Goal: Information Seeking & Learning: Learn about a topic

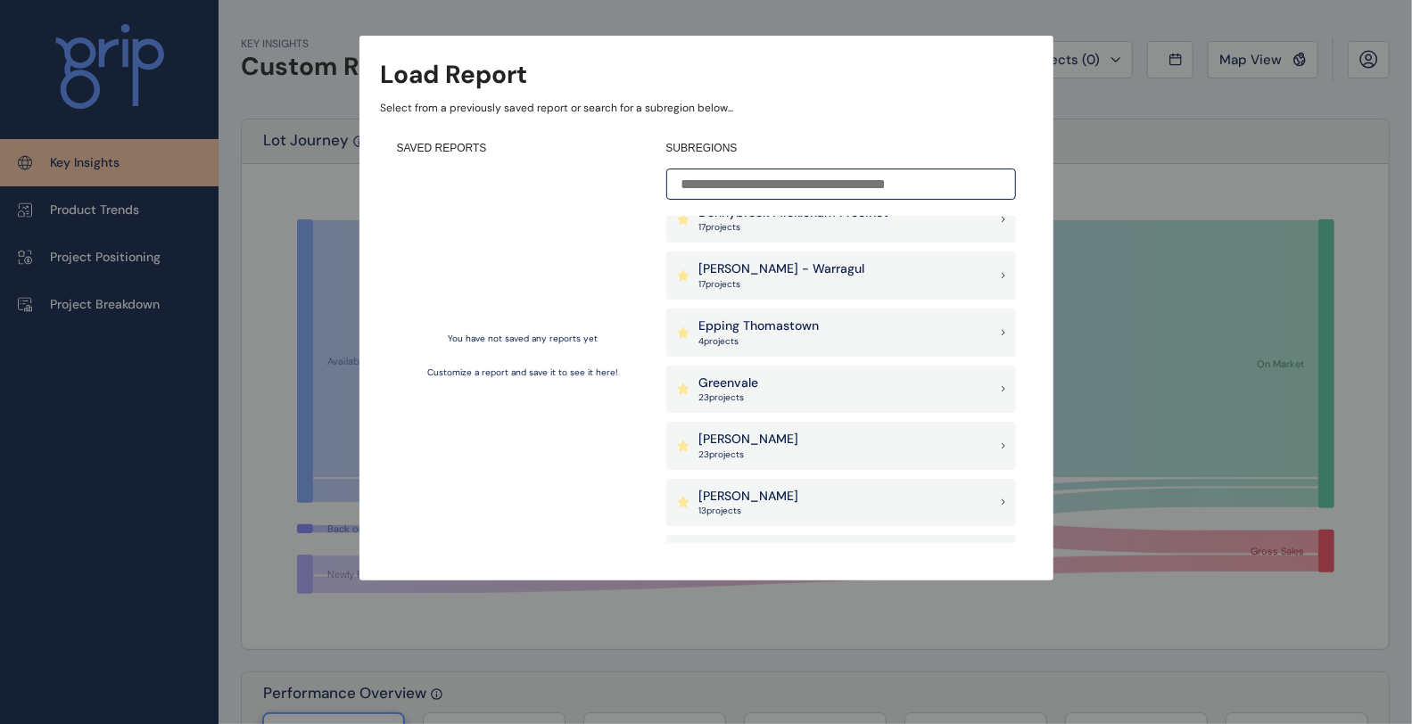
scroll to position [495, 0]
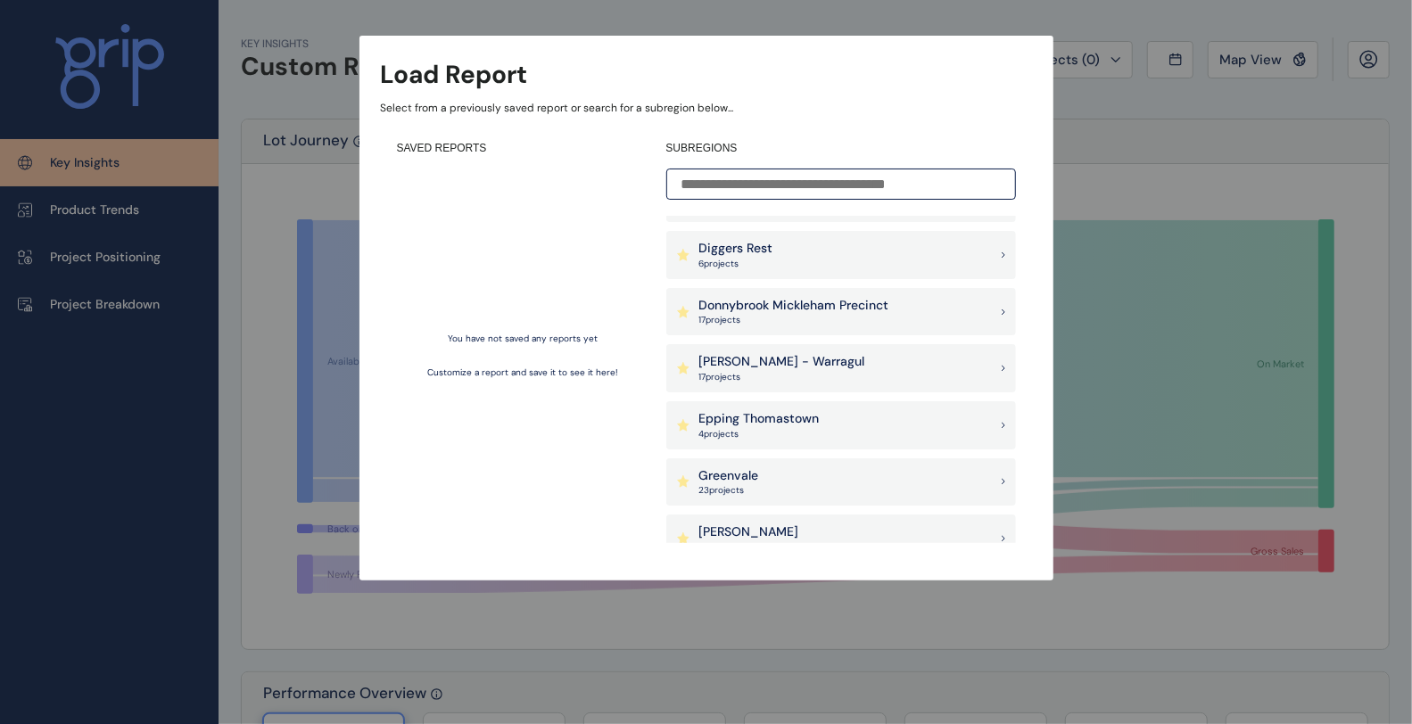
click at [830, 309] on p "Donnybrook Mickleham Precinct" at bounding box center [794, 306] width 190 height 18
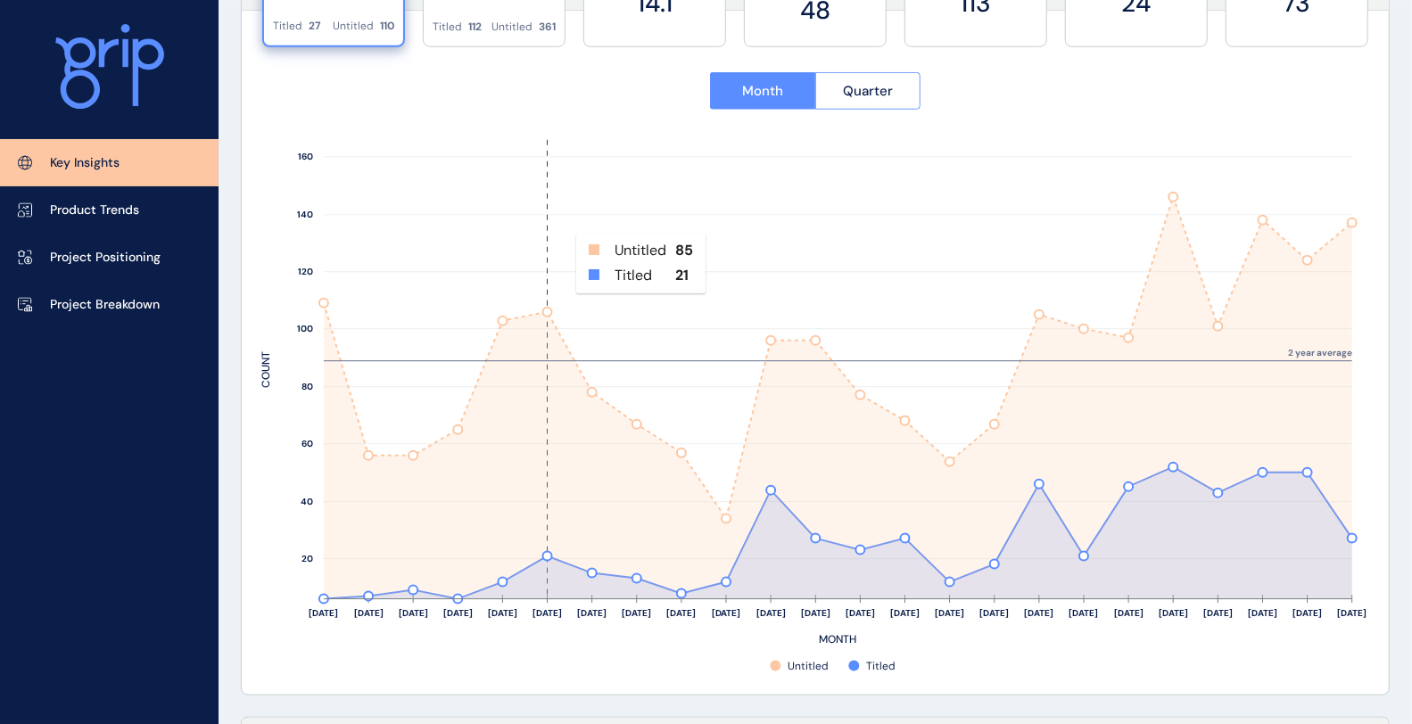
scroll to position [792, 0]
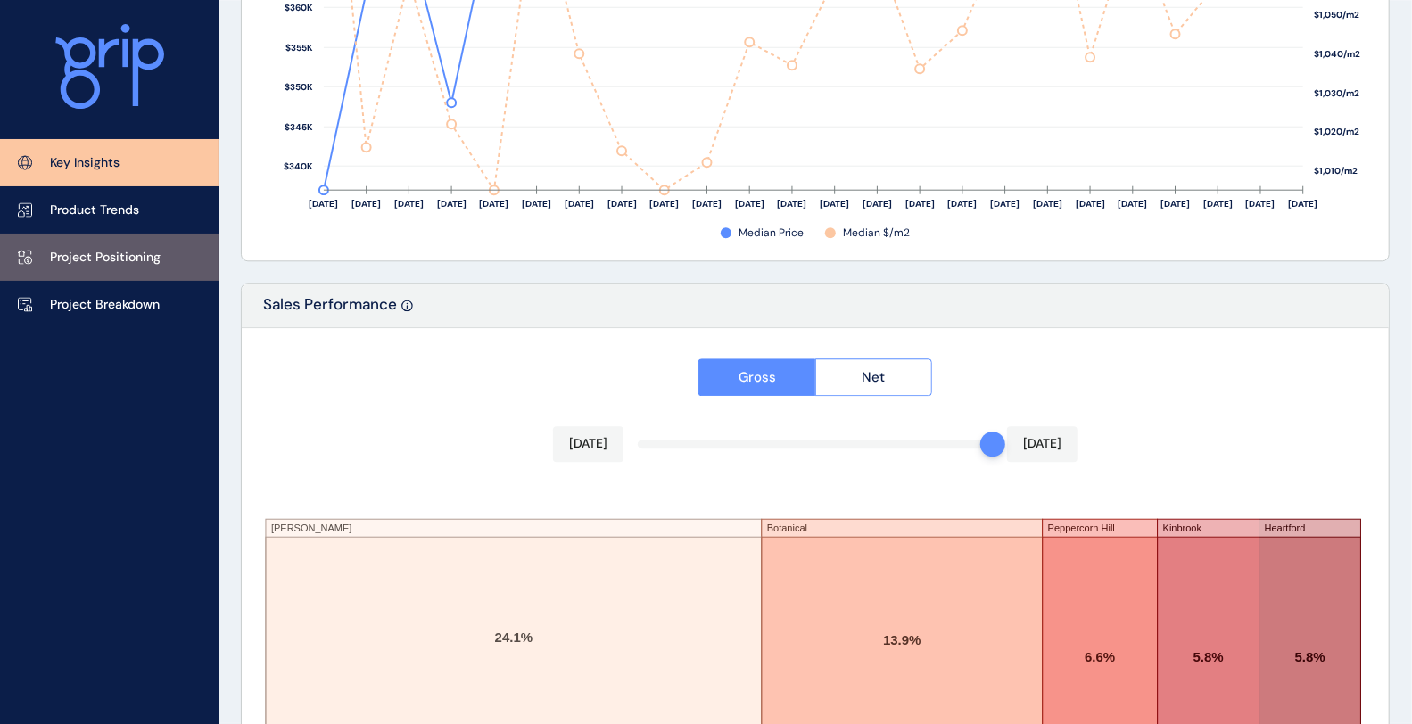
click at [173, 255] on link "Project Positioning" at bounding box center [109, 257] width 219 height 47
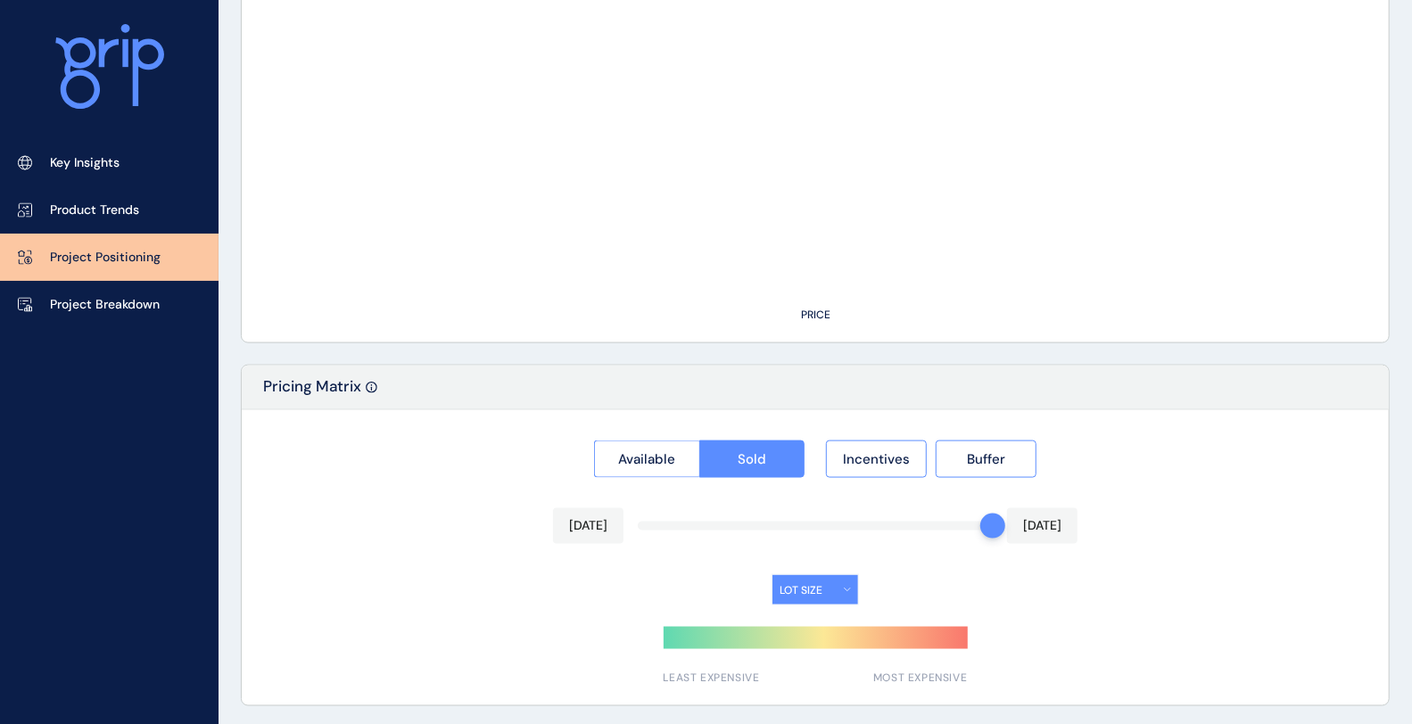
type input "**********"
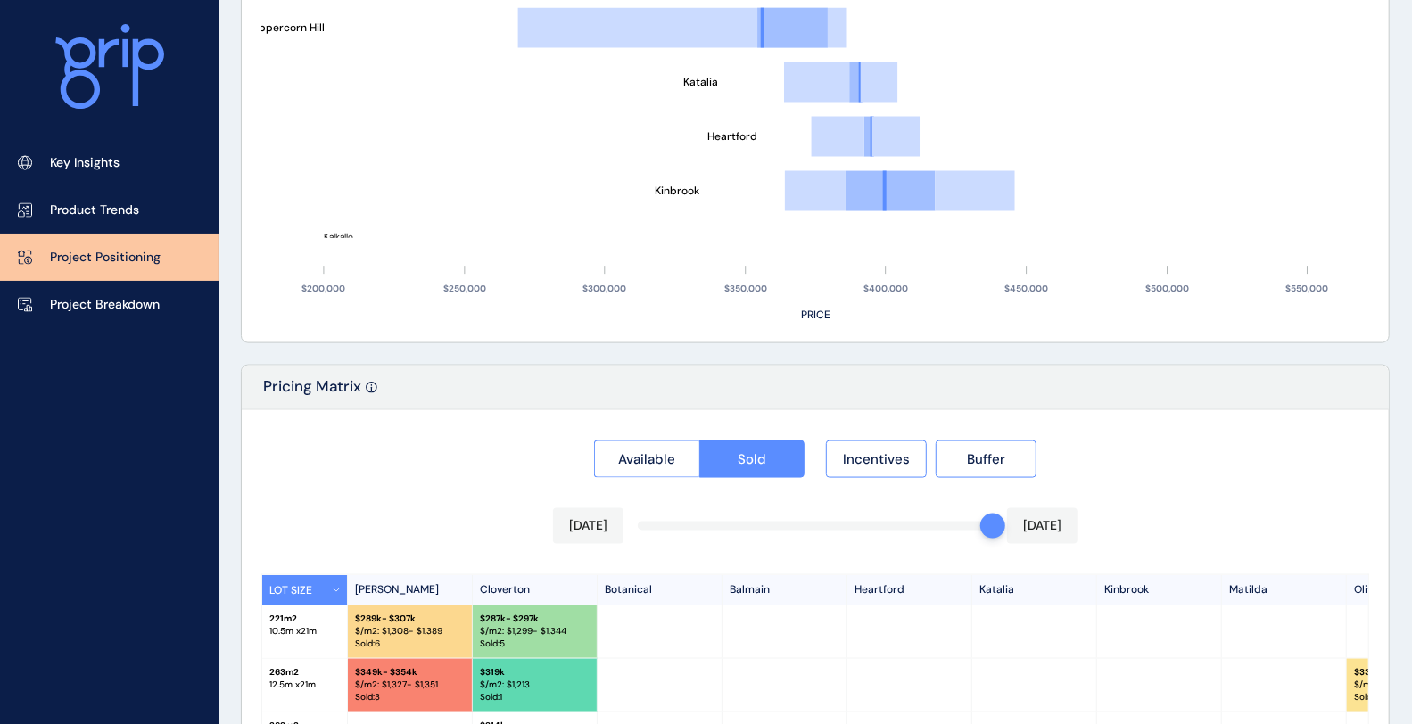
scroll to position [1742, 0]
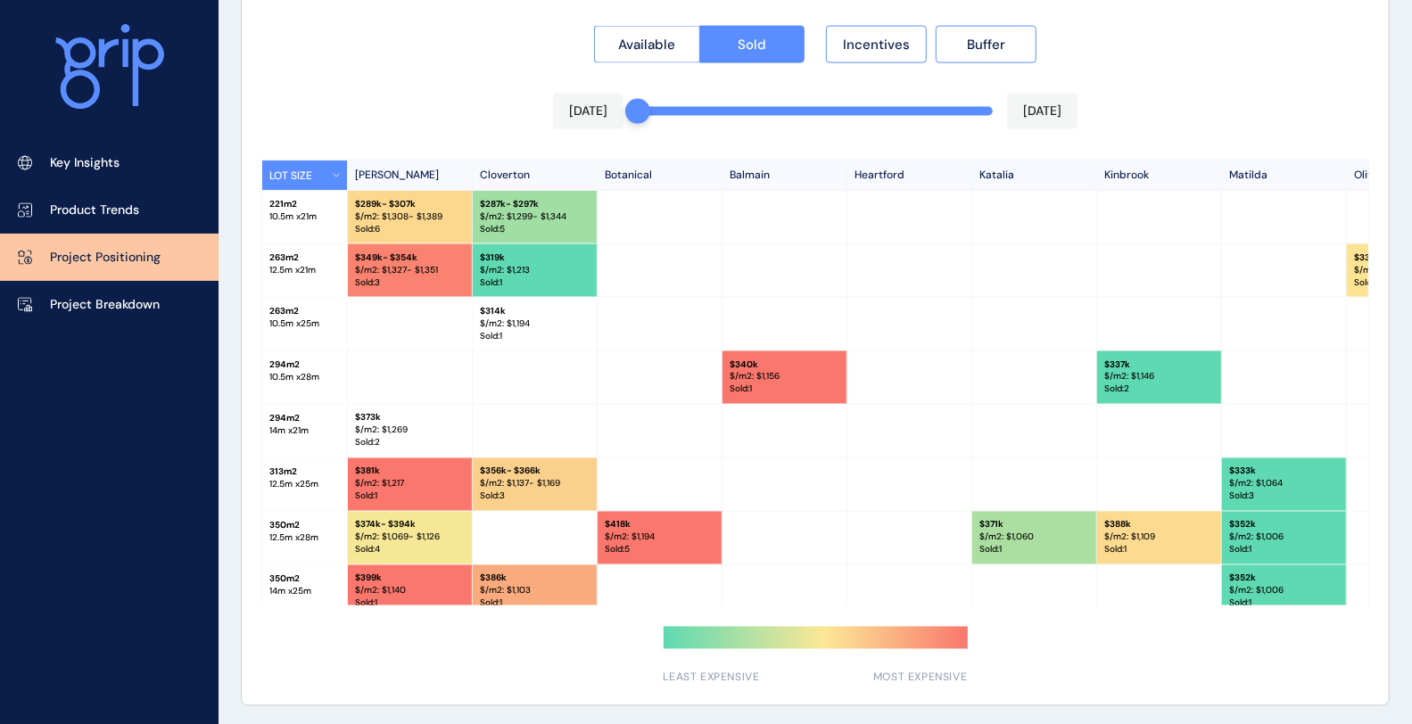
click at [651, 108] on div "Available Sold Incentives Buffer [DATE] [DATE] LOT SIZE [PERSON_NAME] Cloverton…" at bounding box center [815, 351] width 1147 height 710
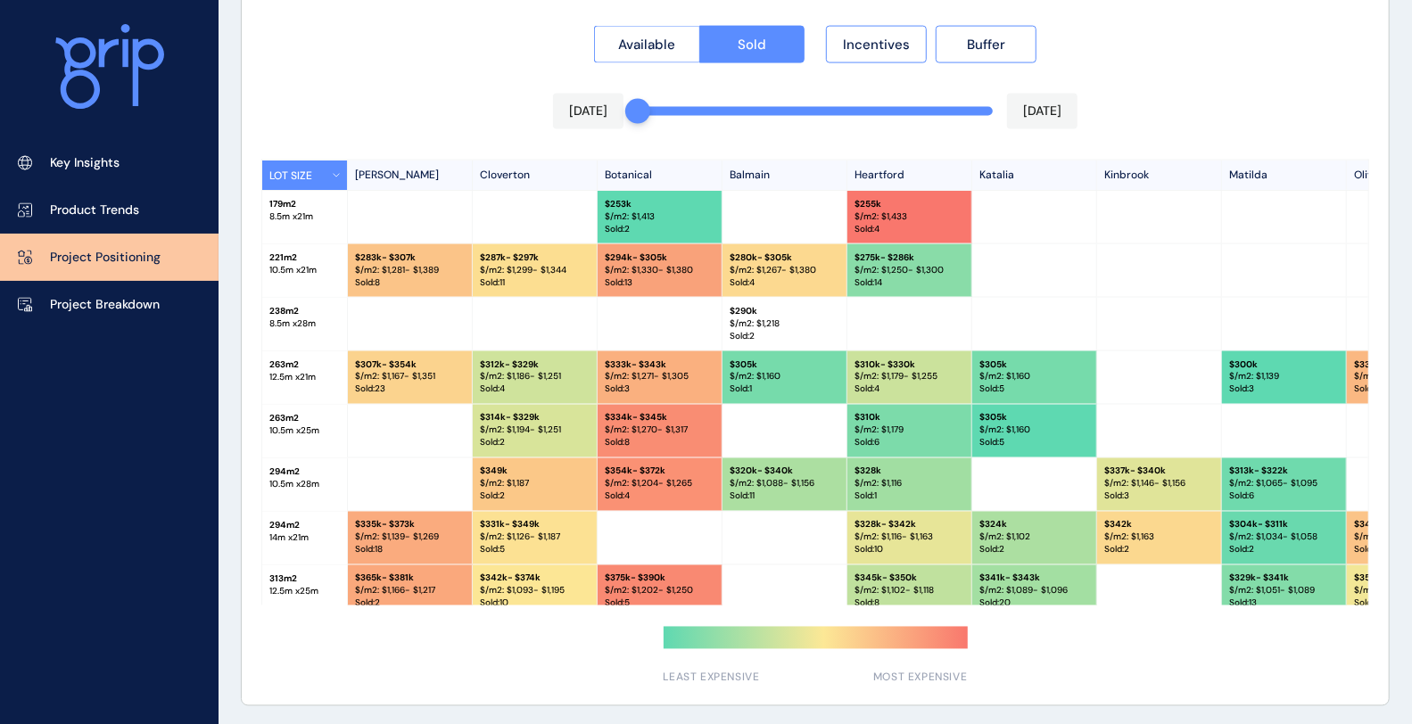
drag, startPoint x: 785, startPoint y: 100, endPoint x: 849, endPoint y: 107, distance: 64.6
click at [786, 100] on div "[DATE] [DATE]" at bounding box center [815, 112] width 525 height 36
click at [892, 109] on div "Available Sold Incentives Buffer [DATE] [DATE] LOT SIZE [PERSON_NAME] Cloverton…" at bounding box center [815, 351] width 1147 height 710
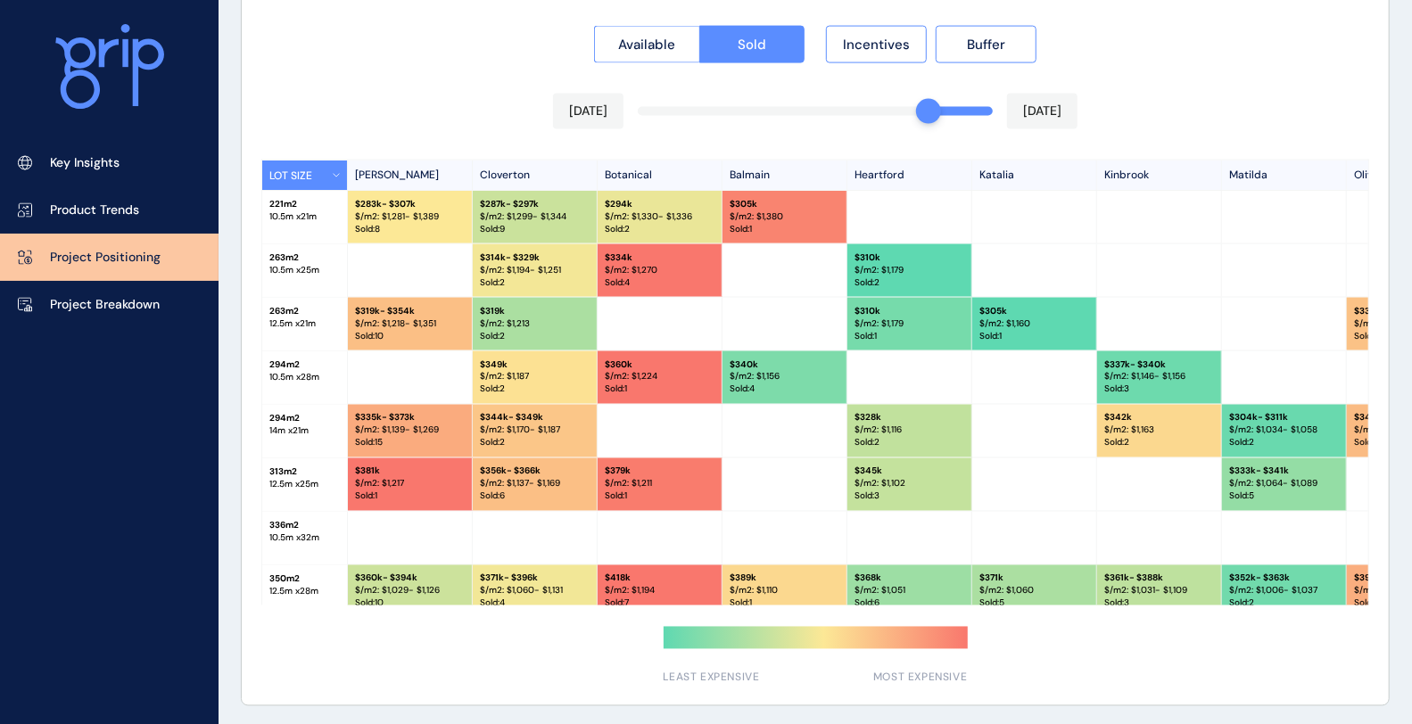
click at [913, 112] on div "Available Sold Incentives Buffer [DATE] [DATE] LOT SIZE [PERSON_NAME] Cloverton…" at bounding box center [815, 351] width 1147 height 710
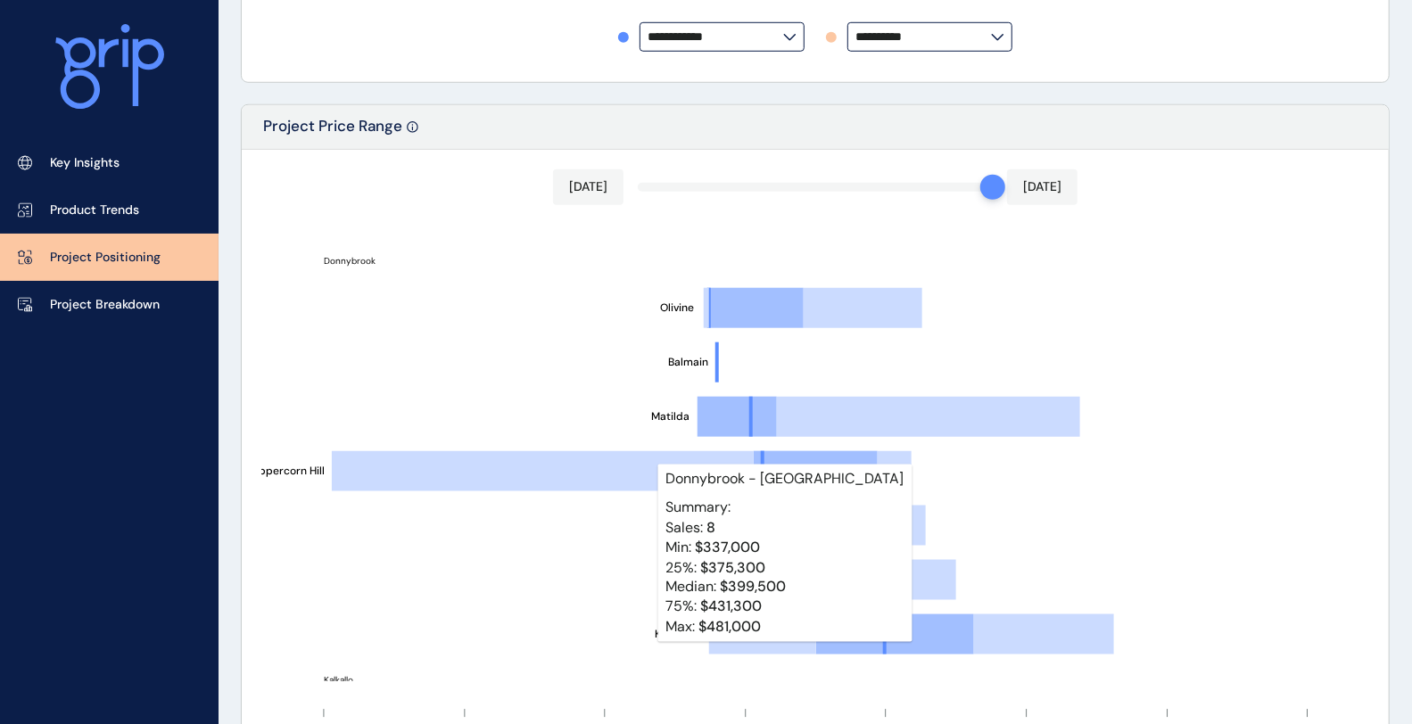
scroll to position [751, 0]
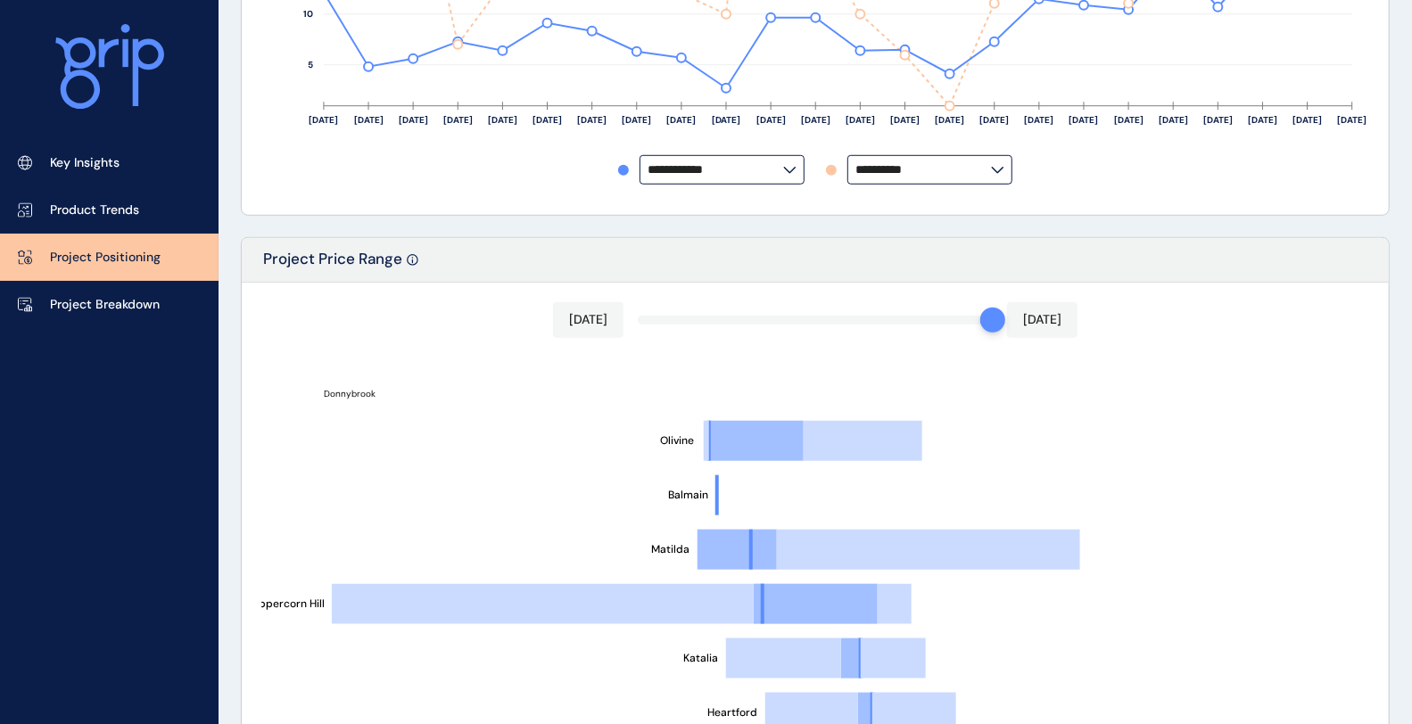
click at [877, 317] on div "[DATE] [DATE] Botanical [PERSON_NAME] [GEOGRAPHIC_DATA] [GEOGRAPHIC_DATA] [GEOG…" at bounding box center [815, 601] width 1147 height 636
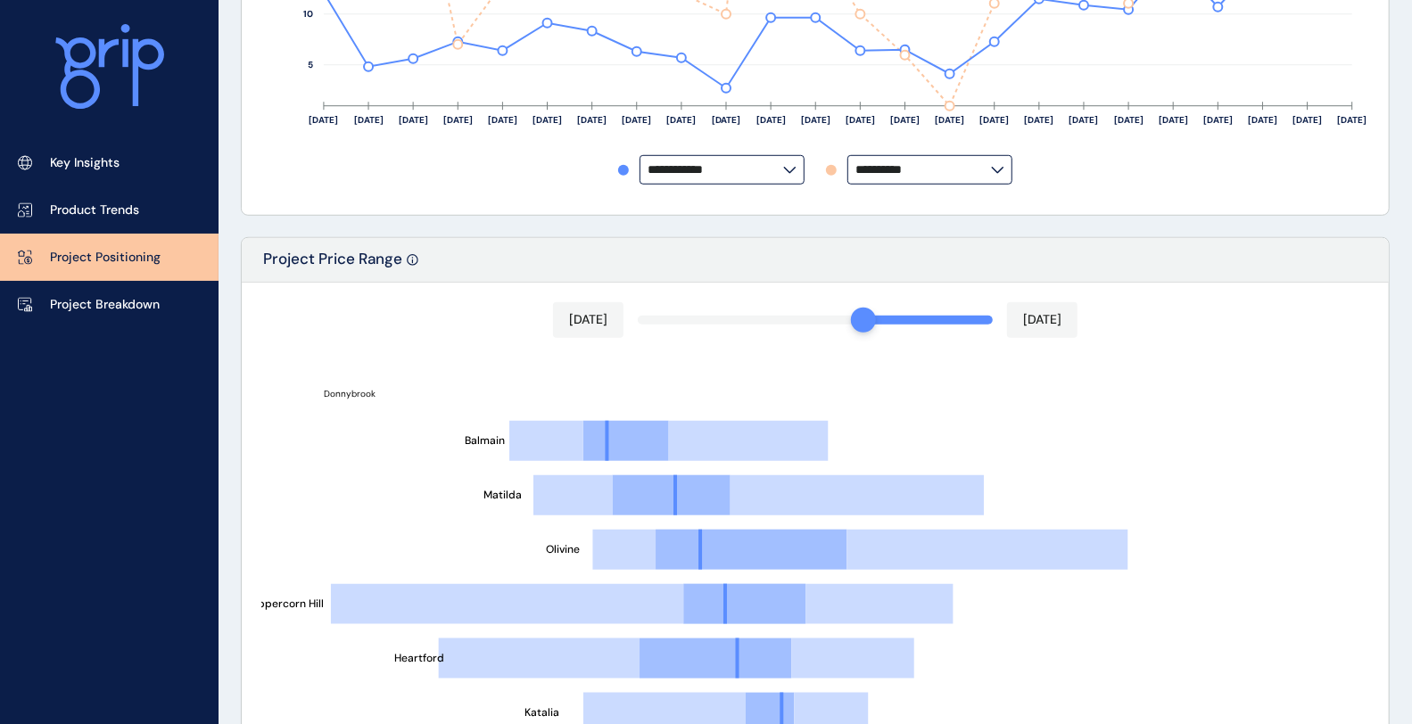
click at [901, 318] on div "[DATE] [DATE] Botanical [PERSON_NAME] [GEOGRAPHIC_DATA] [GEOGRAPHIC_DATA] Katal…" at bounding box center [815, 601] width 1147 height 636
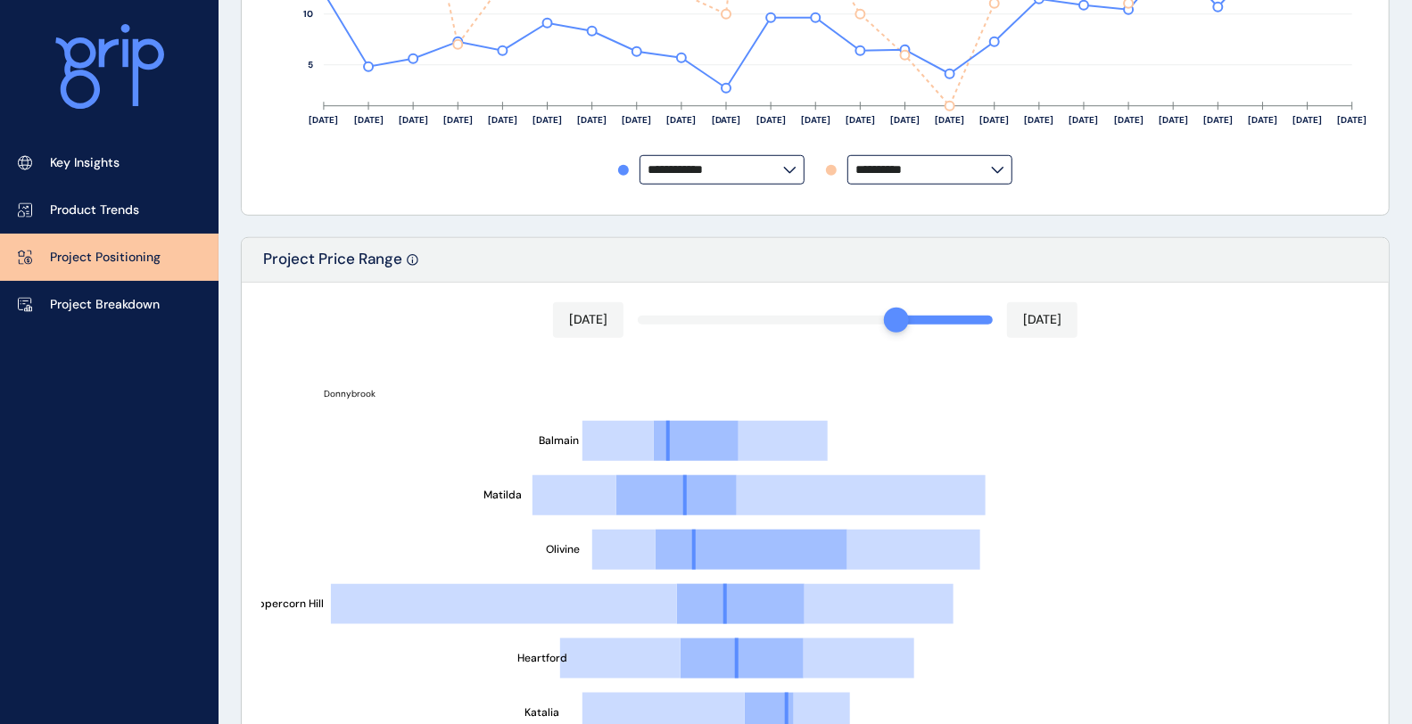
click at [908, 318] on div at bounding box center [815, 320] width 355 height 9
click at [912, 319] on div "[DATE] [DATE] Botanical [PERSON_NAME] [GEOGRAPHIC_DATA] [GEOGRAPHIC_DATA] Katal…" at bounding box center [815, 601] width 1147 height 636
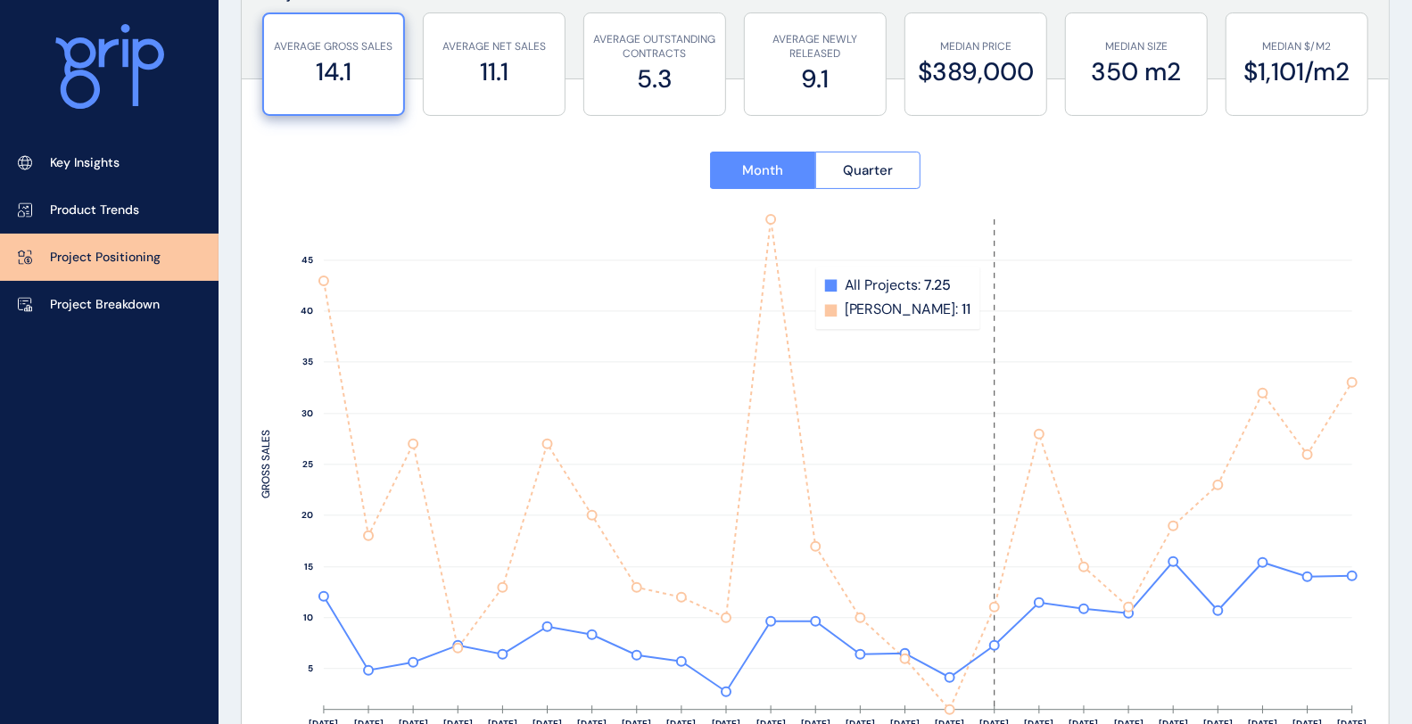
scroll to position [0, 0]
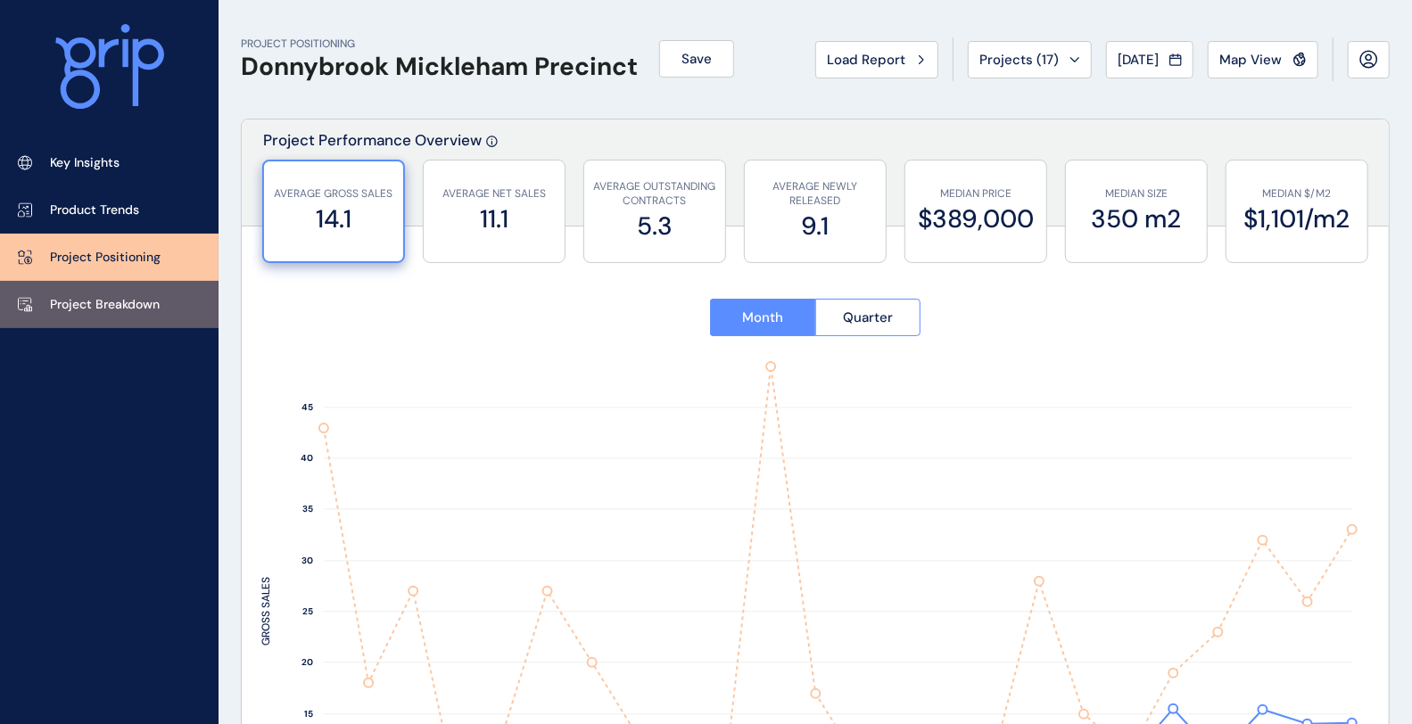
click at [177, 301] on link "Project Breakdown" at bounding box center [109, 304] width 219 height 47
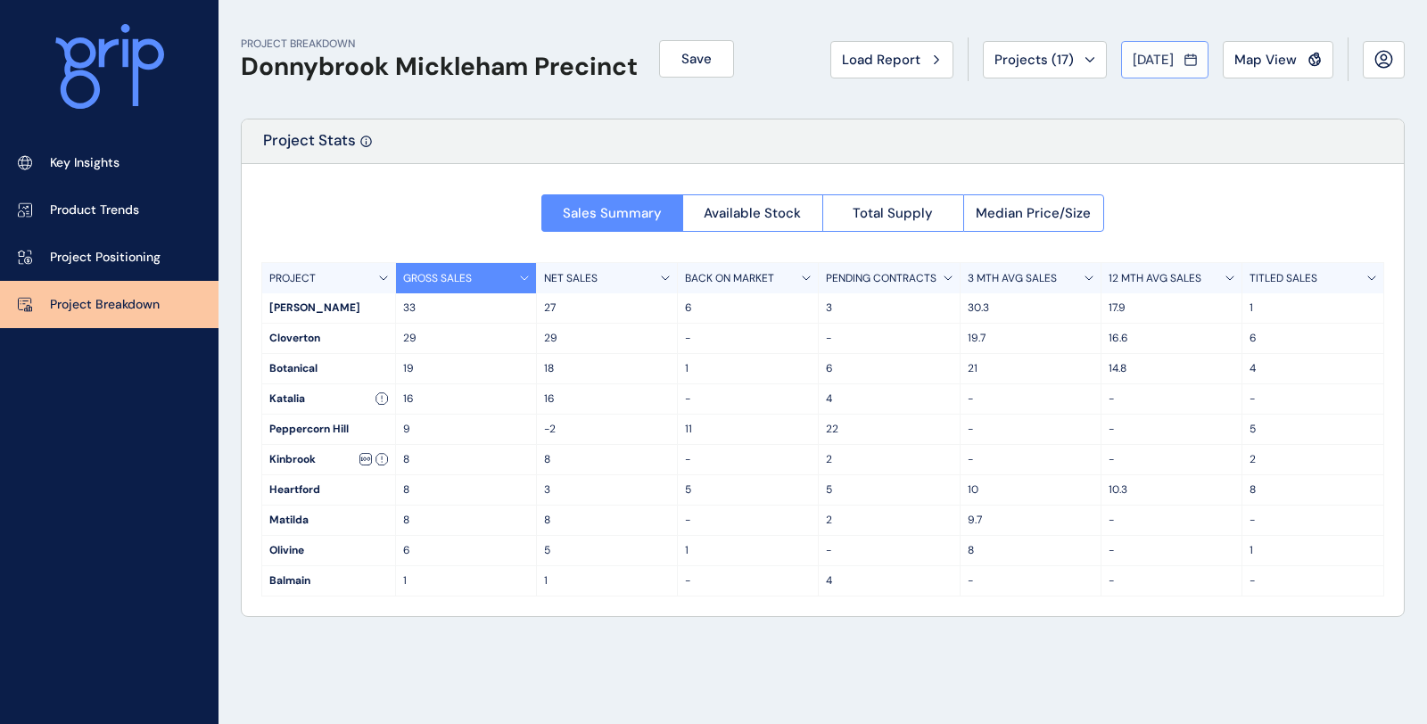
click at [1179, 58] on div "[DATE]" at bounding box center [1165, 60] width 64 height 18
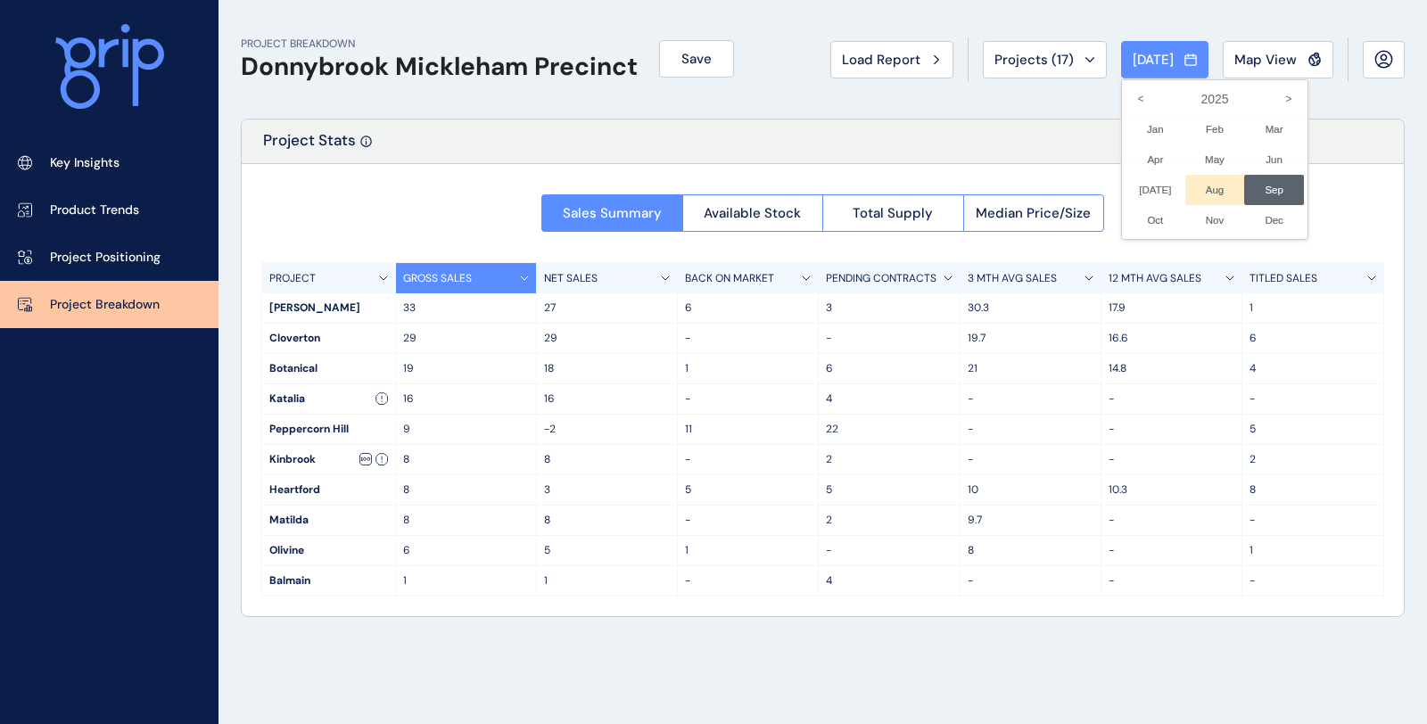
click at [1205, 189] on li "Aug No report is available for this period. New months are usually published 5 …" at bounding box center [1216, 190] width 60 height 30
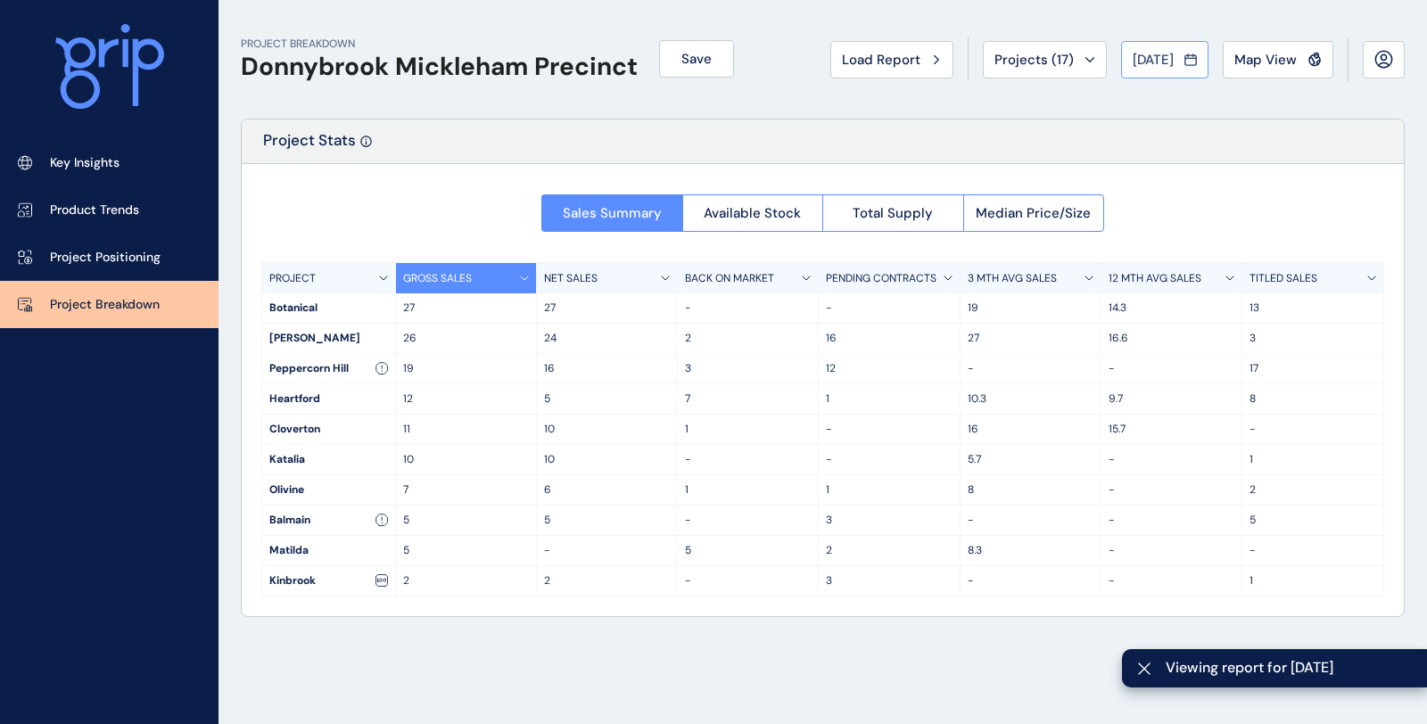
click at [1184, 49] on button "[DATE]" at bounding box center [1164, 59] width 87 height 37
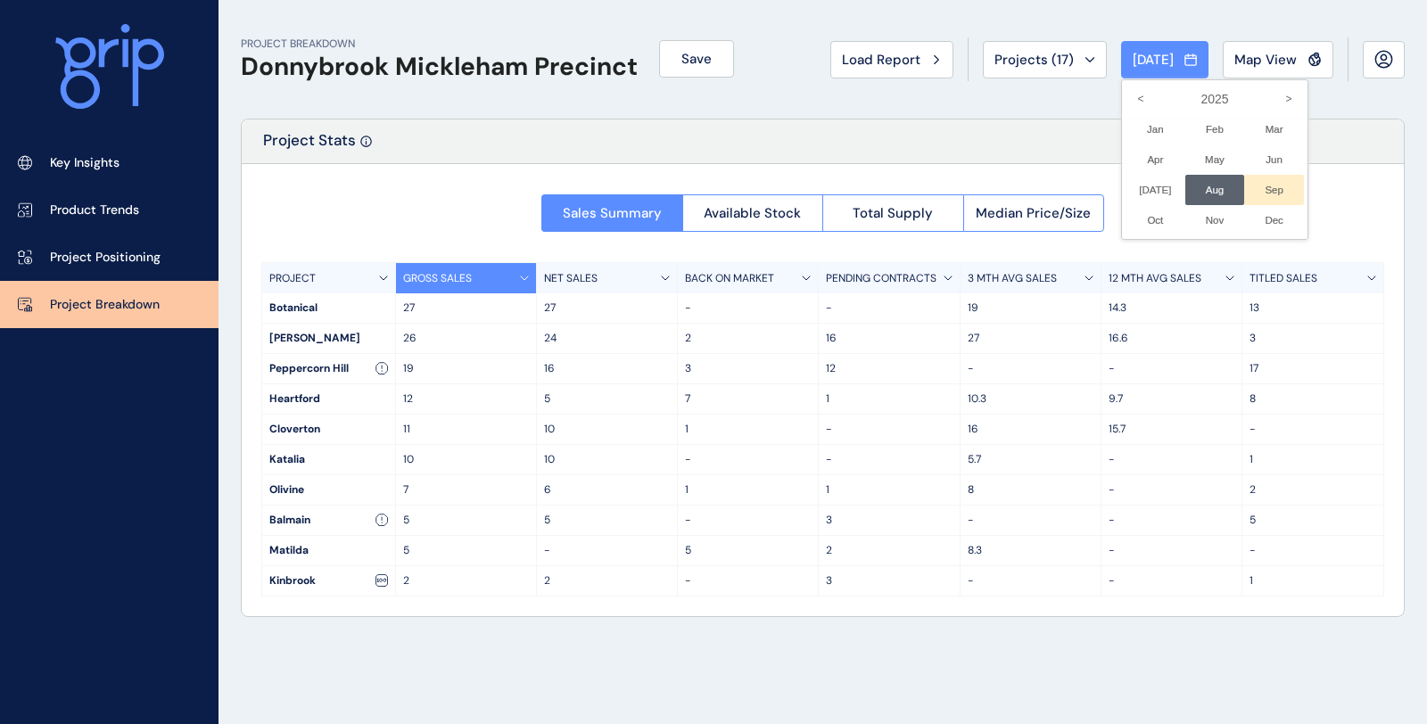
click at [1267, 194] on li "Sep No report is available for this period. New months are usually published 5 …" at bounding box center [1274, 190] width 60 height 30
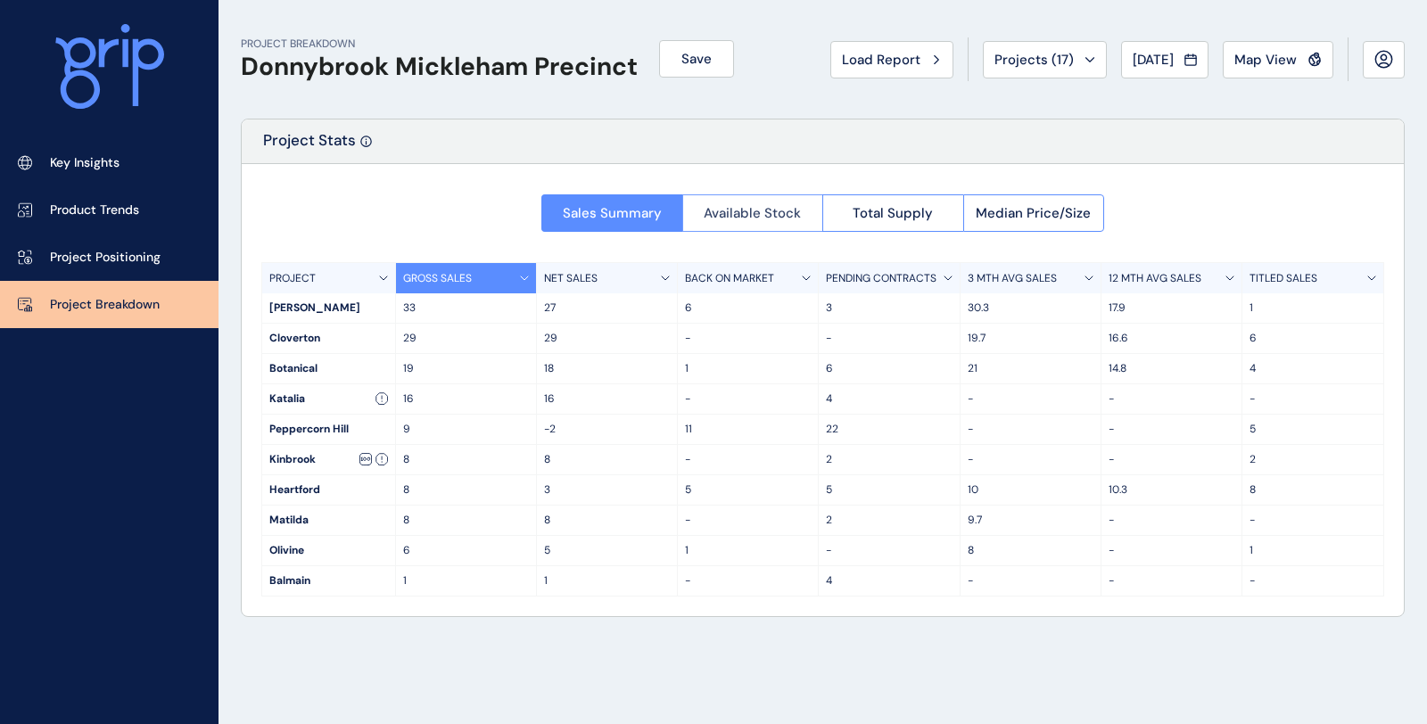
click at [773, 225] on button "Available Stock" at bounding box center [752, 212] width 141 height 37
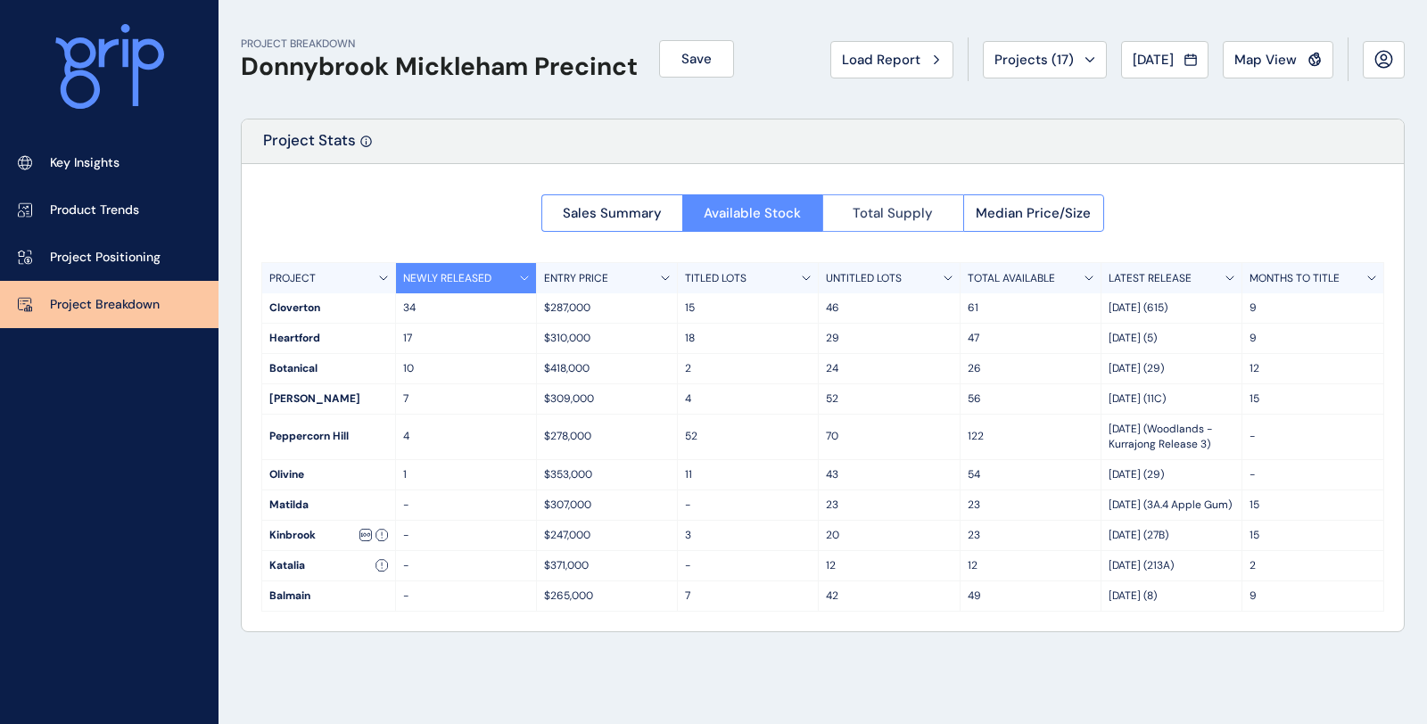
click at [935, 213] on button "Total Supply" at bounding box center [892, 212] width 141 height 37
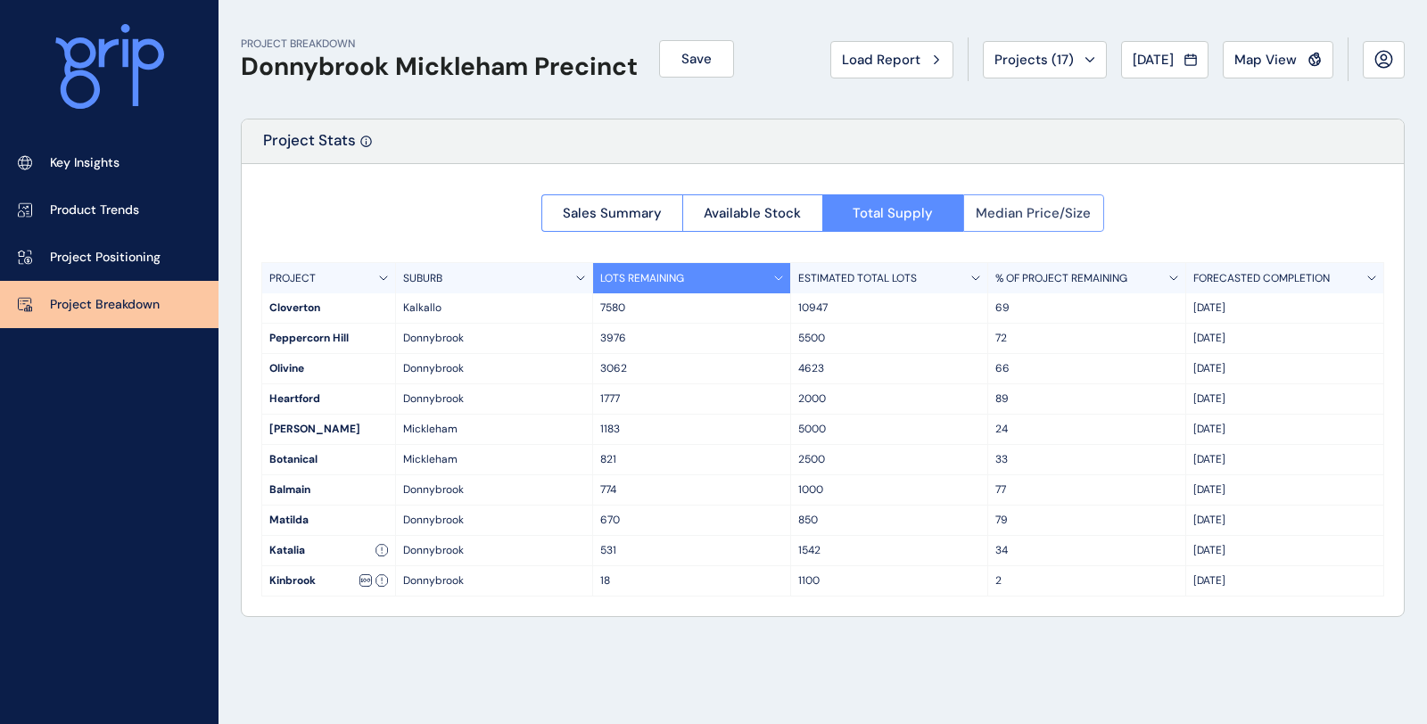
click at [1055, 207] on span "Median Price/Size" at bounding box center [1033, 213] width 115 height 18
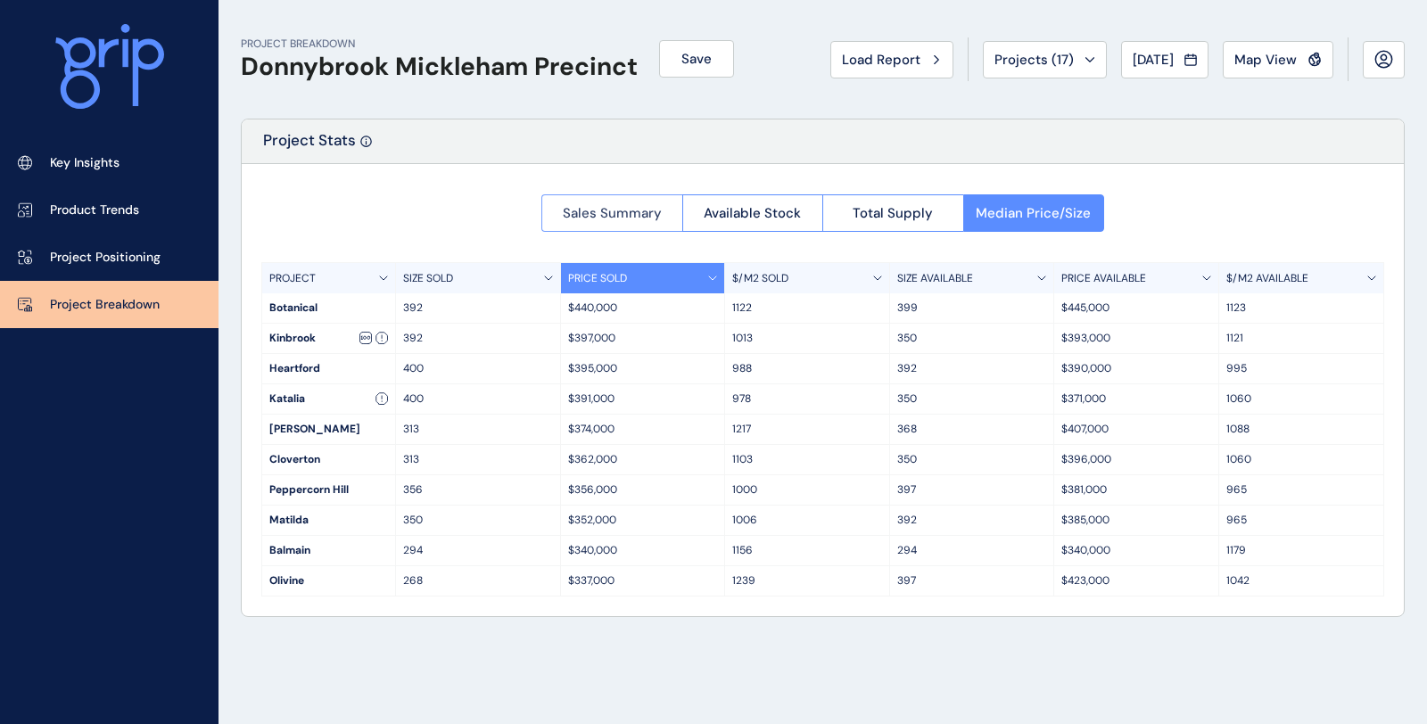
click at [645, 197] on button "Sales Summary" at bounding box center [611, 212] width 141 height 37
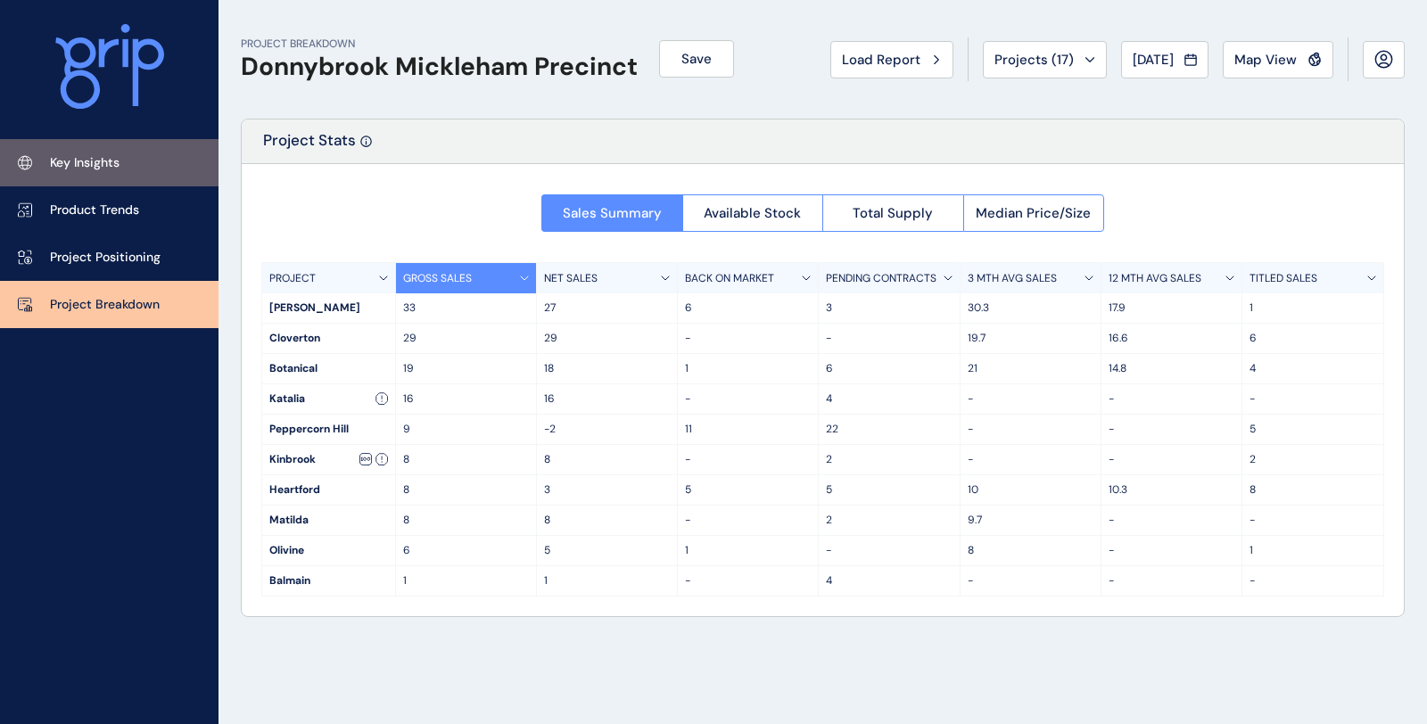
click at [166, 169] on link "Key Insights" at bounding box center [109, 162] width 219 height 47
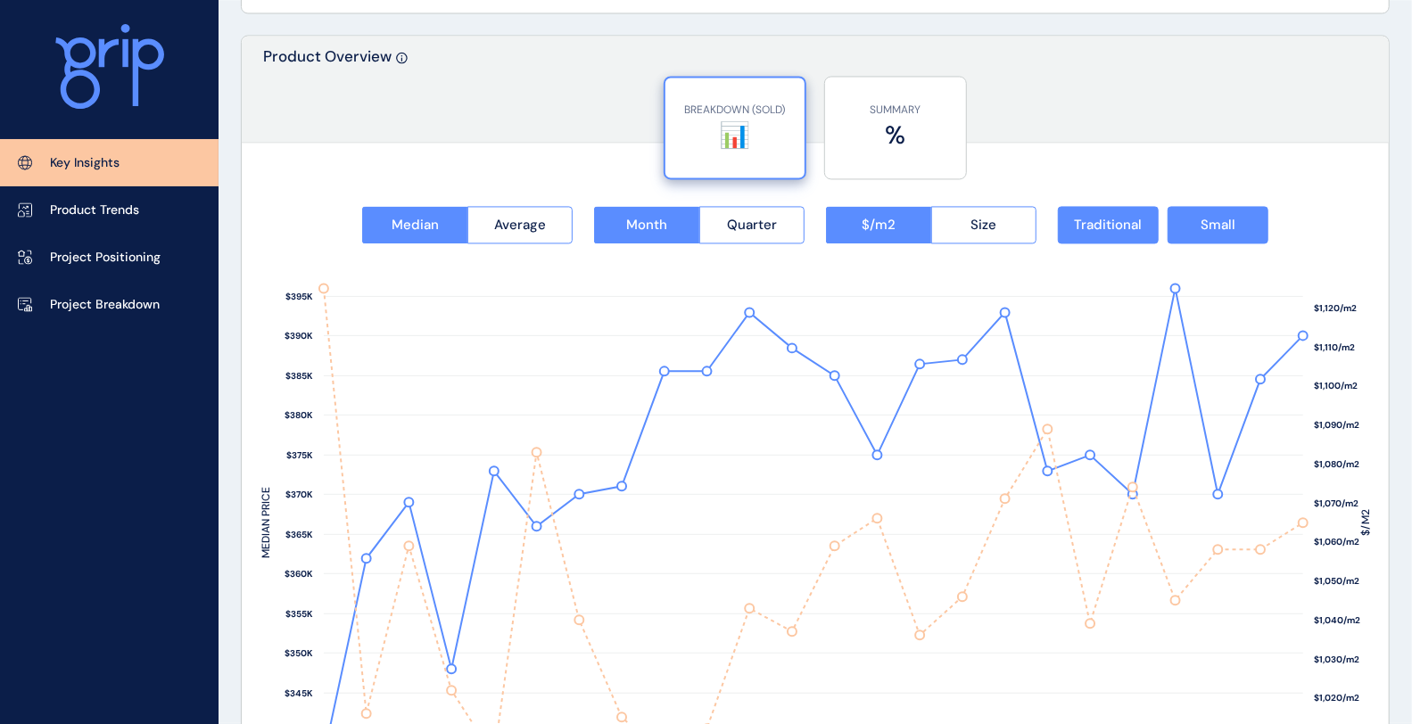
scroll to position [2279, 0]
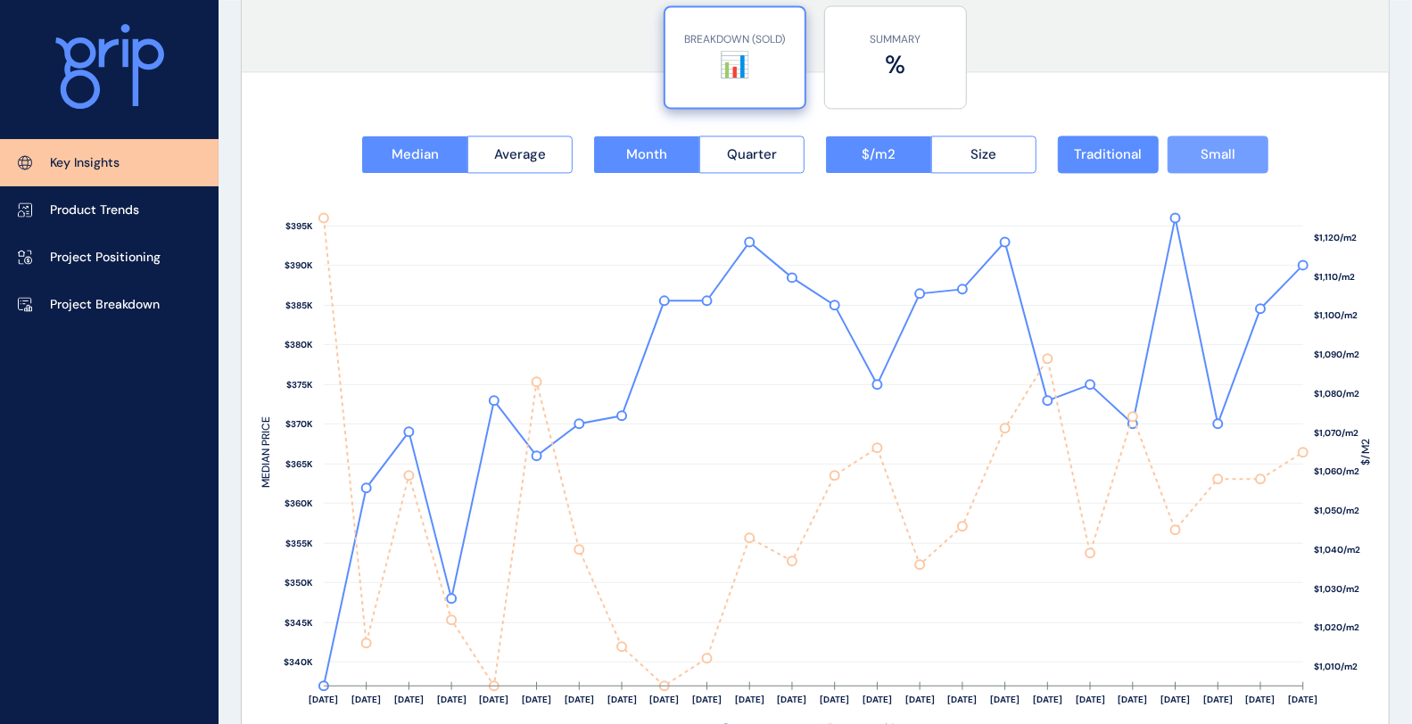
click at [1233, 156] on span "Small" at bounding box center [1218, 154] width 35 height 18
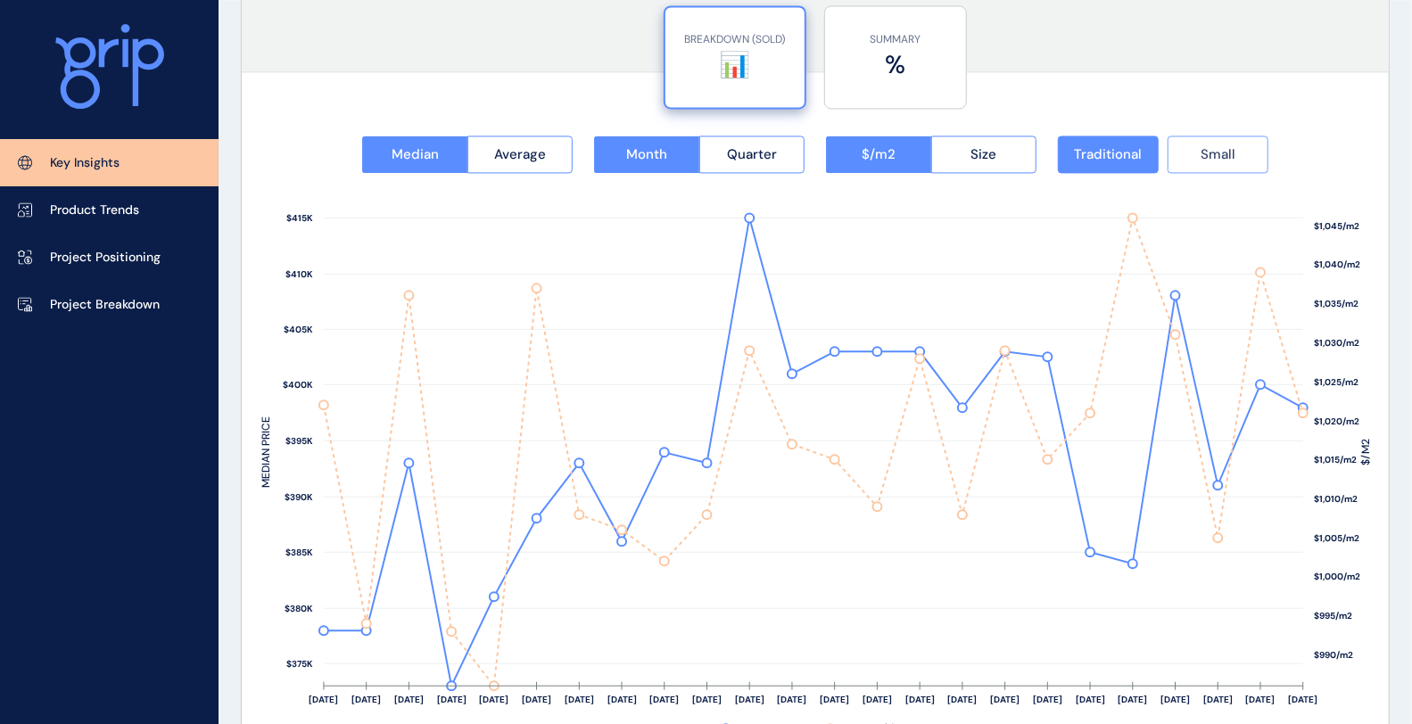
click at [1253, 153] on button "Small" at bounding box center [1218, 154] width 101 height 37
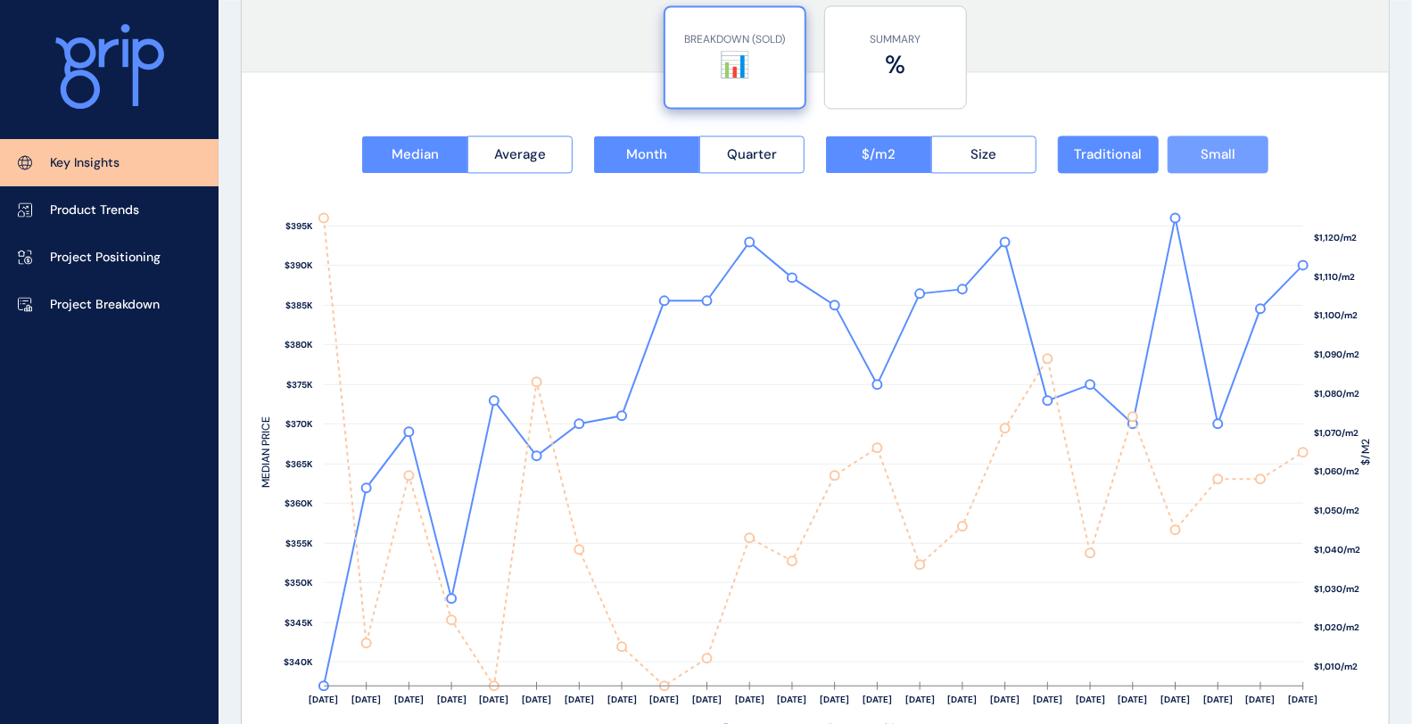
click at [1252, 153] on button "Small" at bounding box center [1218, 154] width 101 height 37
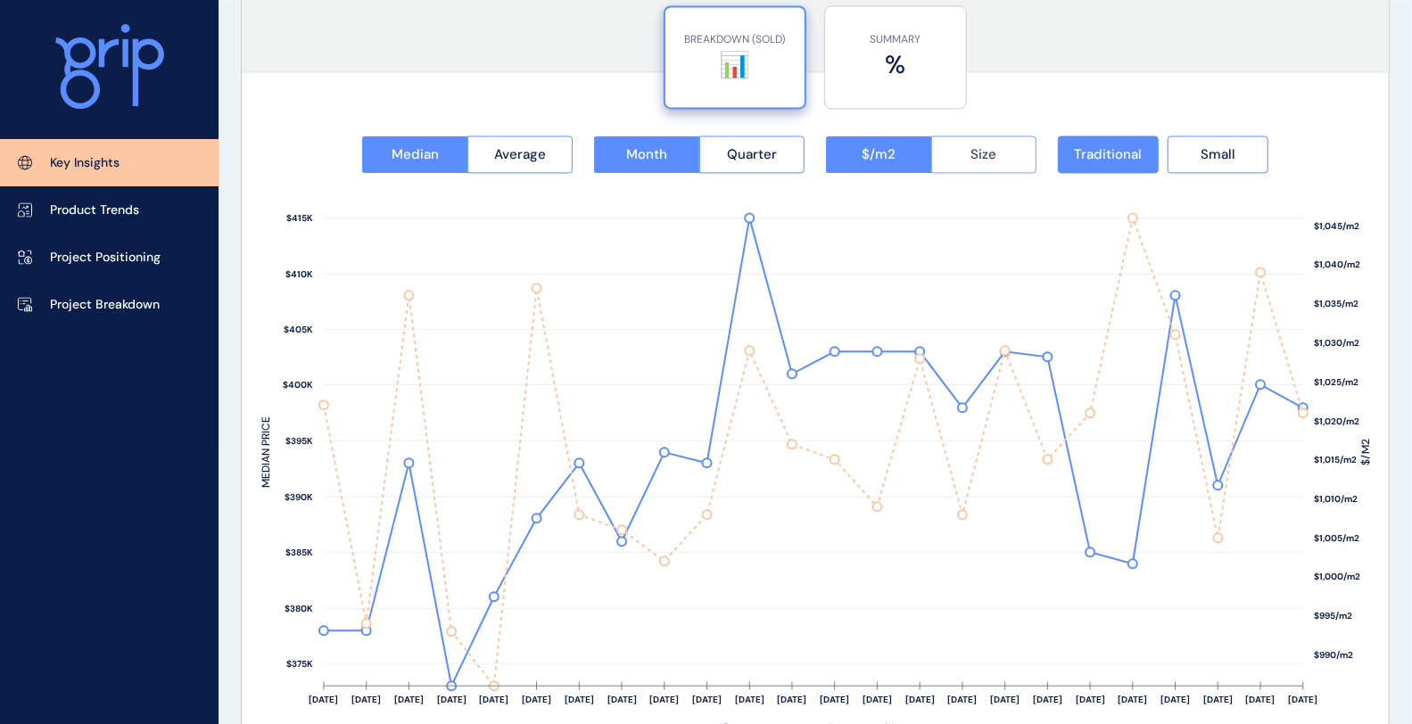
click at [948, 146] on button "Size" at bounding box center [984, 154] width 106 height 37
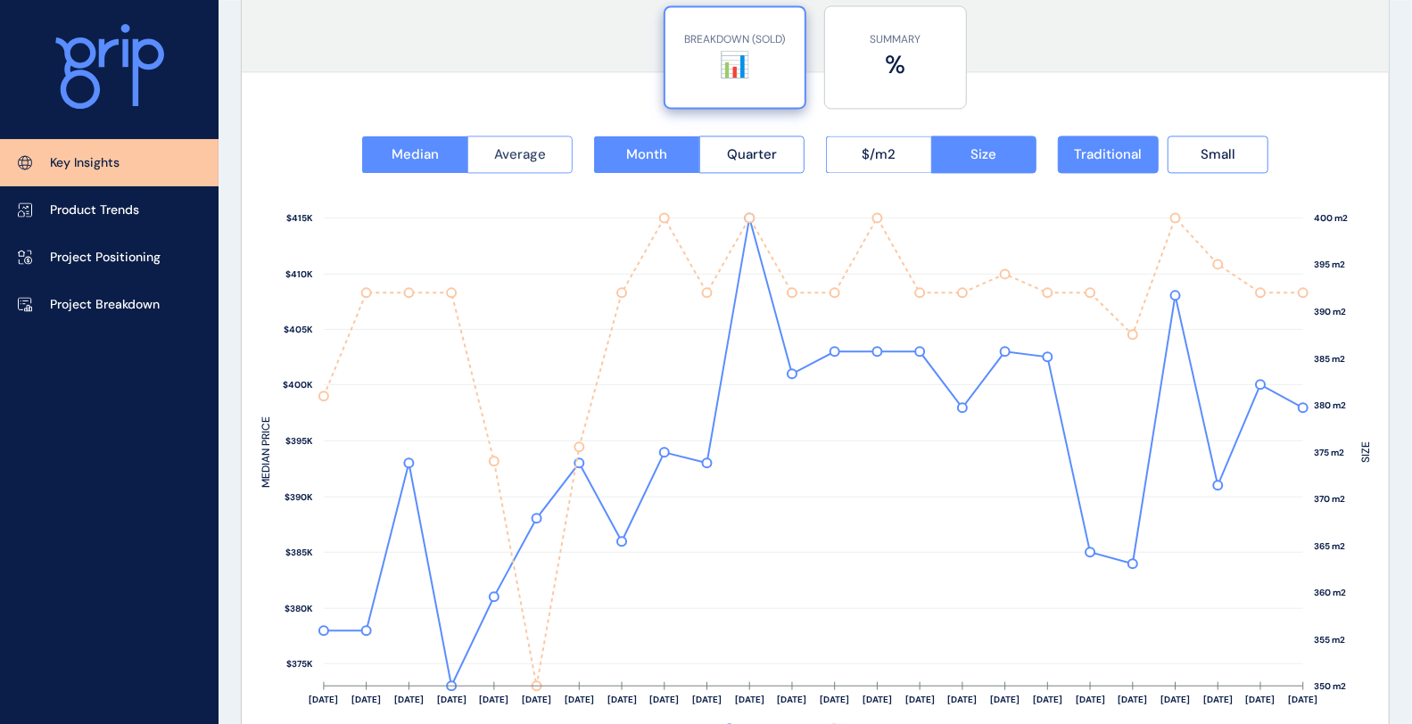
click at [510, 152] on span "Average" at bounding box center [520, 154] width 52 height 18
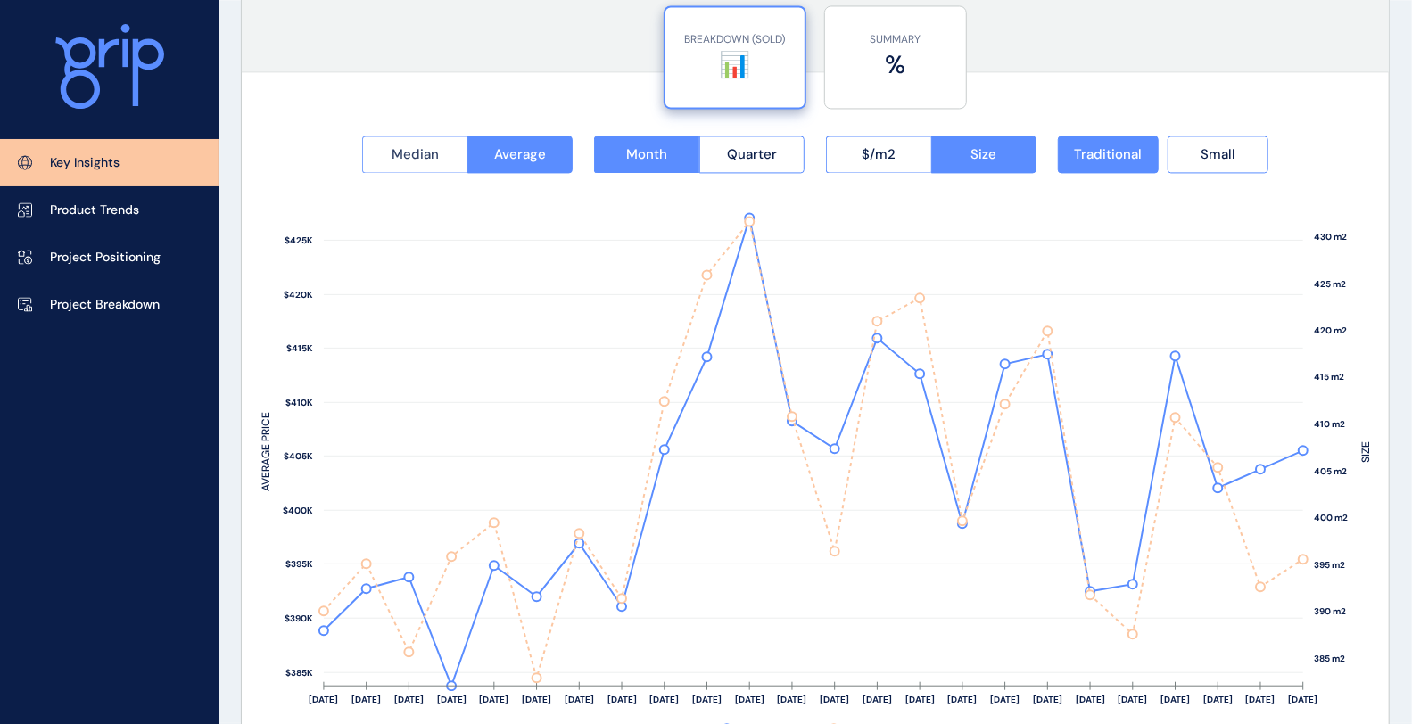
click at [437, 152] on span "Median" at bounding box center [415, 154] width 47 height 18
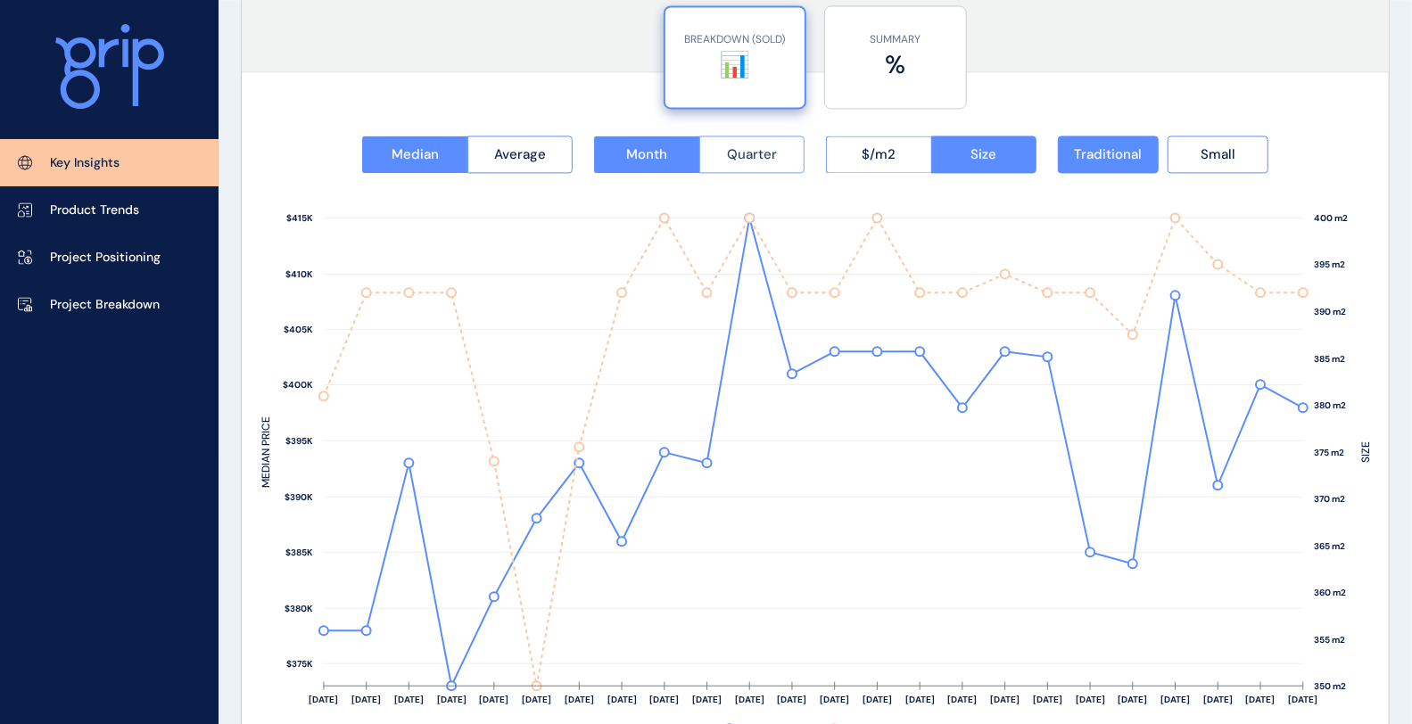
click at [771, 145] on span "Quarter" at bounding box center [752, 154] width 50 height 18
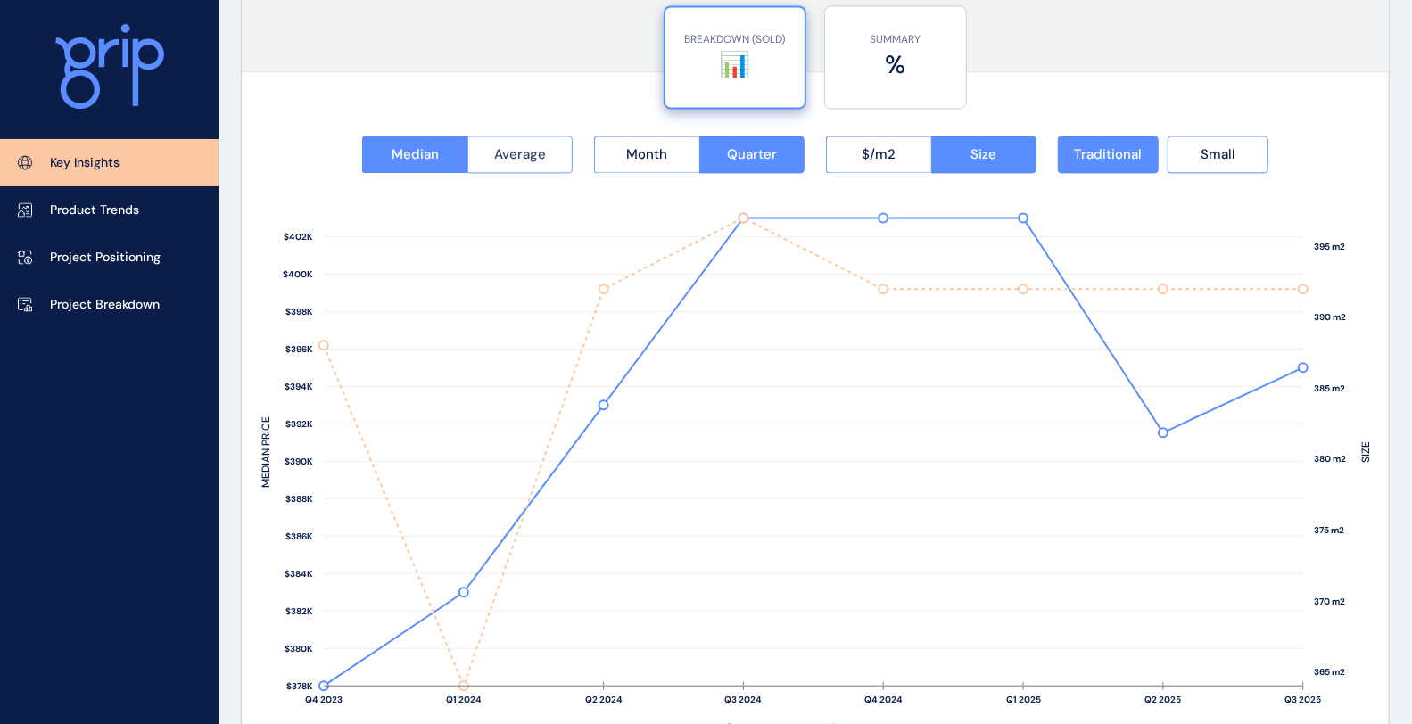
click at [523, 159] on span "Average" at bounding box center [520, 154] width 52 height 18
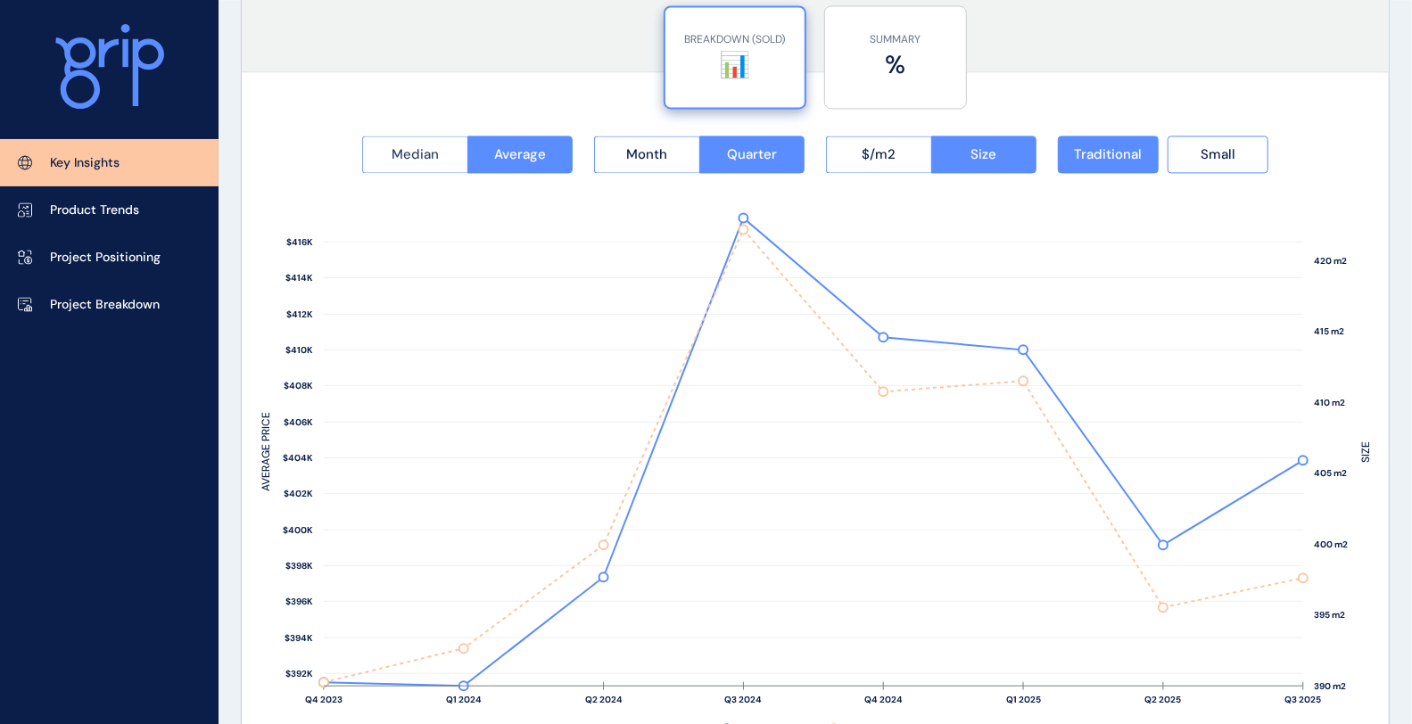
click at [428, 145] on span "Median" at bounding box center [415, 154] width 47 height 18
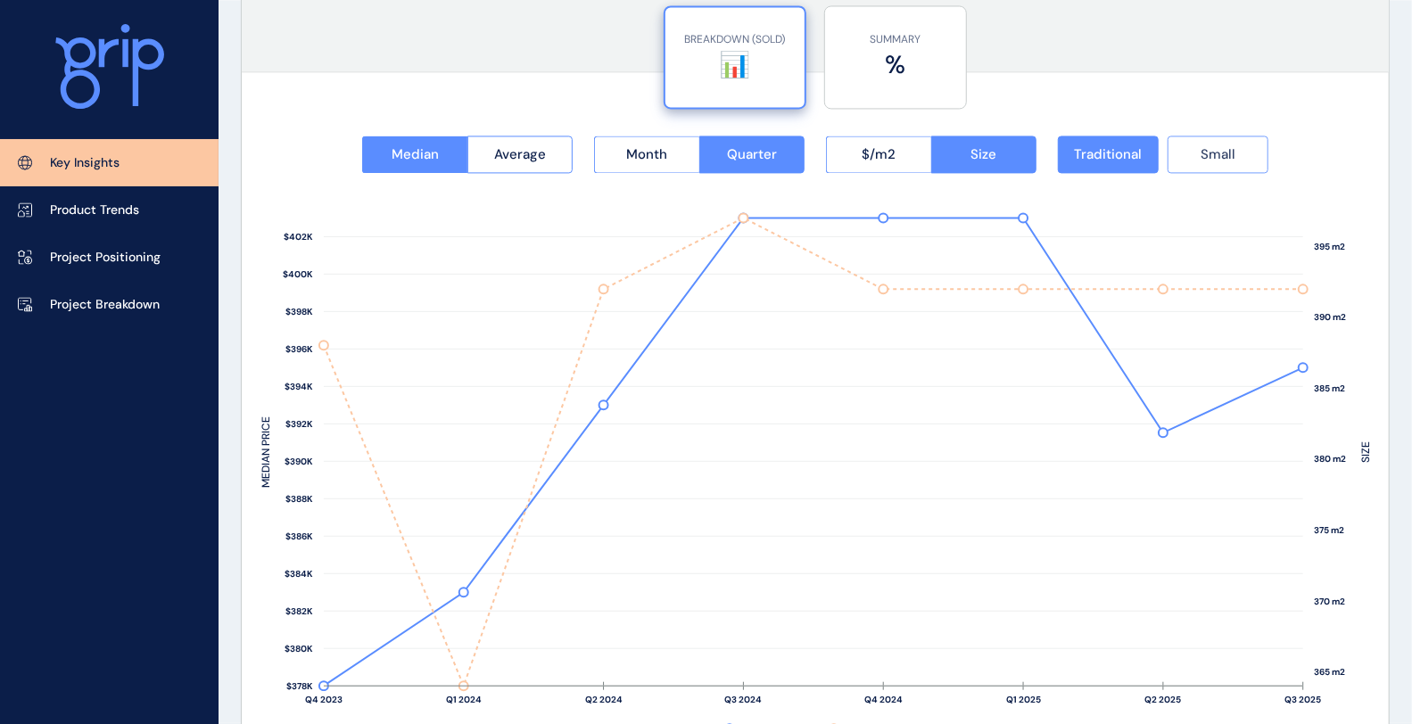
click at [1214, 152] on span "Small" at bounding box center [1218, 154] width 35 height 18
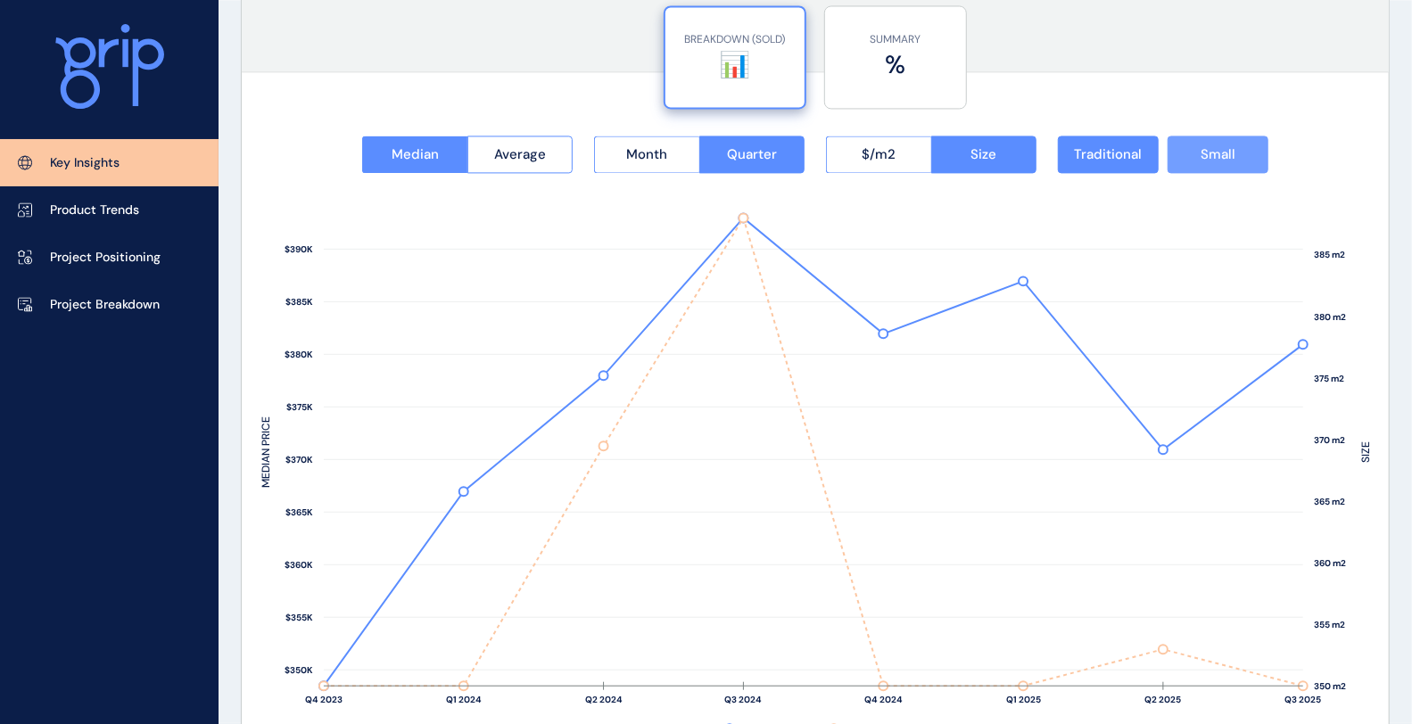
click at [1207, 145] on span "Small" at bounding box center [1218, 154] width 35 height 18
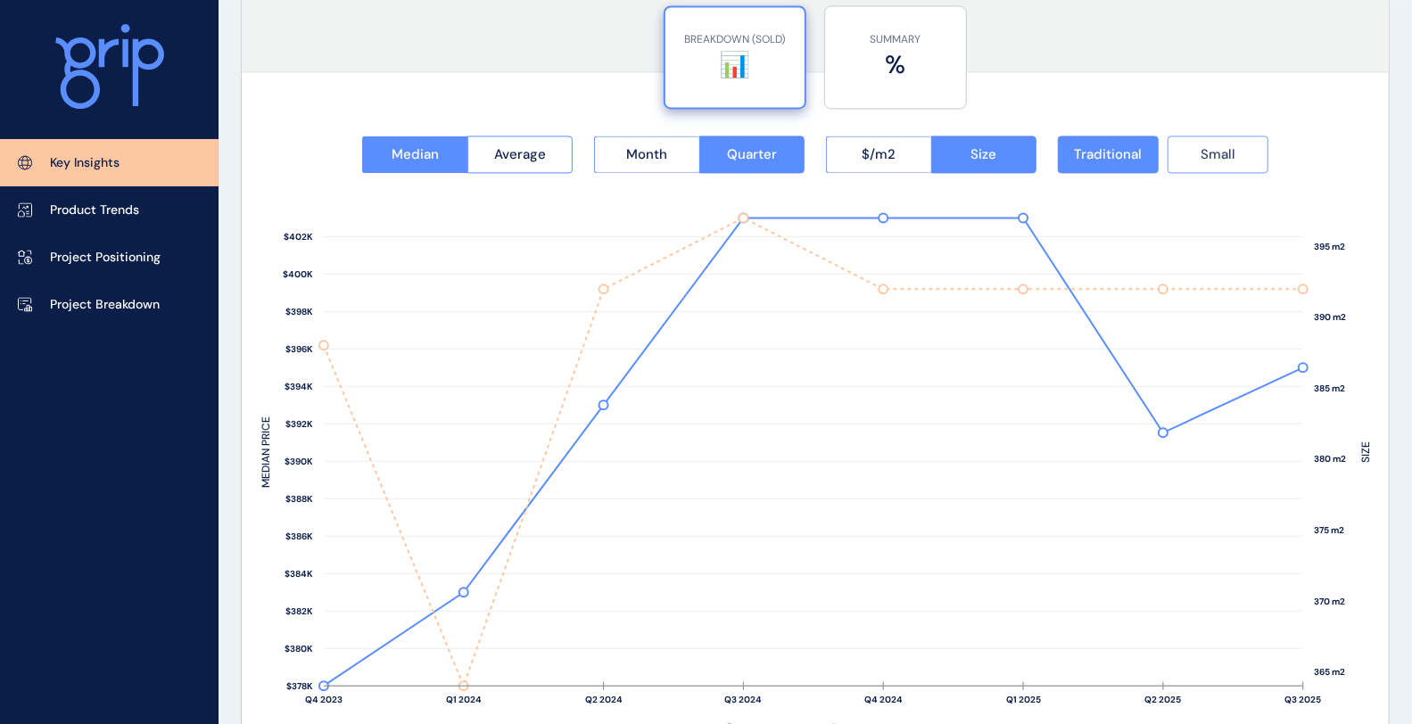
click at [1204, 149] on span "Small" at bounding box center [1218, 154] width 35 height 18
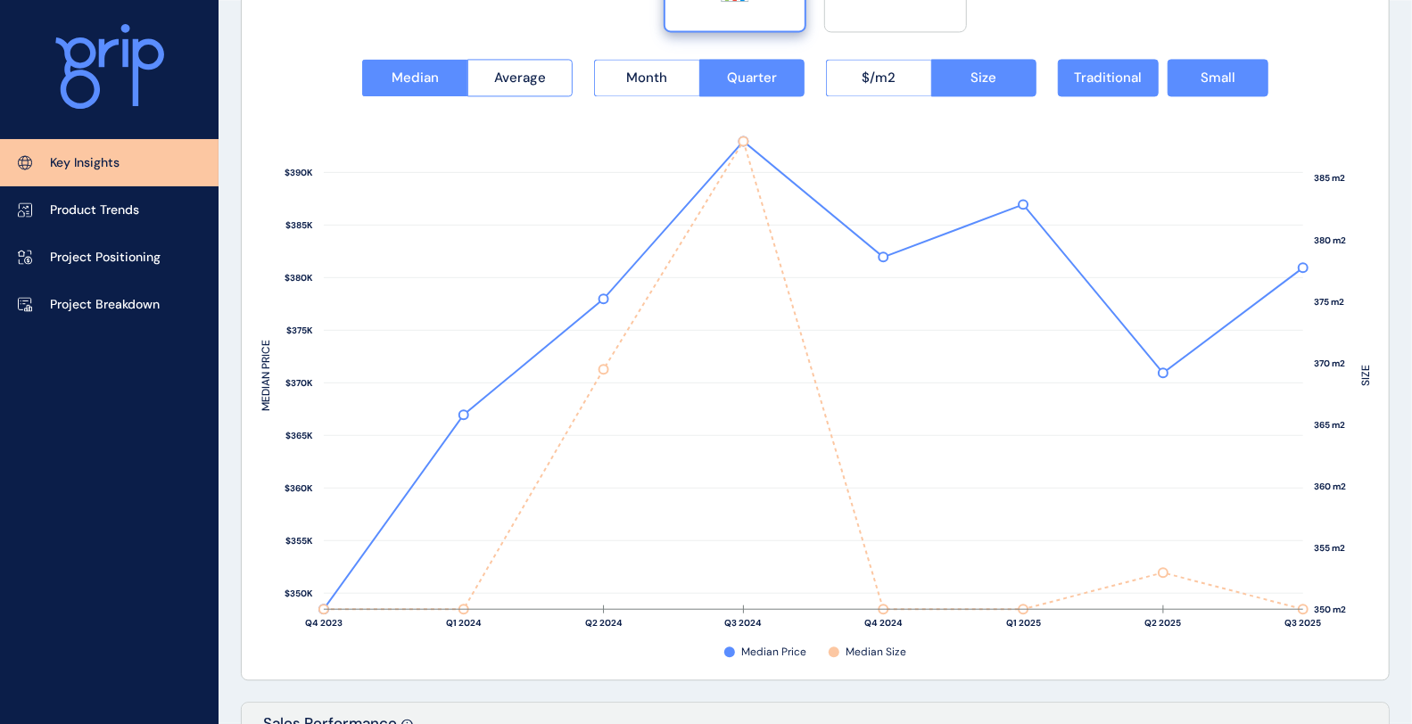
scroll to position [2378, 0]
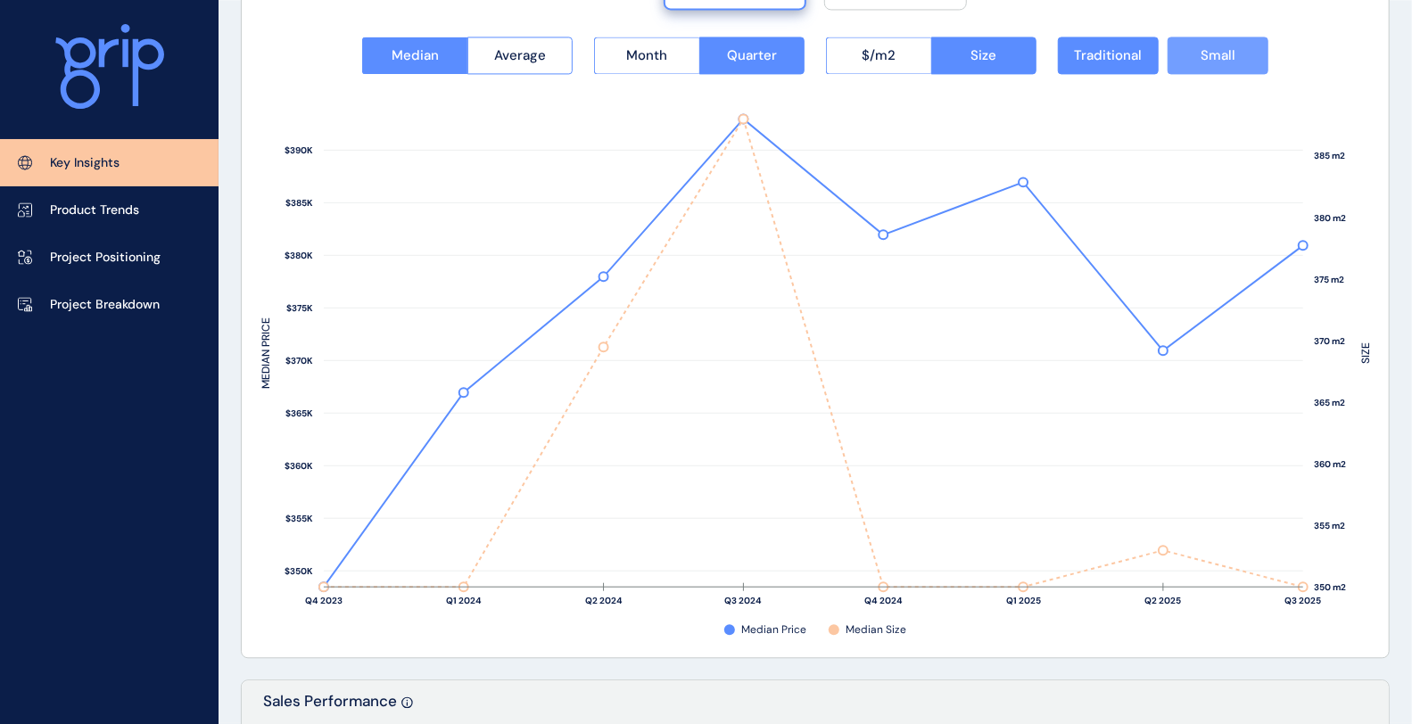
click at [1236, 55] on button "Small" at bounding box center [1218, 55] width 101 height 37
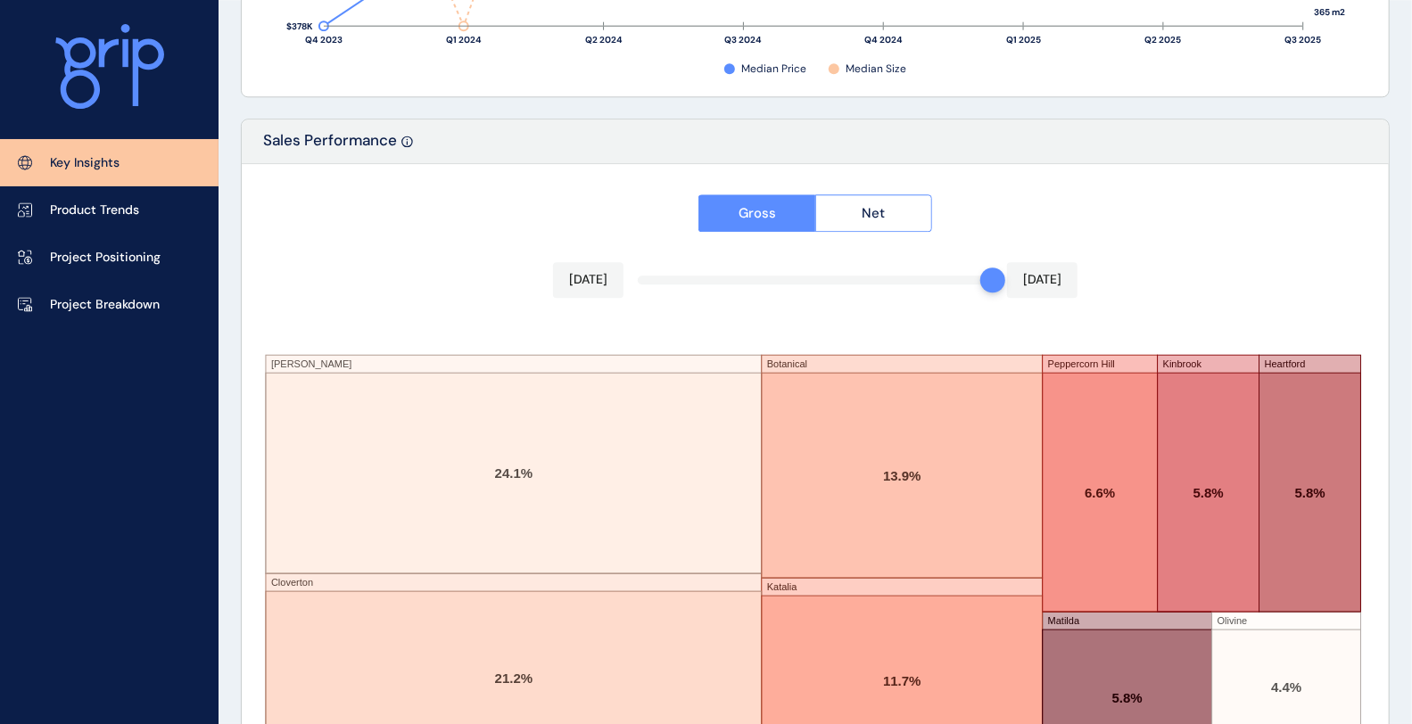
scroll to position [3026, 0]
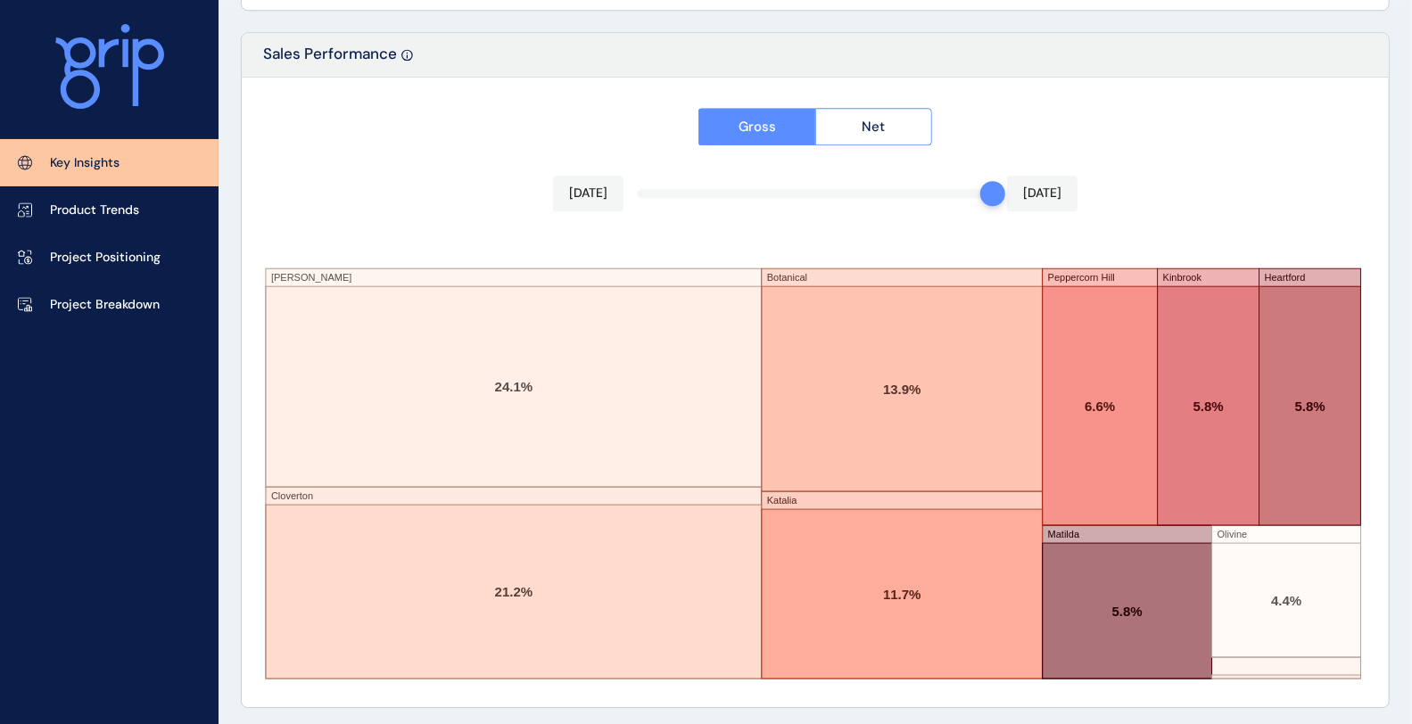
click at [887, 192] on div "Gross Net [DATE] [DATE] [PERSON_NAME] Cloverton Botanical Katalia [GEOGRAPHIC_D…" at bounding box center [815, 393] width 1147 height 630
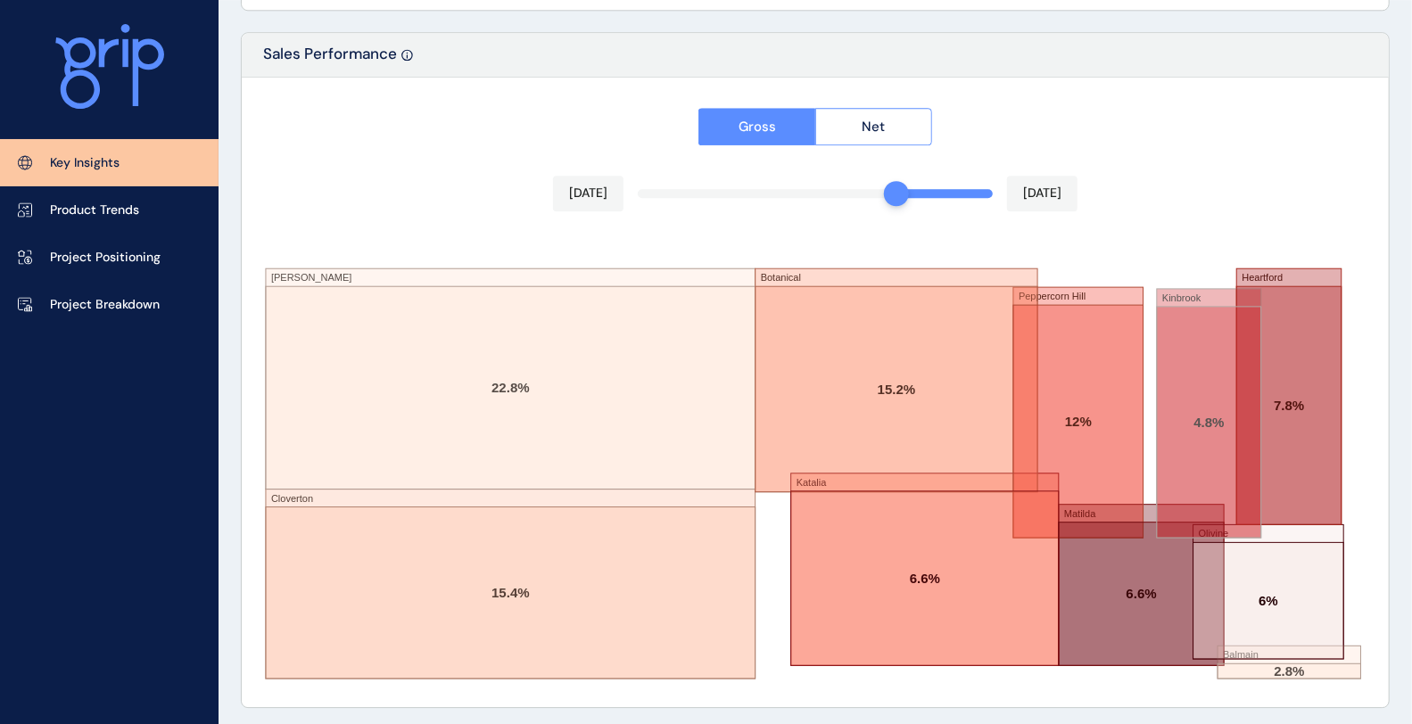
click at [908, 189] on div at bounding box center [945, 193] width 97 height 9
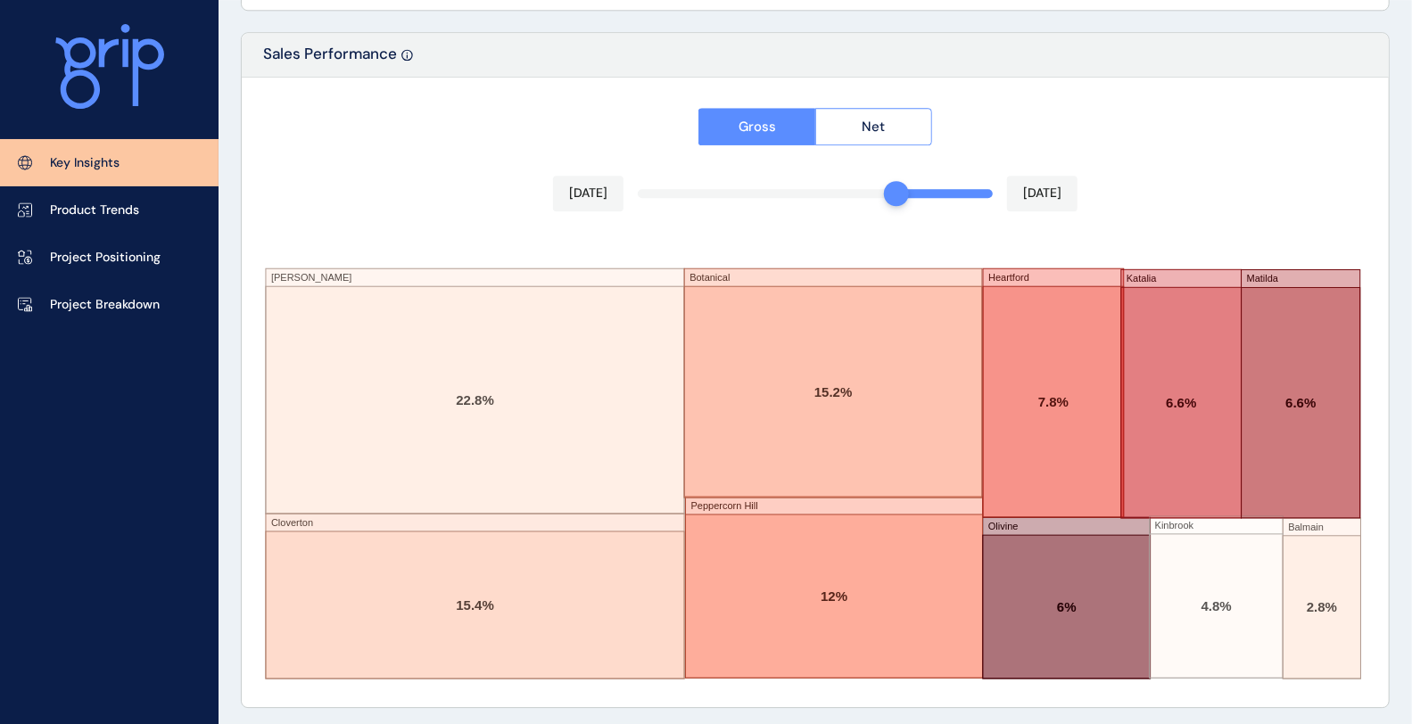
click at [908, 189] on div at bounding box center [945, 193] width 97 height 9
click at [911, 186] on div "Gross Net [DATE] [DATE] [PERSON_NAME] Cloverton Botanical [GEOGRAPHIC_DATA] [GE…" at bounding box center [815, 393] width 1147 height 630
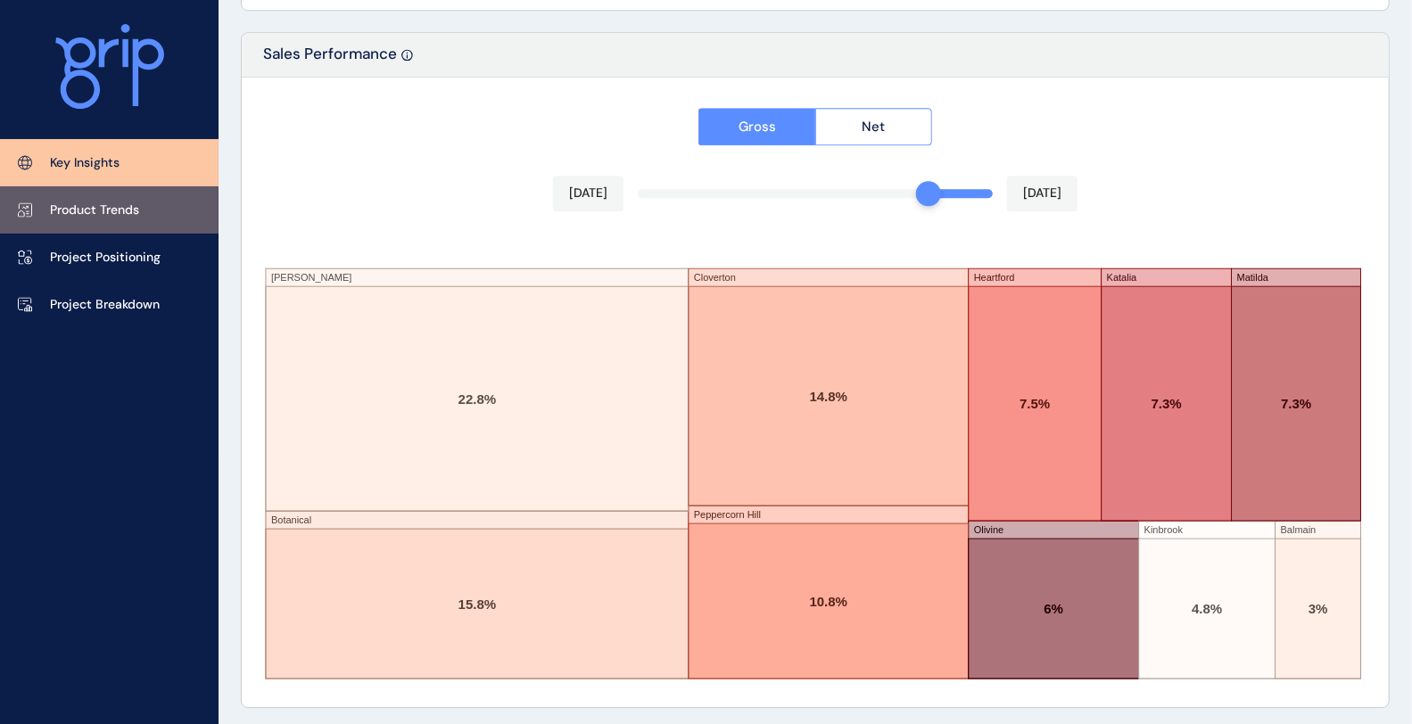
click at [117, 212] on p "Product Trends" at bounding box center [94, 211] width 89 height 18
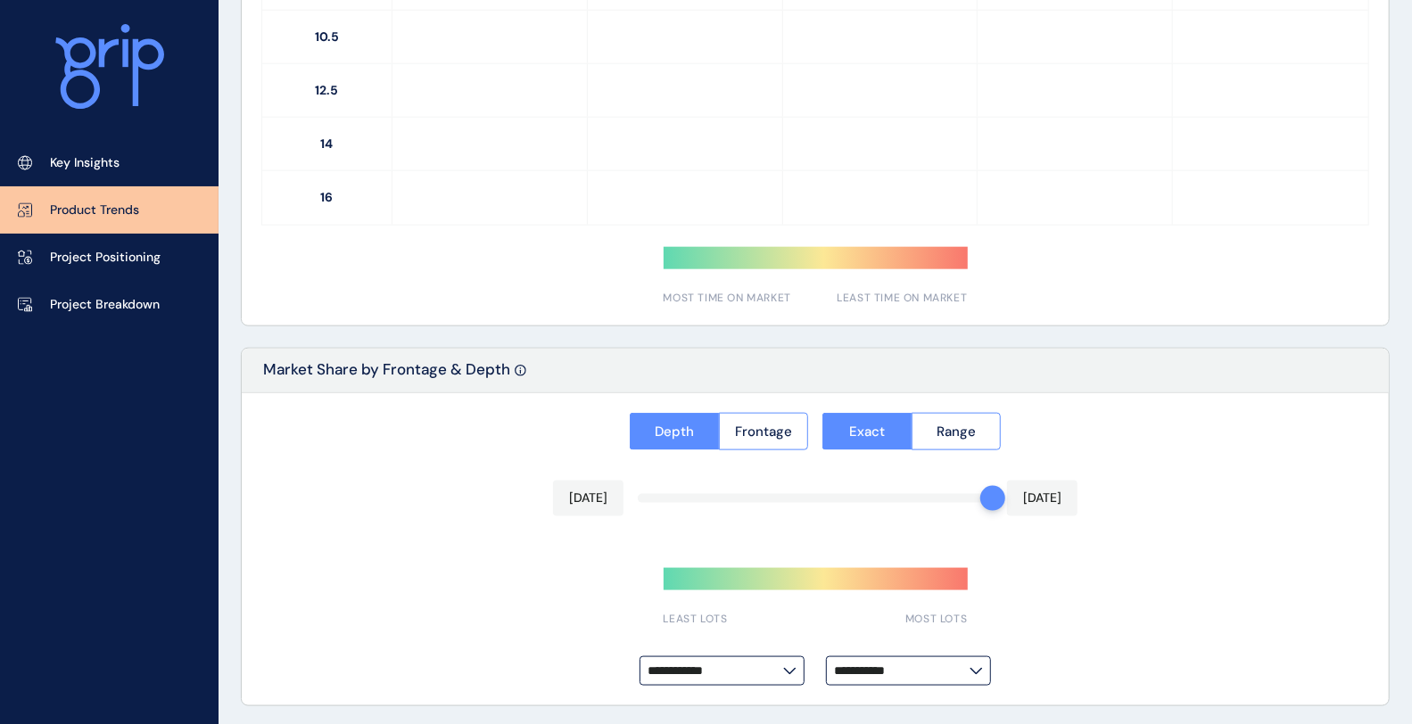
type input "**********"
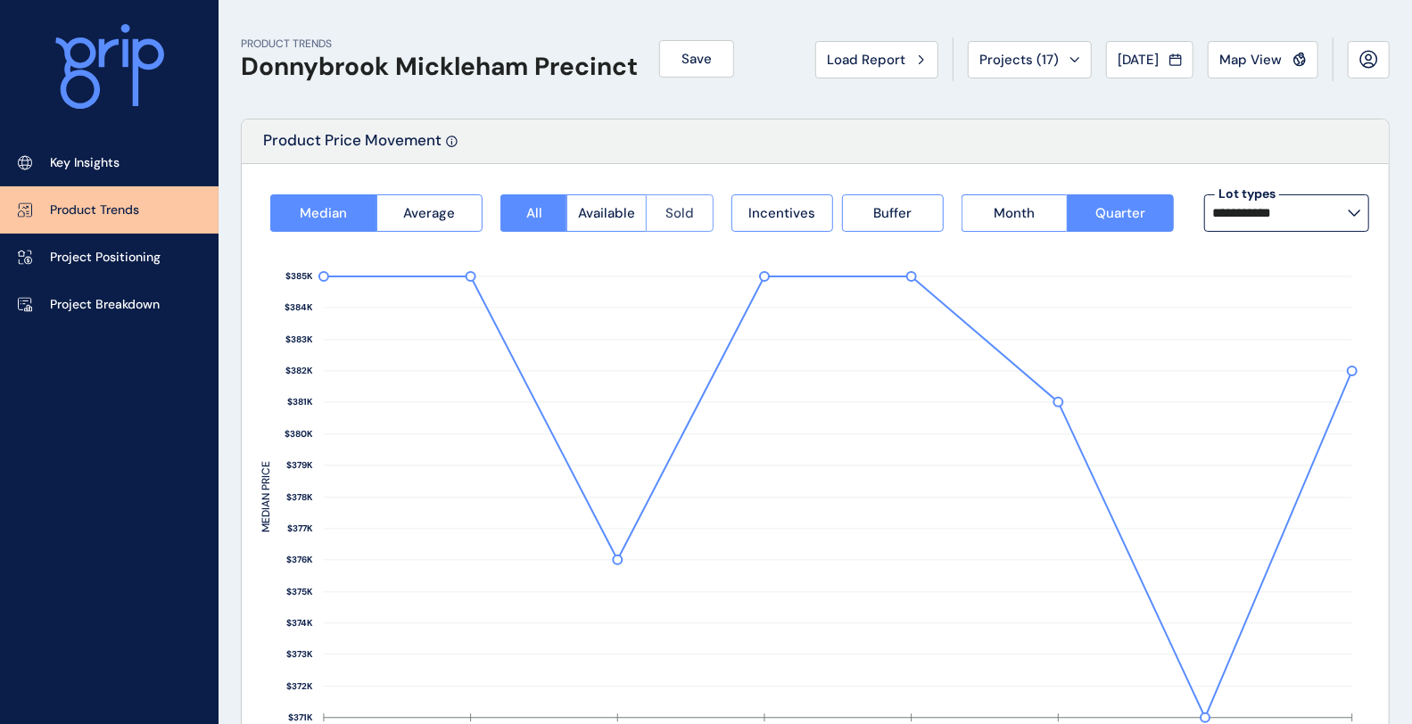
click at [672, 214] on span "Sold" at bounding box center [679, 213] width 29 height 18
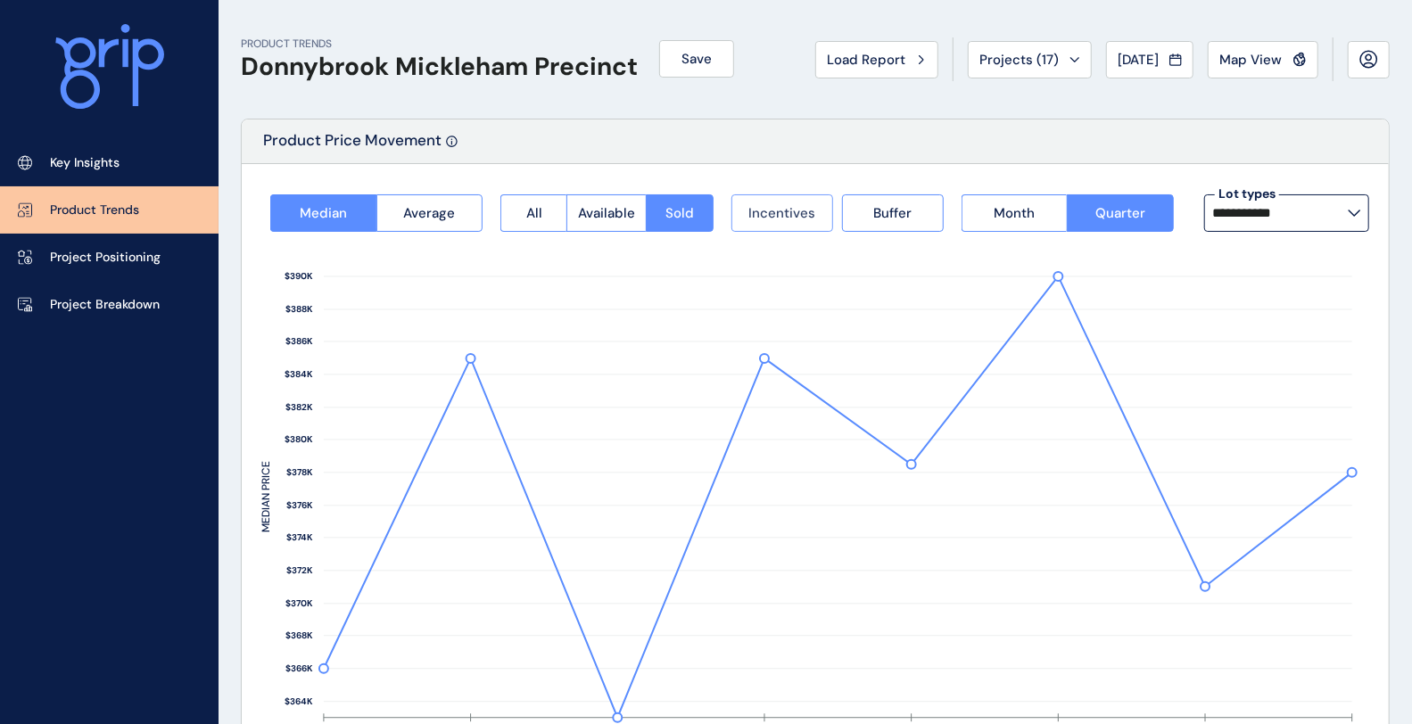
click at [797, 212] on span "Incentives" at bounding box center [781, 213] width 67 height 18
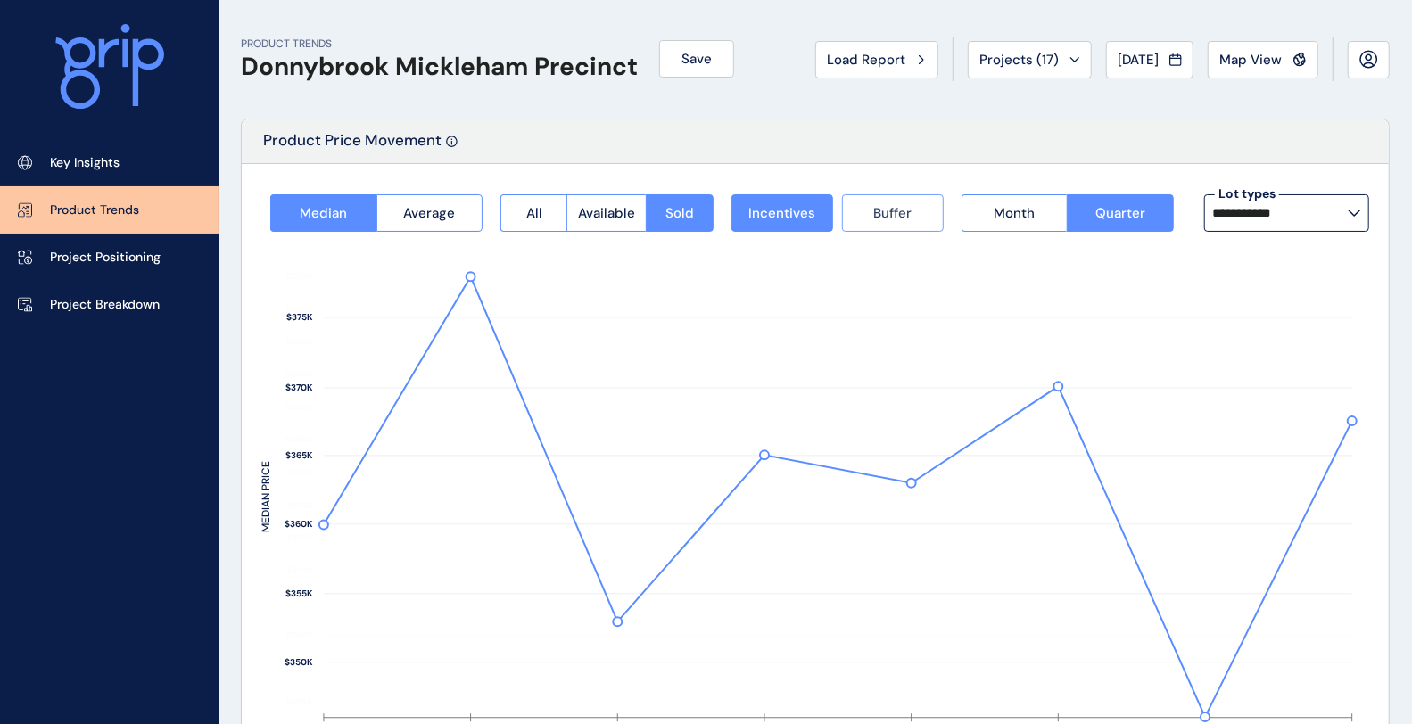
click at [874, 212] on span "Buffer" at bounding box center [892, 213] width 38 height 18
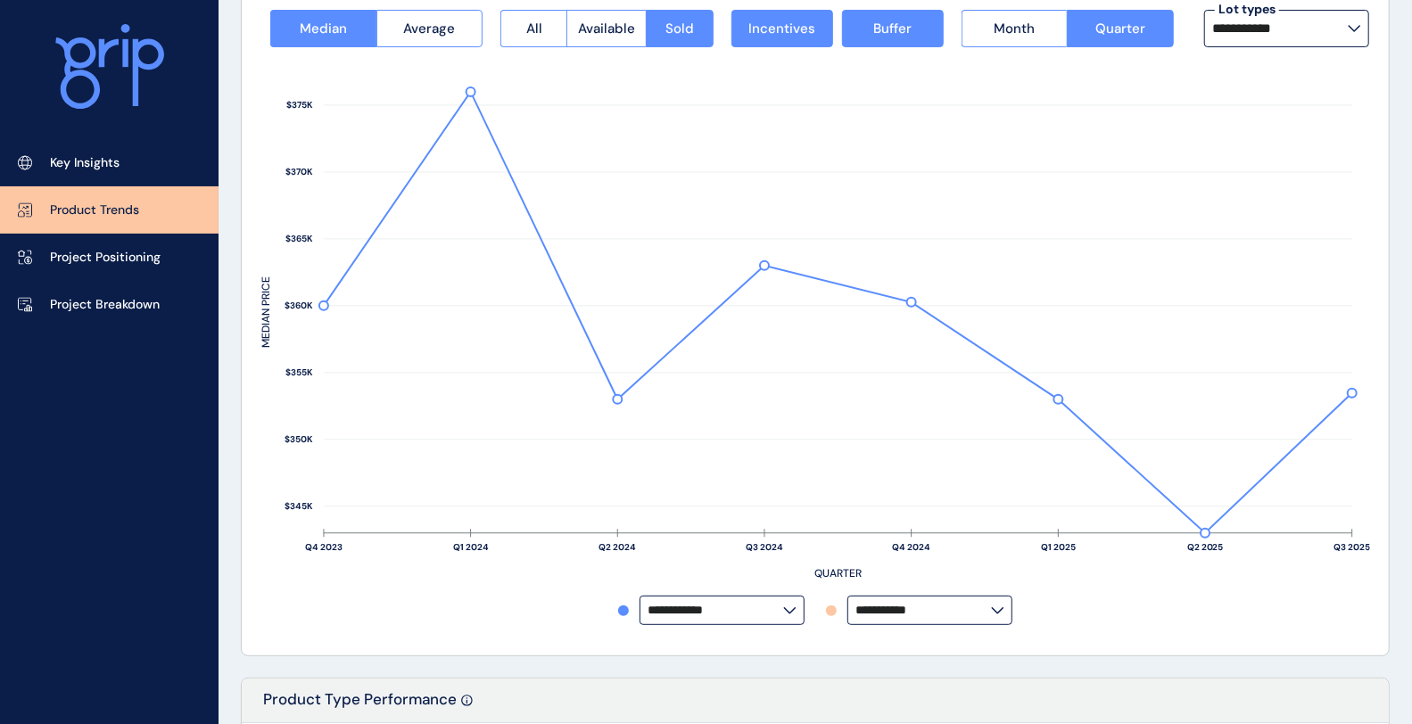
scroll to position [198, 0]
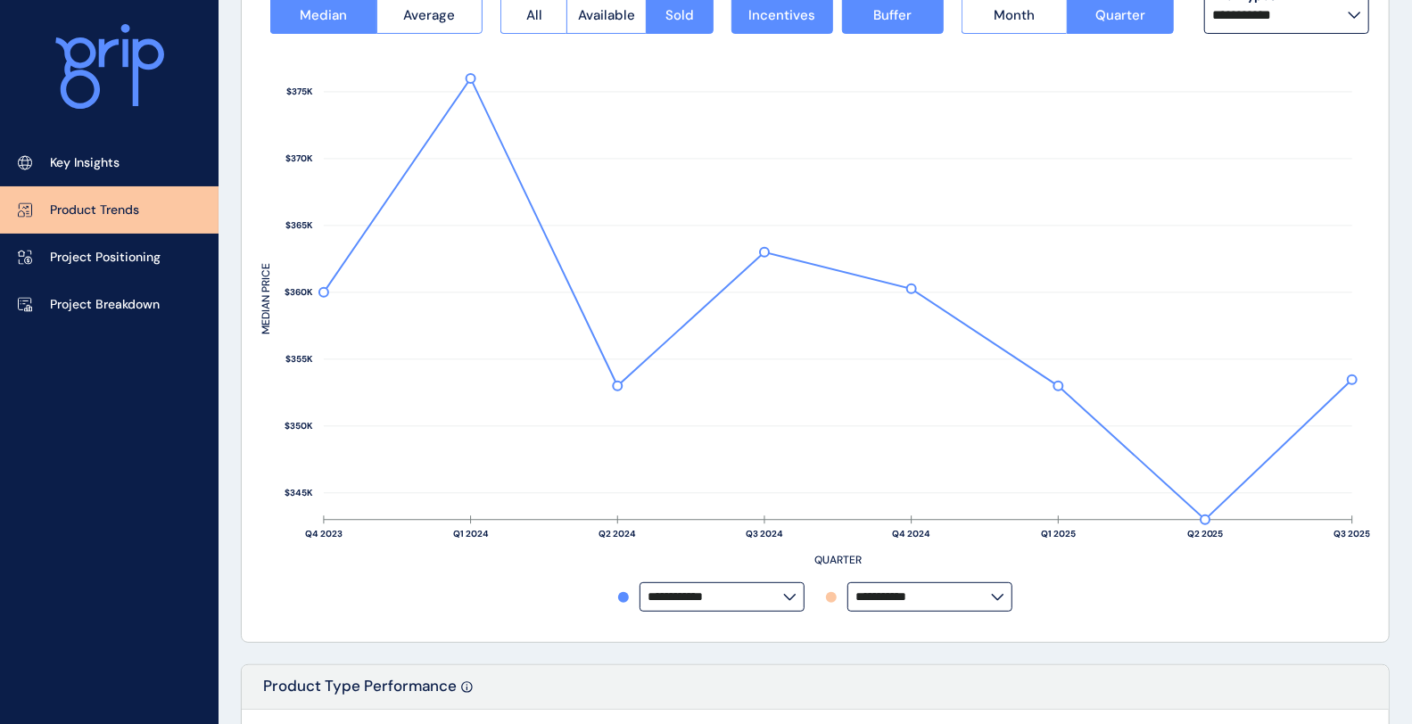
click at [967, 598] on input "**********" at bounding box center [923, 597] width 136 height 13
click at [888, 535] on p "Olivine" at bounding box center [883, 529] width 41 height 18
type input "*******"
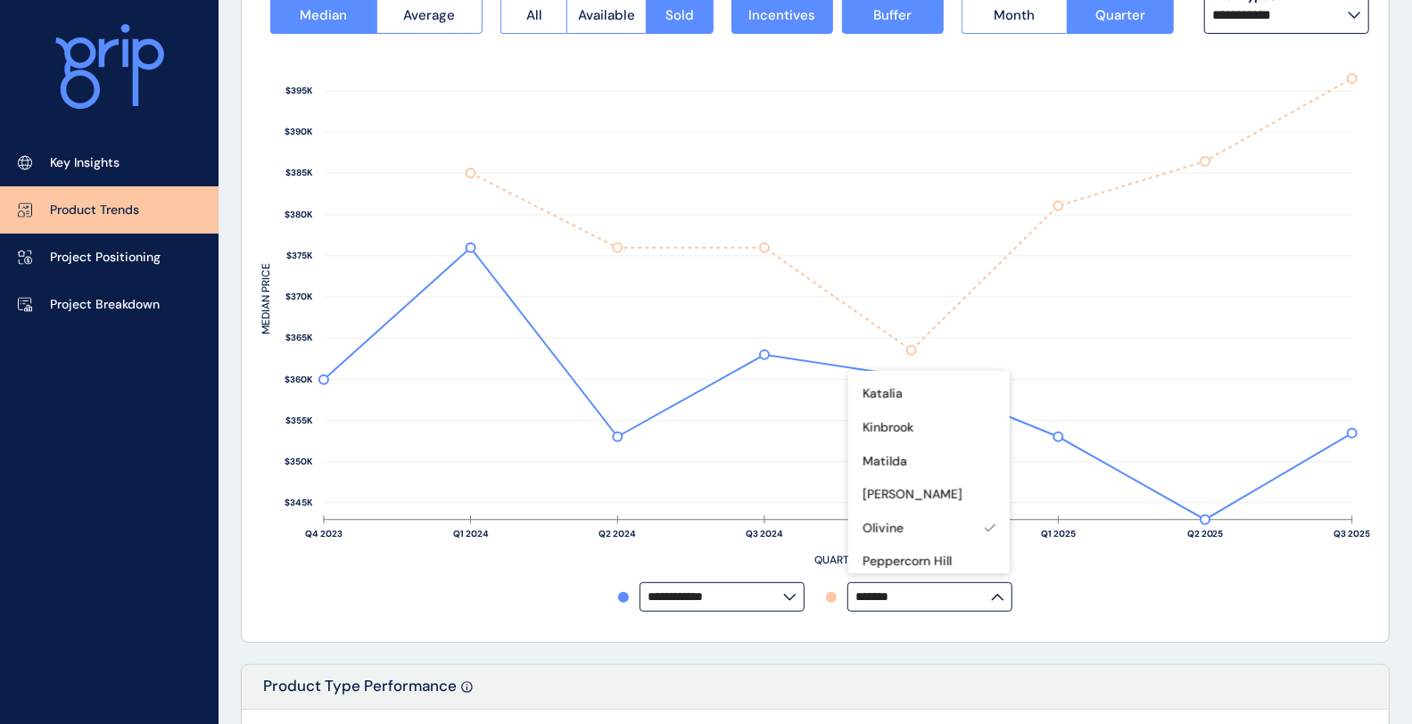
click at [1202, 618] on div "**********" at bounding box center [815, 304] width 1108 height 637
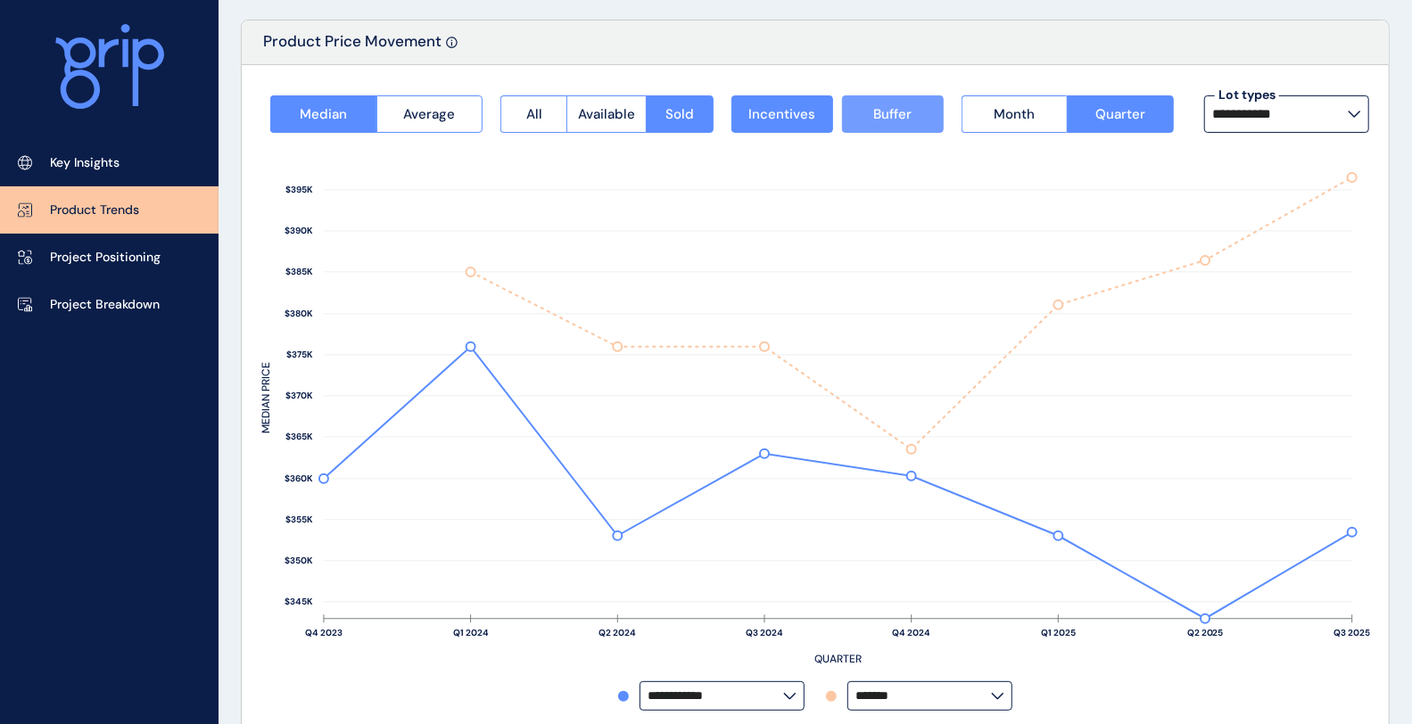
click at [921, 117] on button "Buffer" at bounding box center [893, 113] width 102 height 37
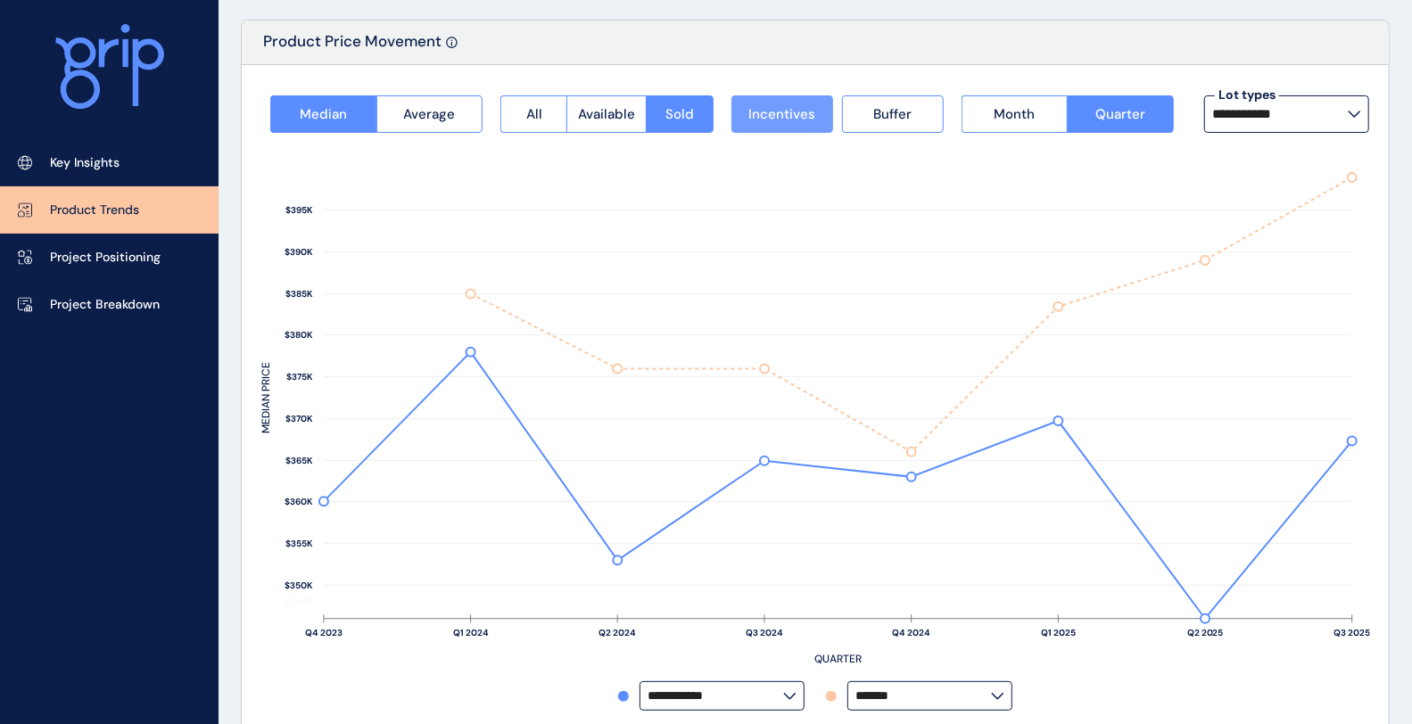
click at [810, 121] on span "Incentives" at bounding box center [781, 114] width 67 height 18
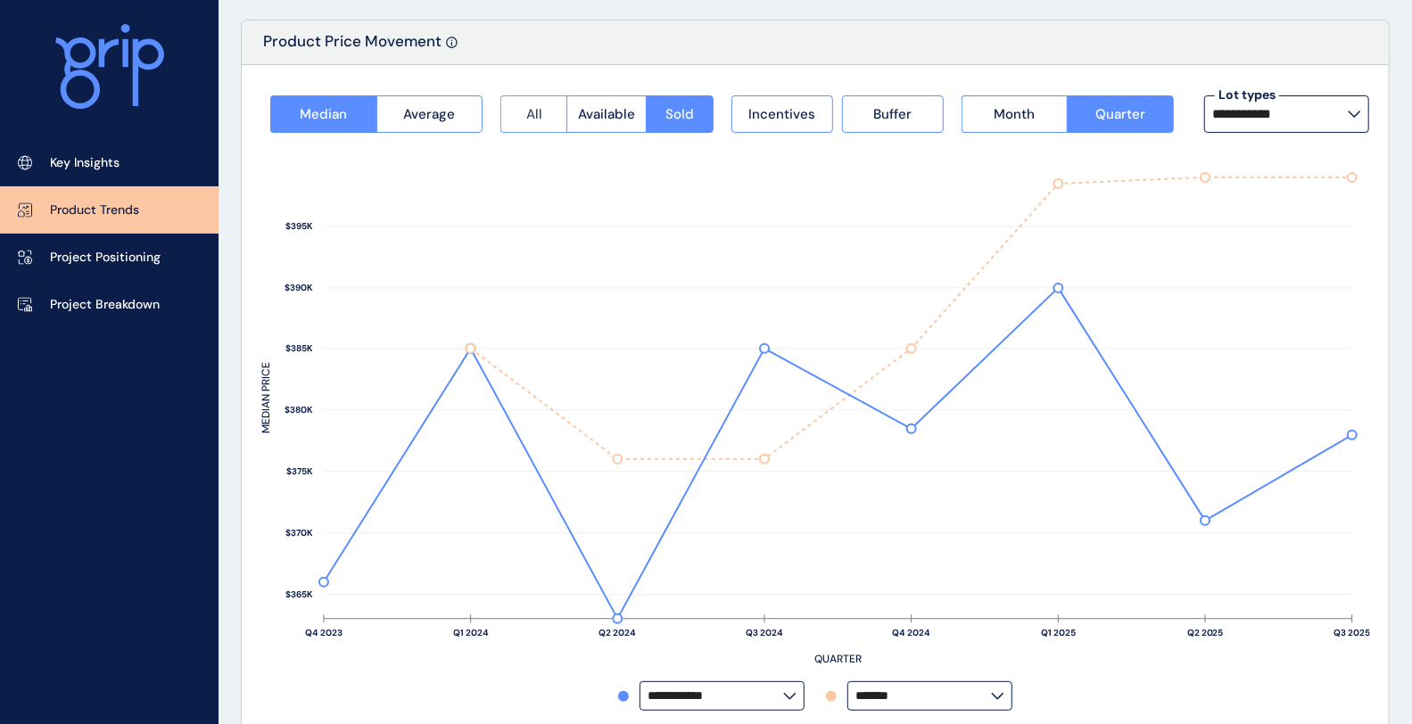
click at [526, 120] on span "All" at bounding box center [534, 114] width 16 height 18
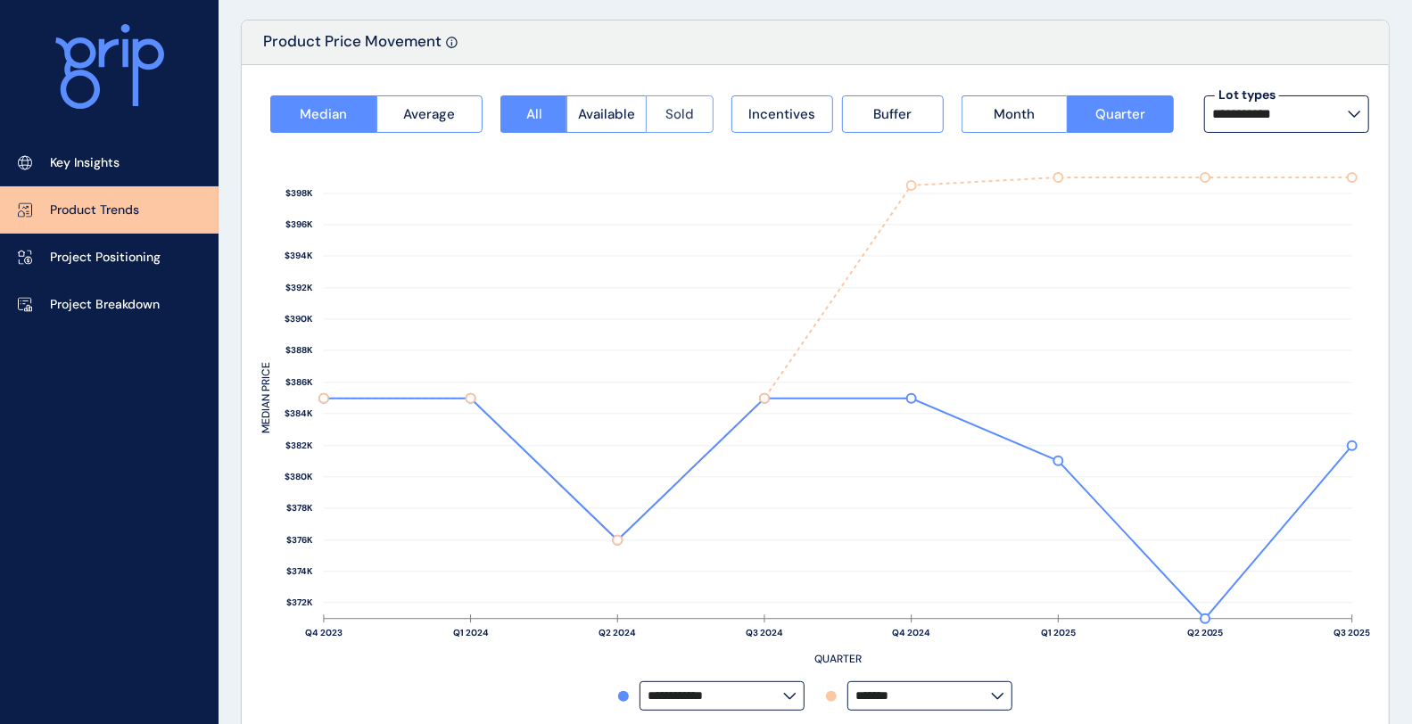
click at [693, 109] on button "Sold" at bounding box center [679, 113] width 67 height 37
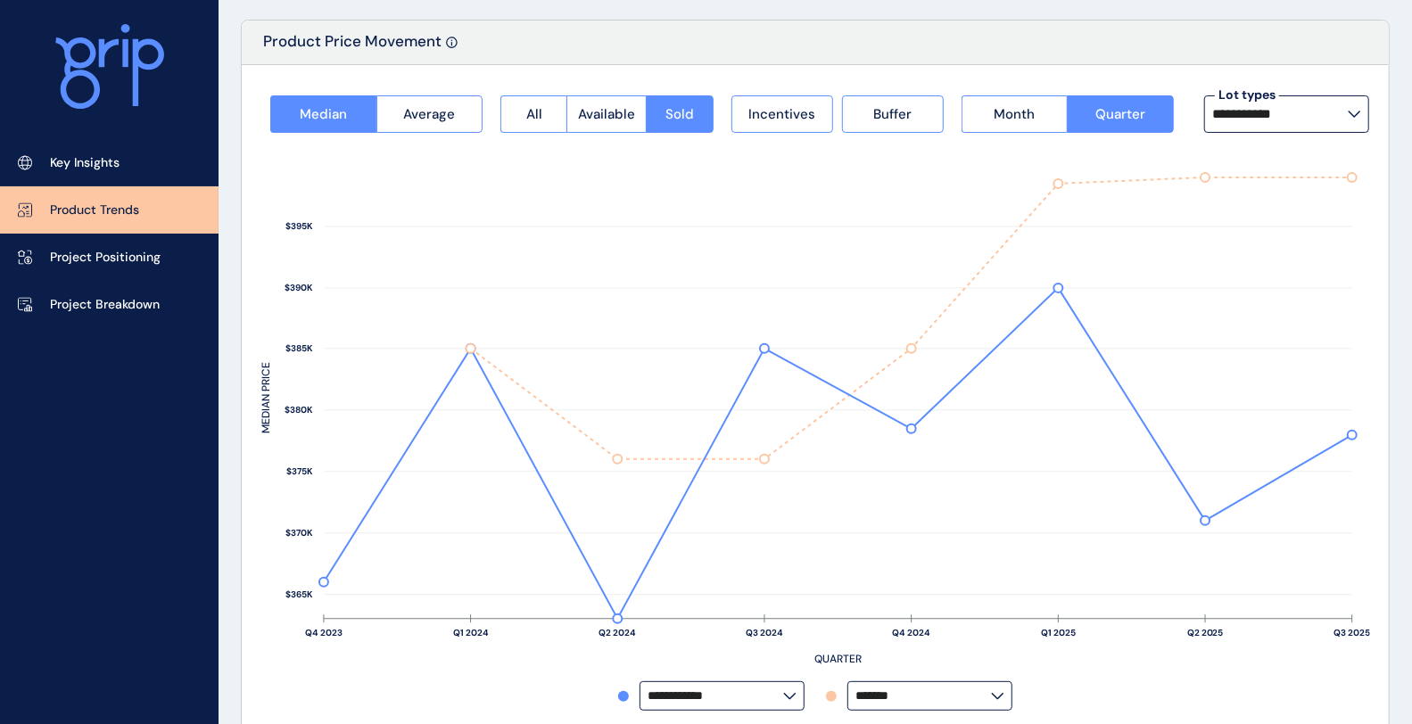
click at [1274, 122] on label "**********" at bounding box center [1286, 113] width 165 height 37
click at [1325, 198] on div "14m x 28m 191 lots sold" at bounding box center [1286, 208] width 165 height 45
type input "*********"
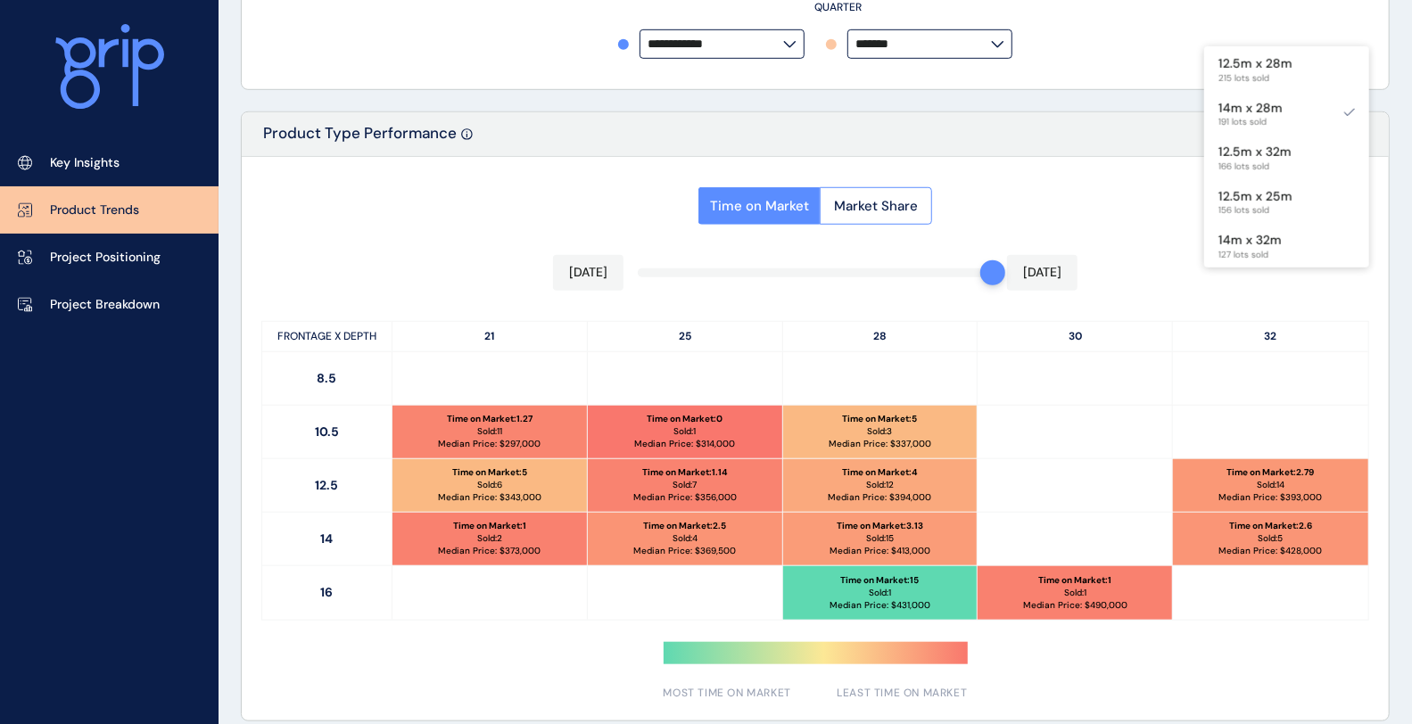
scroll to position [792, 0]
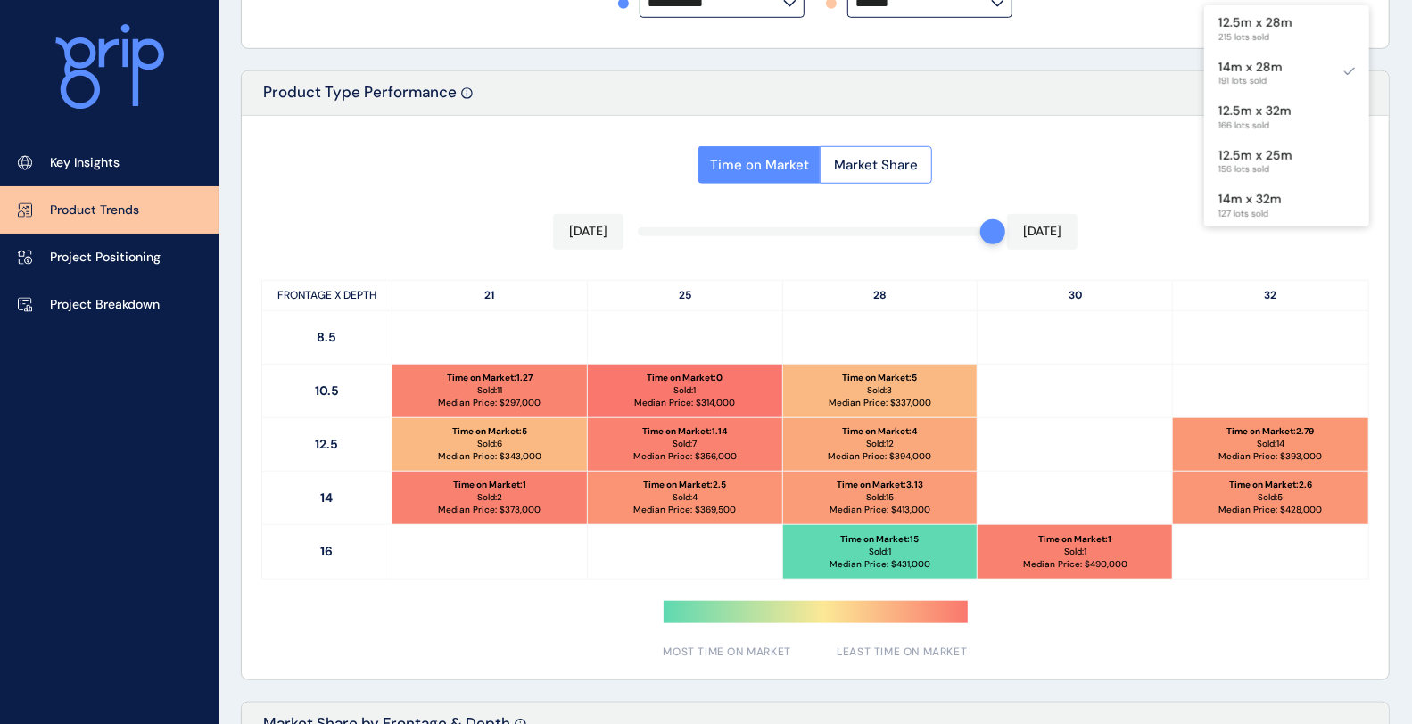
click at [921, 230] on div "Time on Market Market Share [DATE] [DATE] FRONTAGE X DEPTH 21 25 28 30 32 8.5 1…" at bounding box center [815, 398] width 1147 height 564
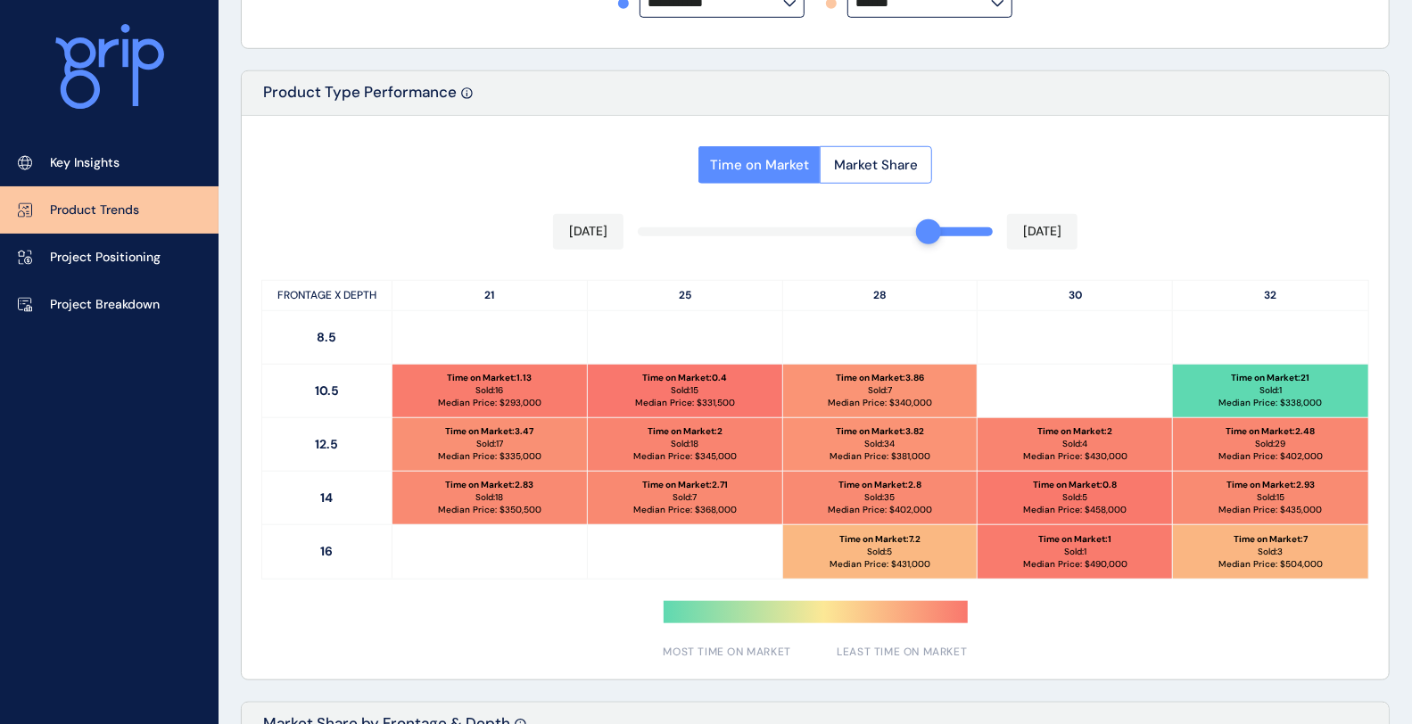
click at [934, 227] on div at bounding box center [928, 231] width 25 height 25
click at [946, 230] on div "Time on Market Market Share [DATE] [DATE] FRONTAGE X DEPTH 21 25 28 30 32 8.5 1…" at bounding box center [815, 398] width 1147 height 564
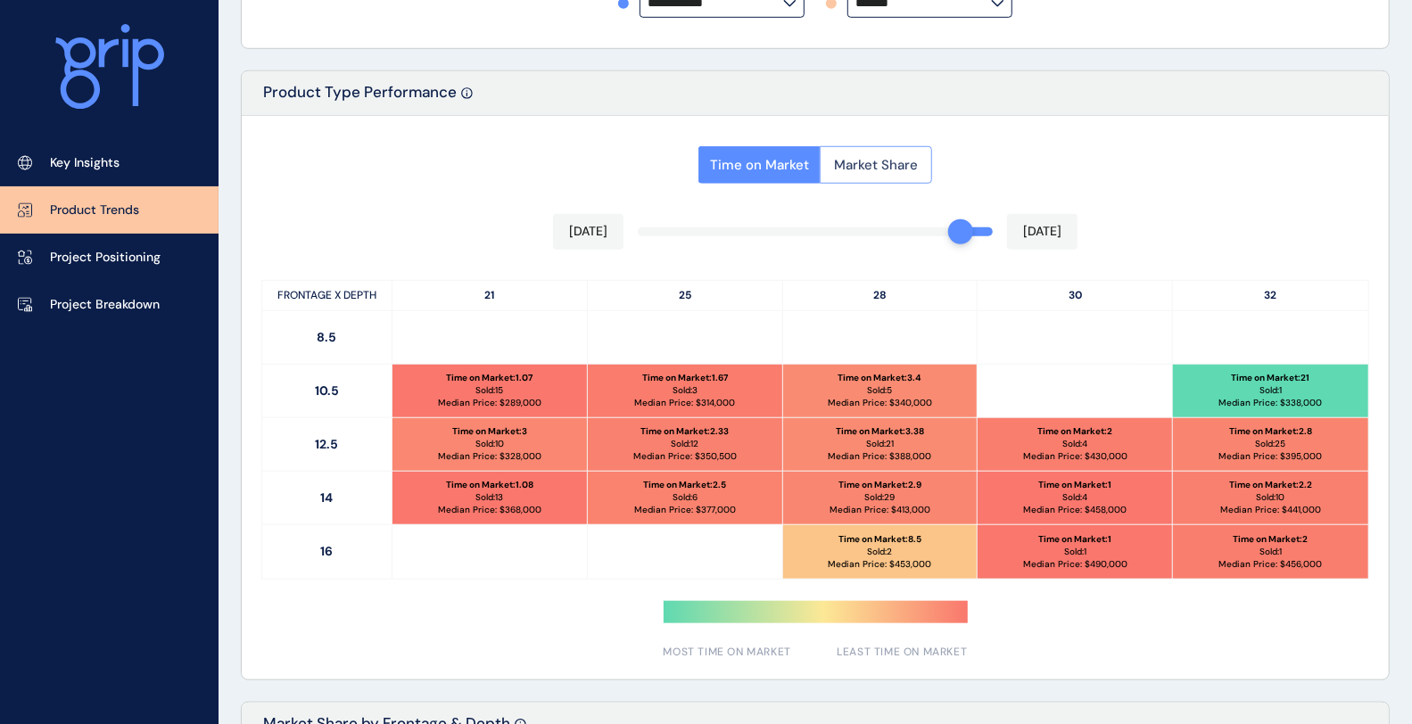
click at [886, 159] on span "Market Share" at bounding box center [876, 165] width 84 height 18
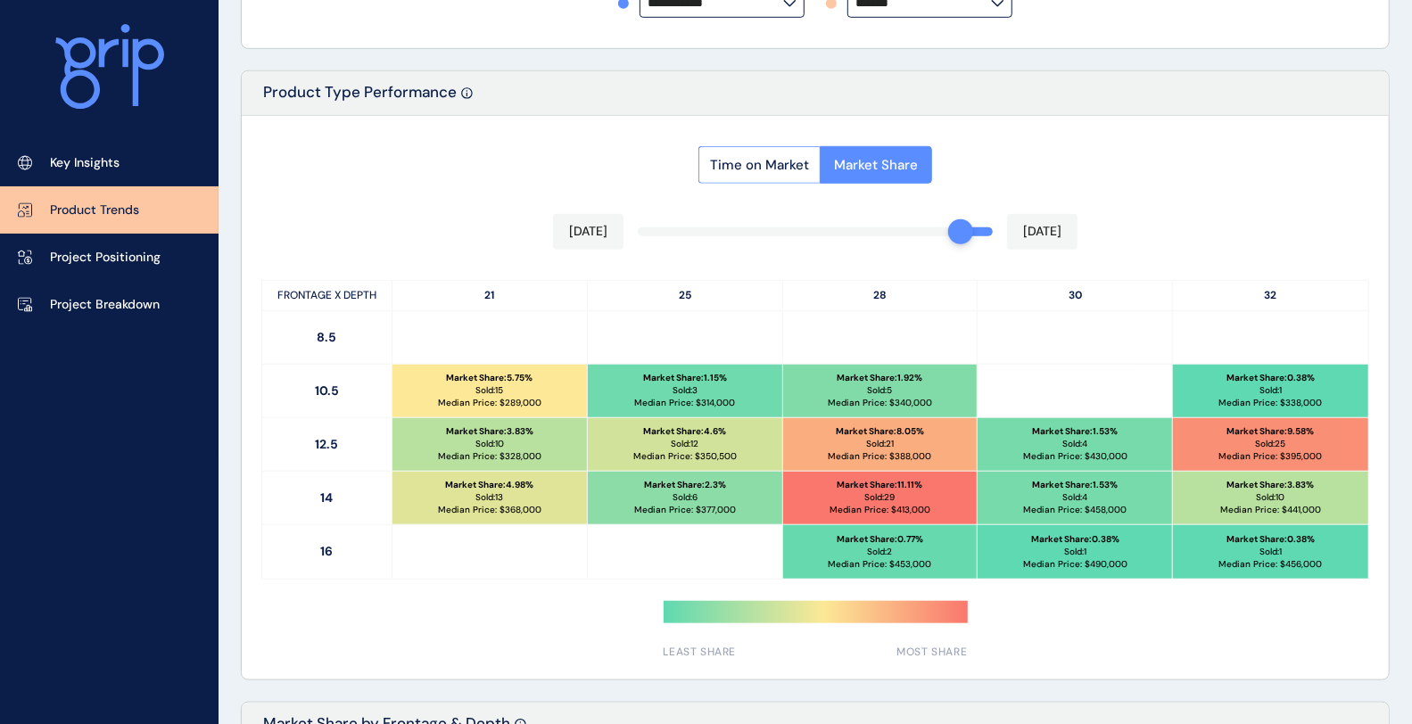
click at [933, 232] on div "Time on Market Market Share [DATE] [DATE] FRONTAGE X DEPTH 21 25 28 30 32 8.5 1…" at bounding box center [815, 398] width 1147 height 564
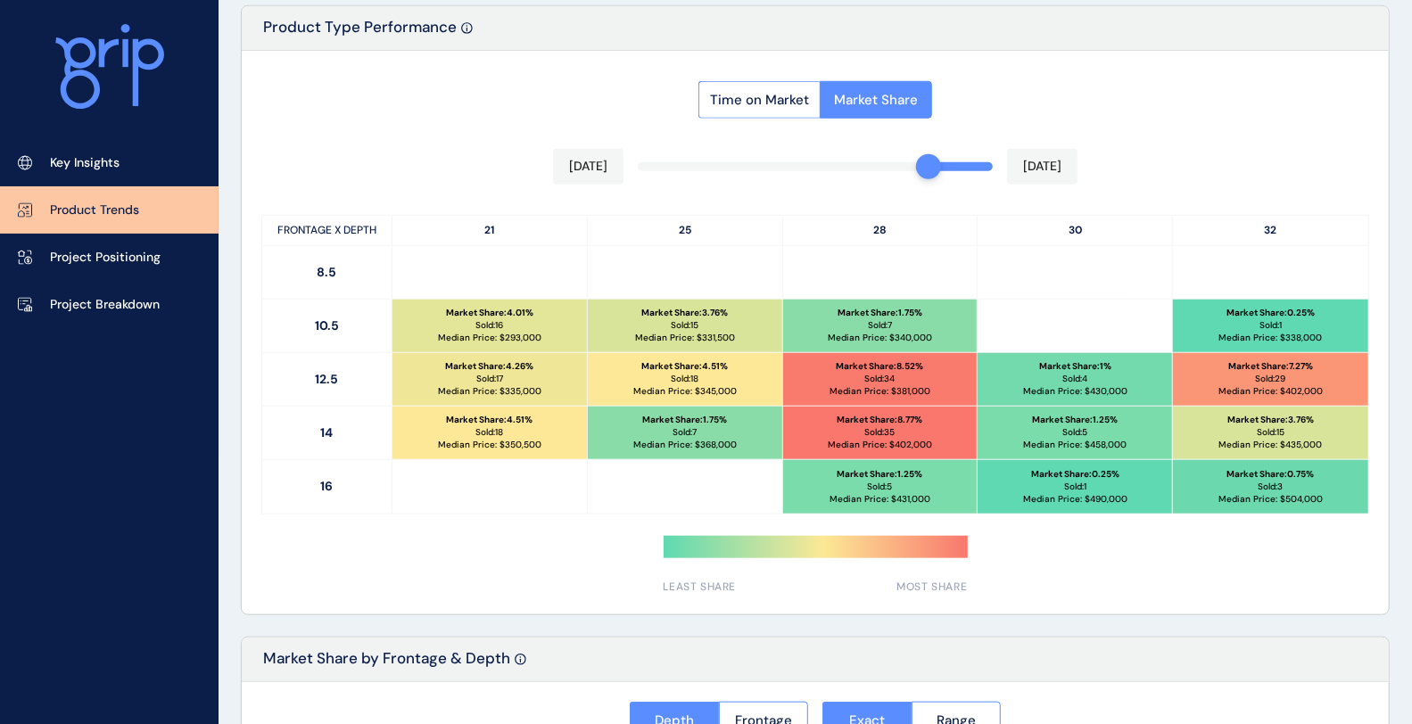
scroll to position [892, 0]
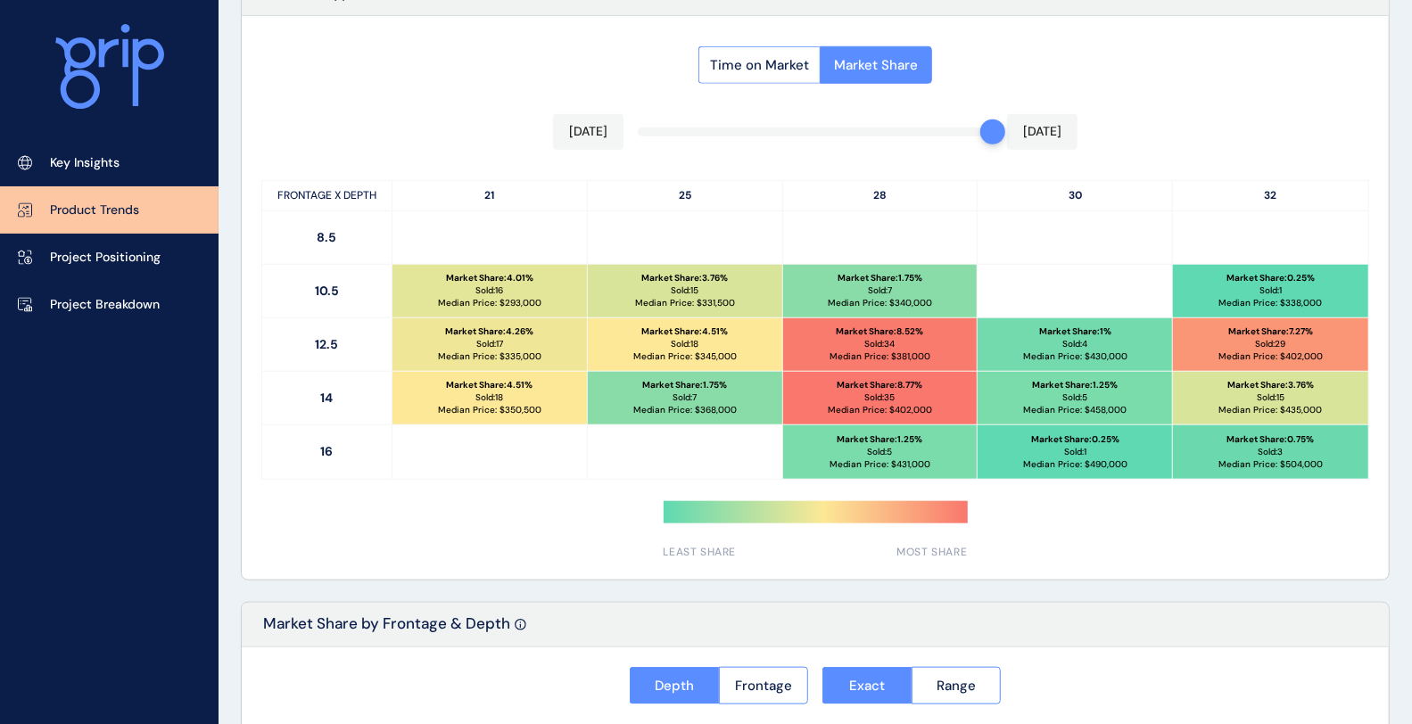
click at [979, 128] on div "Time on Market Market Share [DATE] [DATE] FRONTAGE X DEPTH 21 25 28 30 32 8.5 1…" at bounding box center [815, 298] width 1147 height 564
click at [924, 131] on div at bounding box center [815, 298] width 1147 height 564
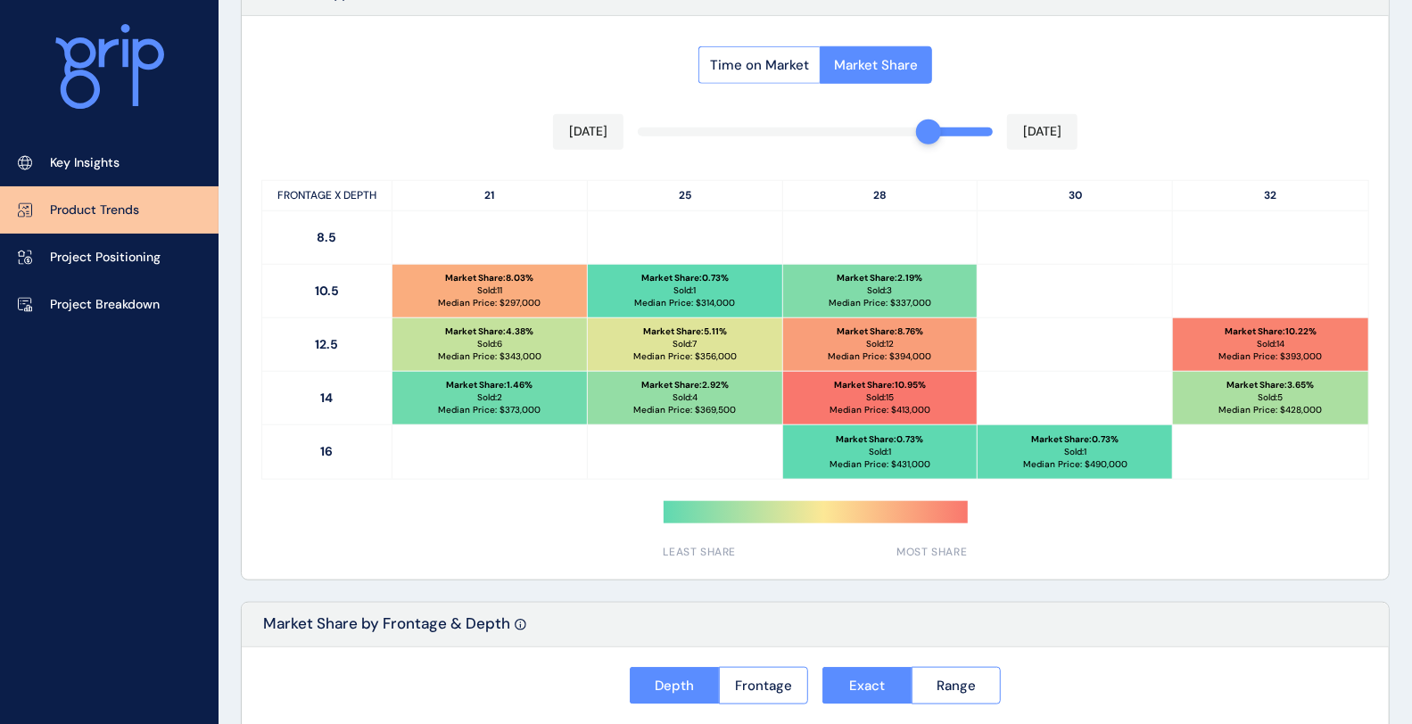
click at [925, 127] on div at bounding box center [815, 298] width 1147 height 564
drag, startPoint x: 982, startPoint y: 129, endPoint x: 930, endPoint y: 131, distance: 51.8
click at [930, 131] on div at bounding box center [815, 132] width 355 height 9
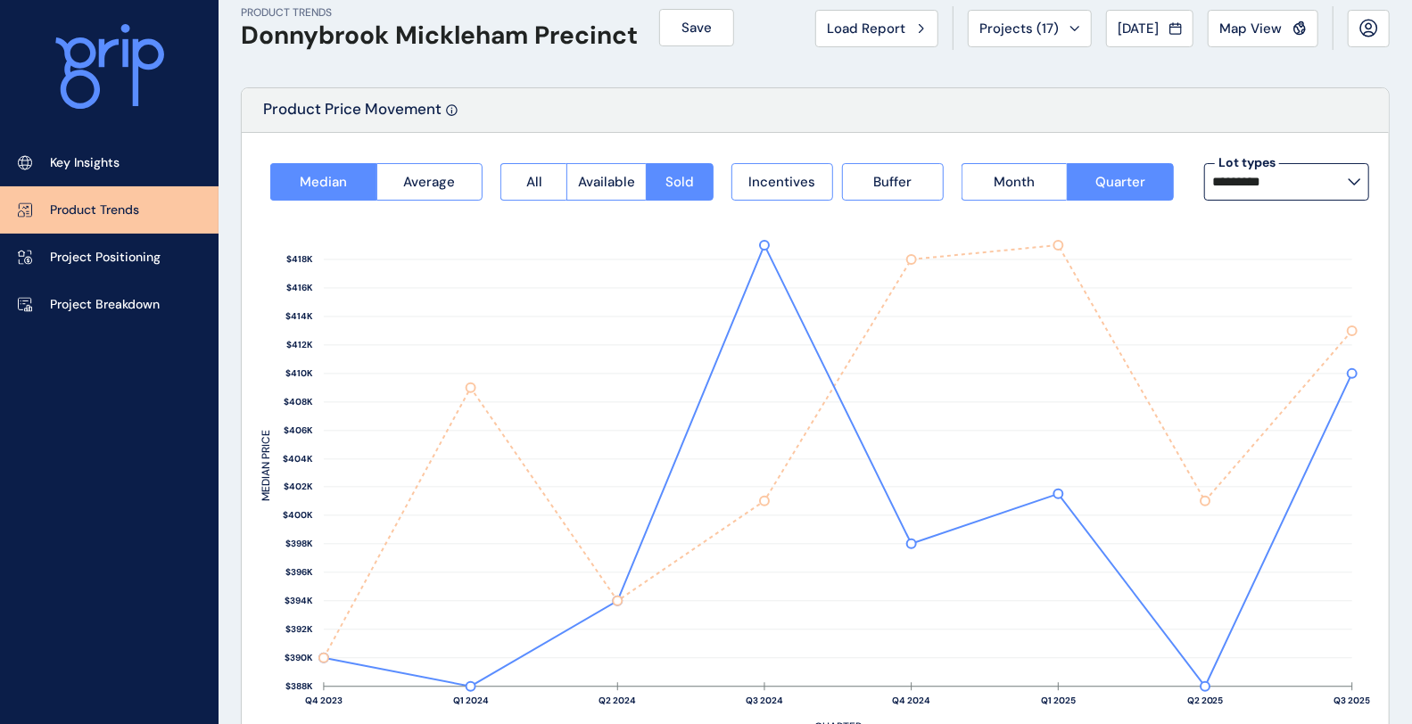
scroll to position [0, 0]
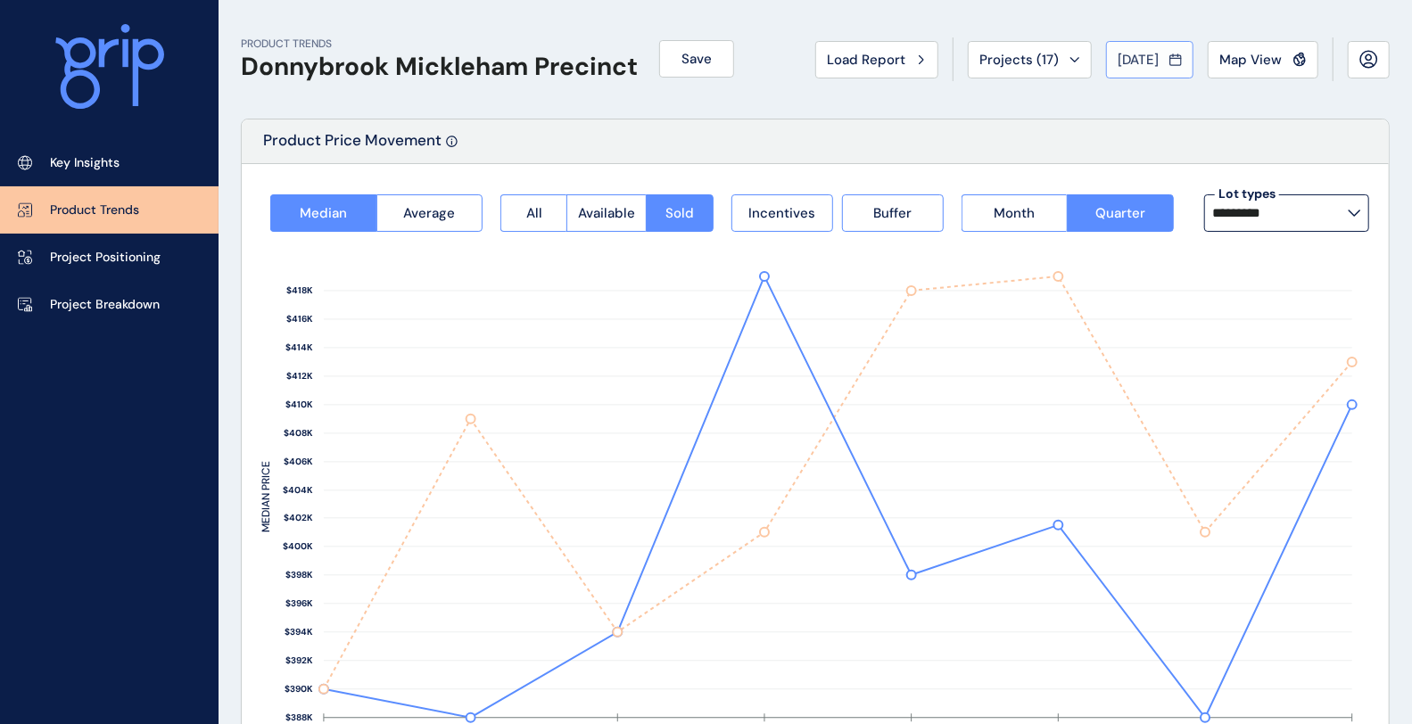
click at [1146, 66] on span "[DATE]" at bounding box center [1138, 60] width 41 height 18
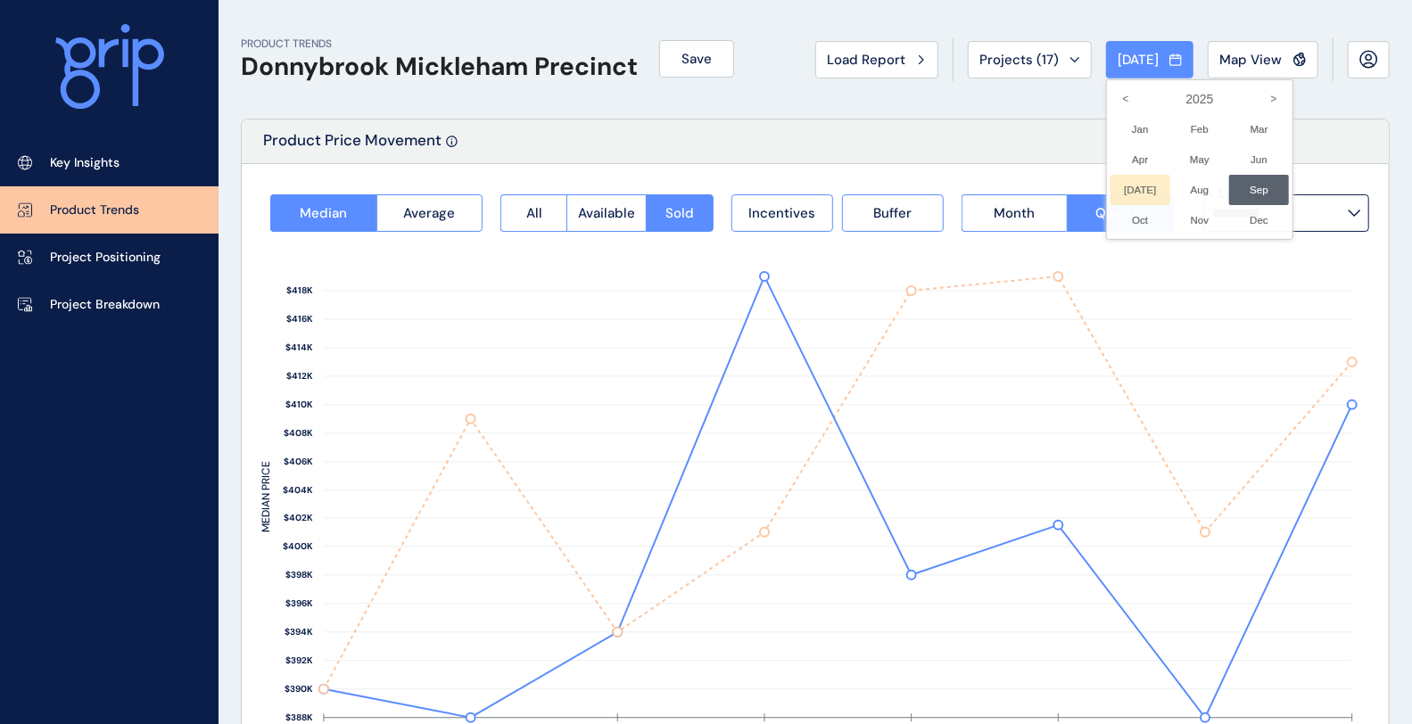
click at [1125, 193] on li "[DATE] No report is available for this period. New months are usually published…" at bounding box center [1141, 190] width 60 height 30
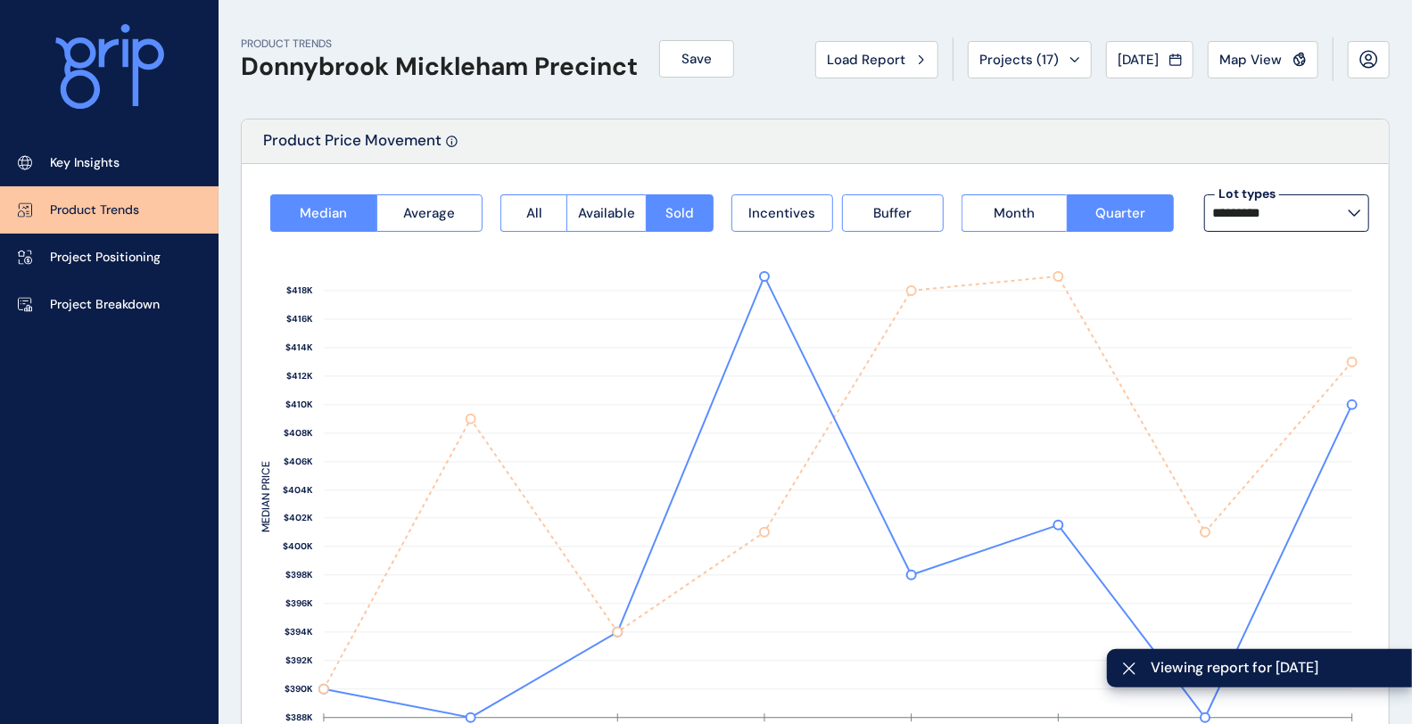
type input "**********"
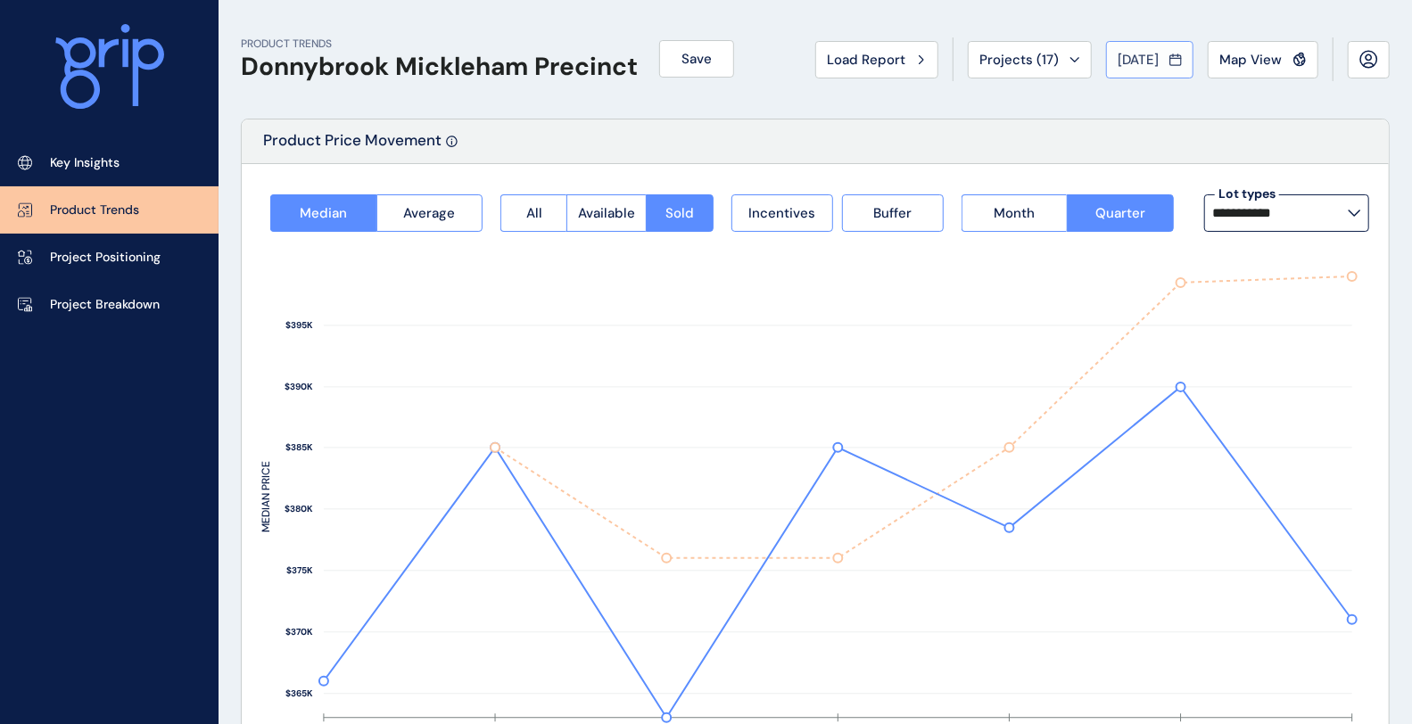
click at [1131, 64] on span "[DATE]" at bounding box center [1138, 60] width 41 height 18
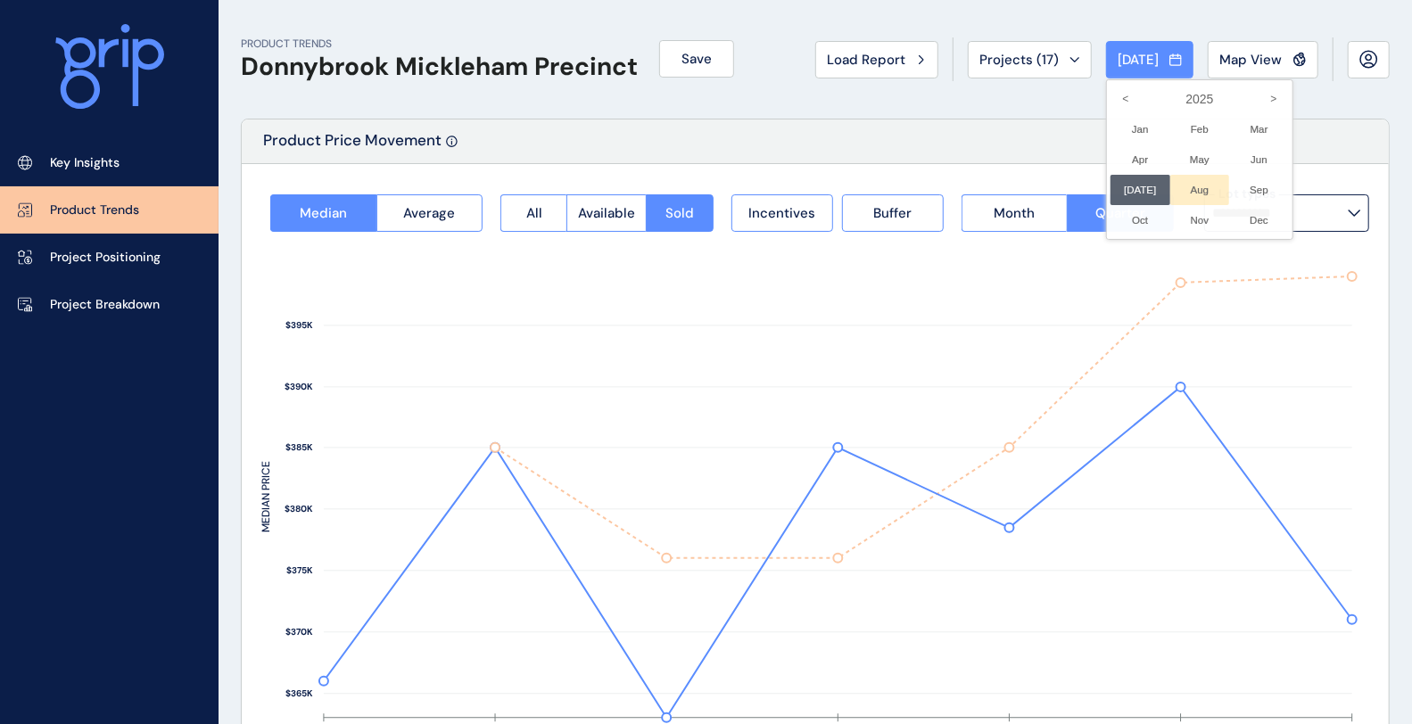
click at [1186, 179] on li "Aug No report is available for this period. New months are usually published 5 …" at bounding box center [1200, 190] width 60 height 30
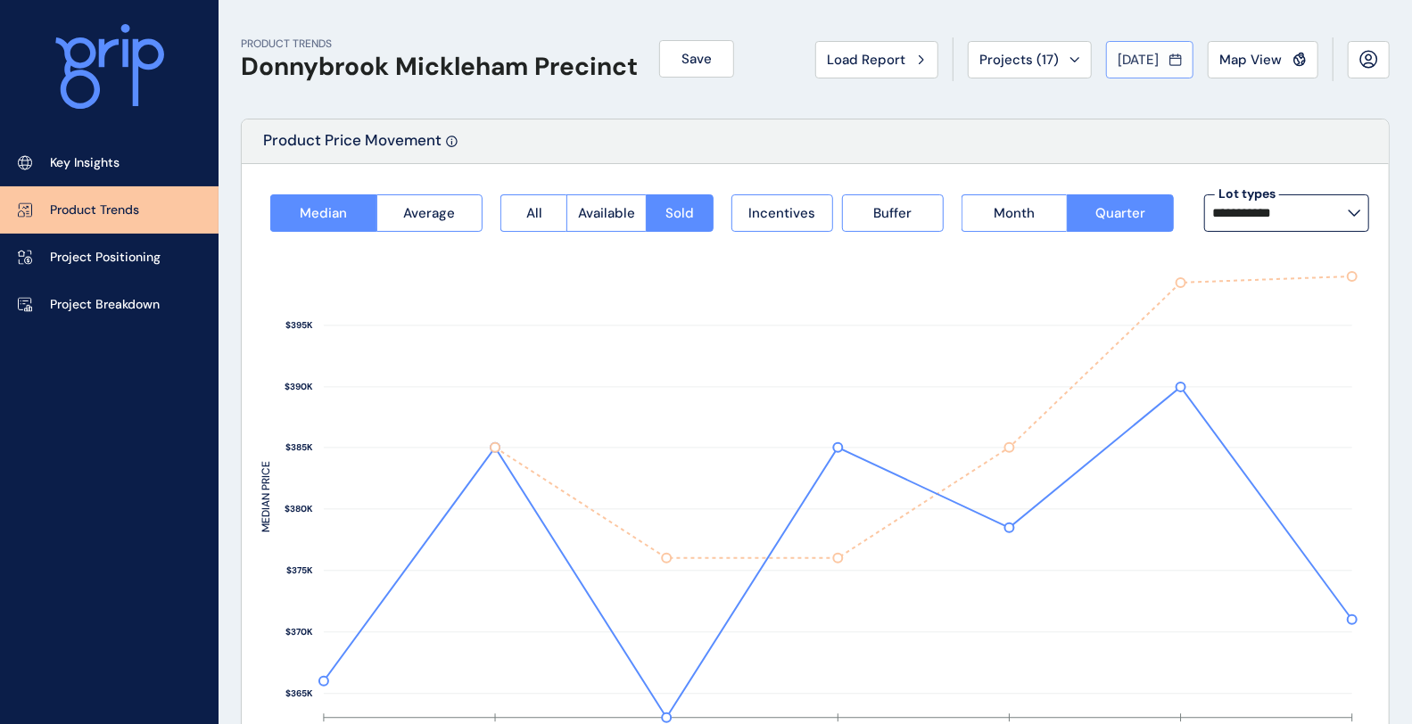
click at [1152, 56] on span "[DATE]" at bounding box center [1138, 60] width 41 height 18
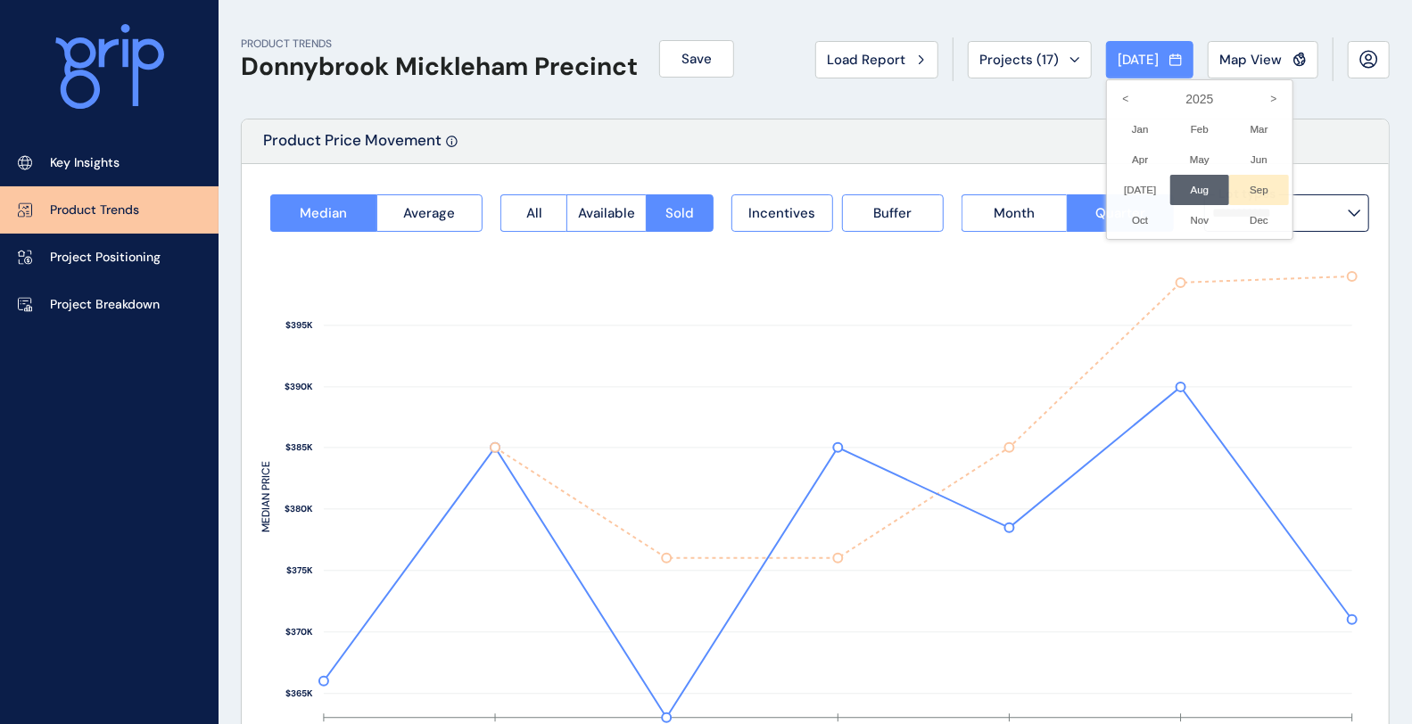
click at [1234, 190] on li "Sep No report is available for this period. New months are usually published 5 …" at bounding box center [1259, 190] width 60 height 30
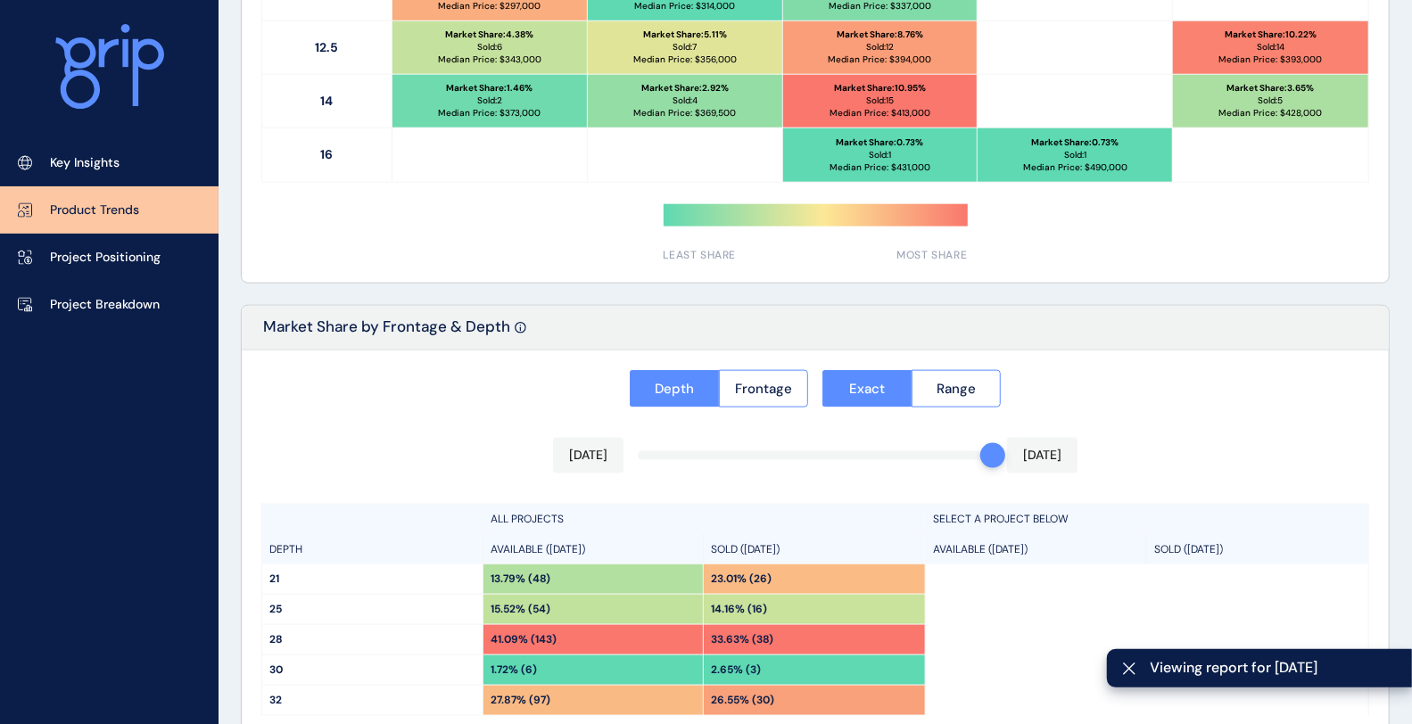
scroll to position [950, 0]
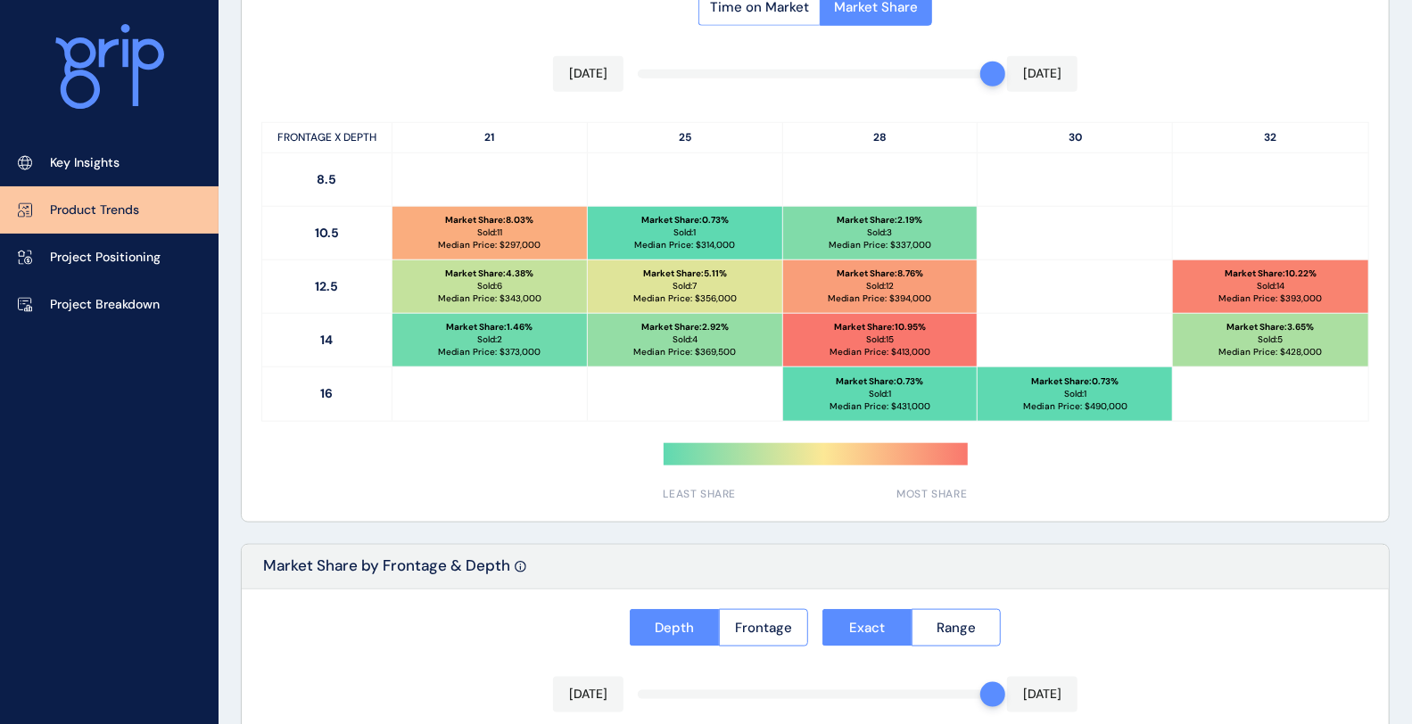
click at [740, 479] on div "LEAST SHARE MOST SHARE" at bounding box center [816, 472] width 304 height 59
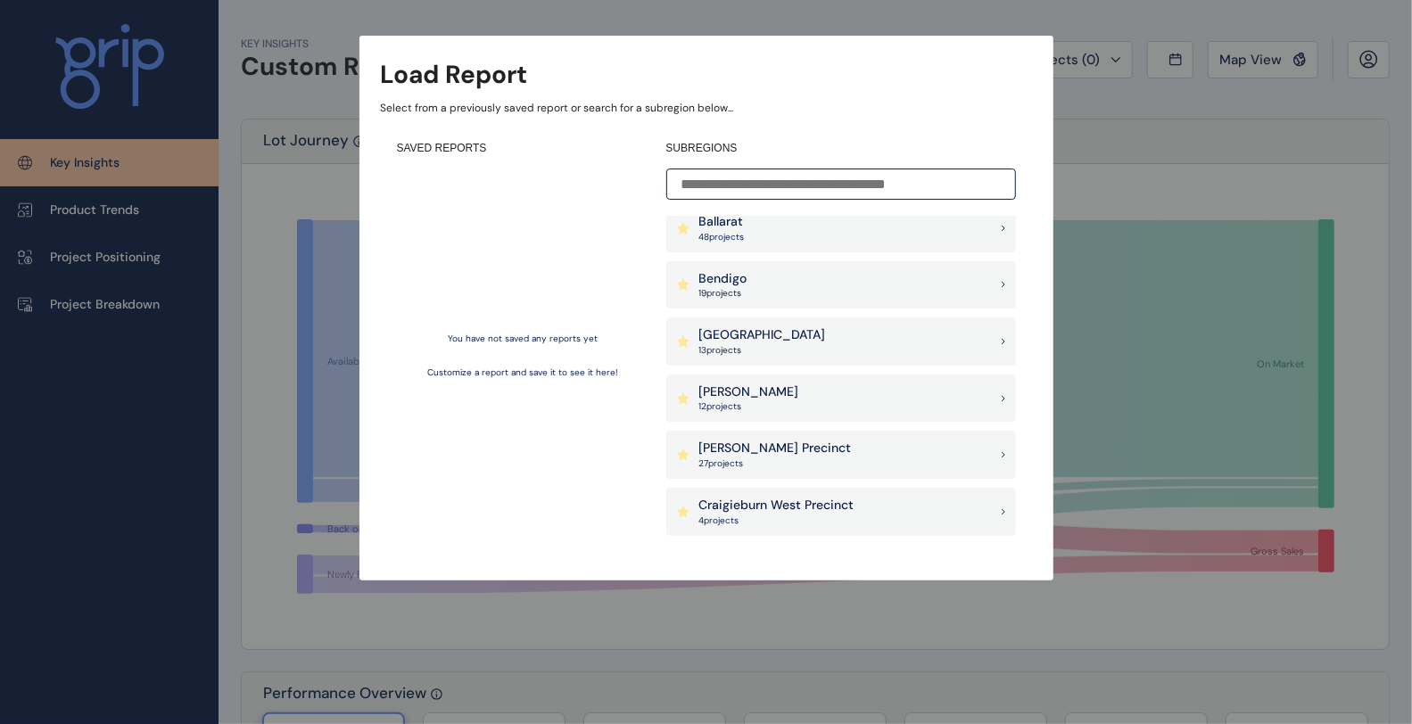
scroll to position [297, 0]
click at [853, 284] on div "[PERSON_NAME] Precinct 27 project s" at bounding box center [841, 283] width 350 height 48
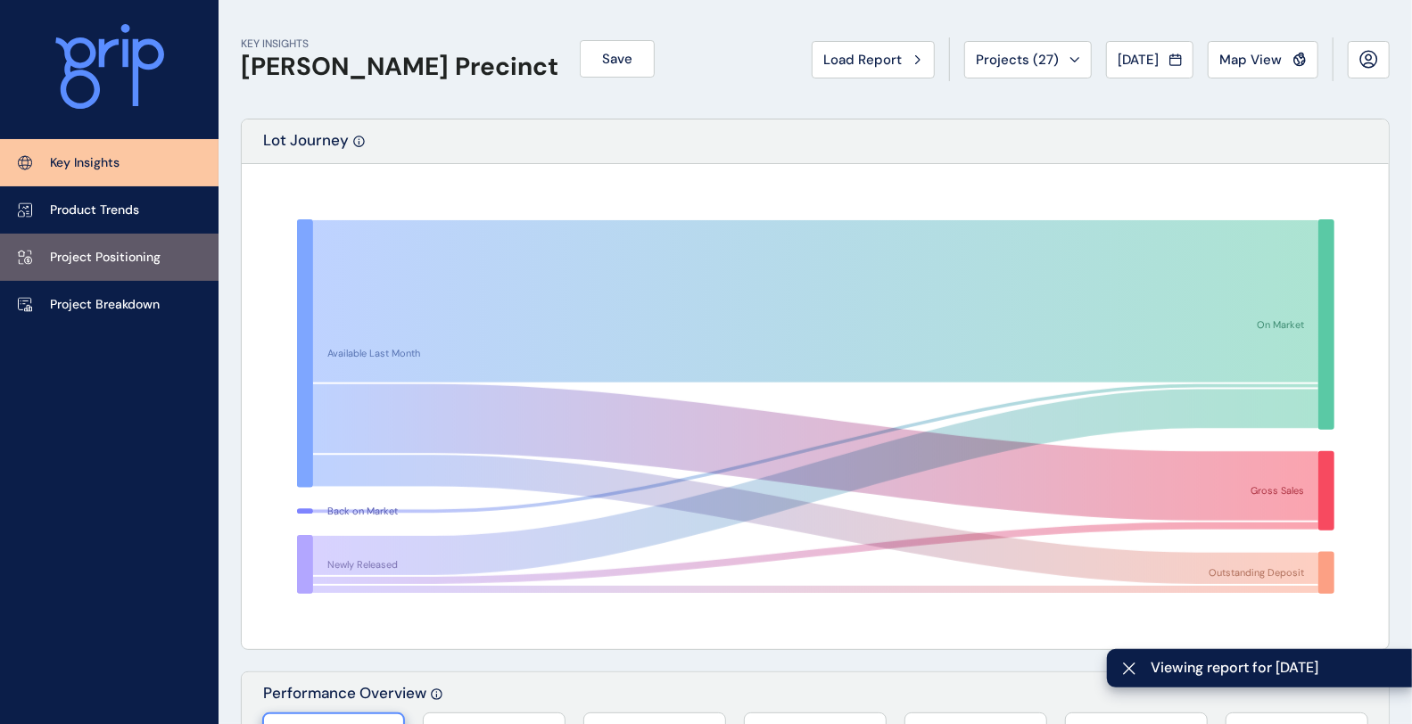
click at [122, 265] on p "Project Positioning" at bounding box center [105, 258] width 111 height 18
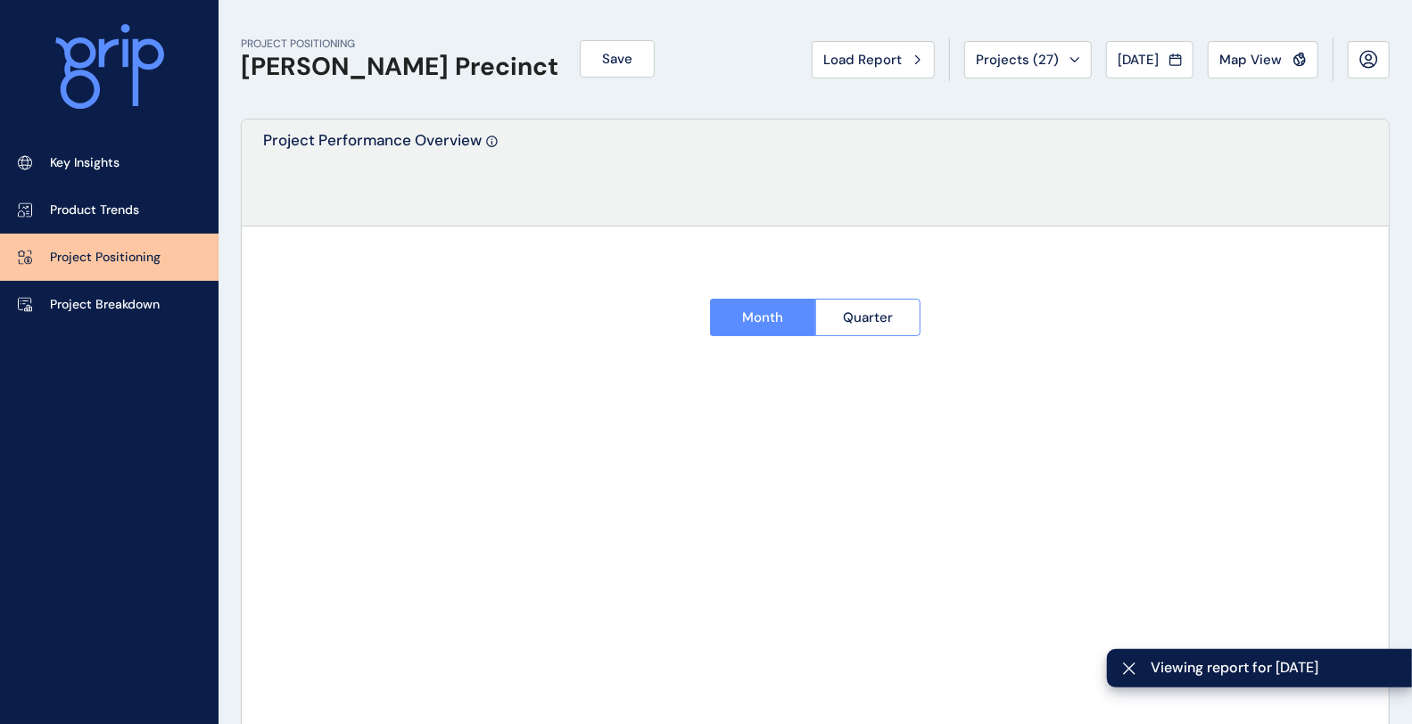
type input "**********"
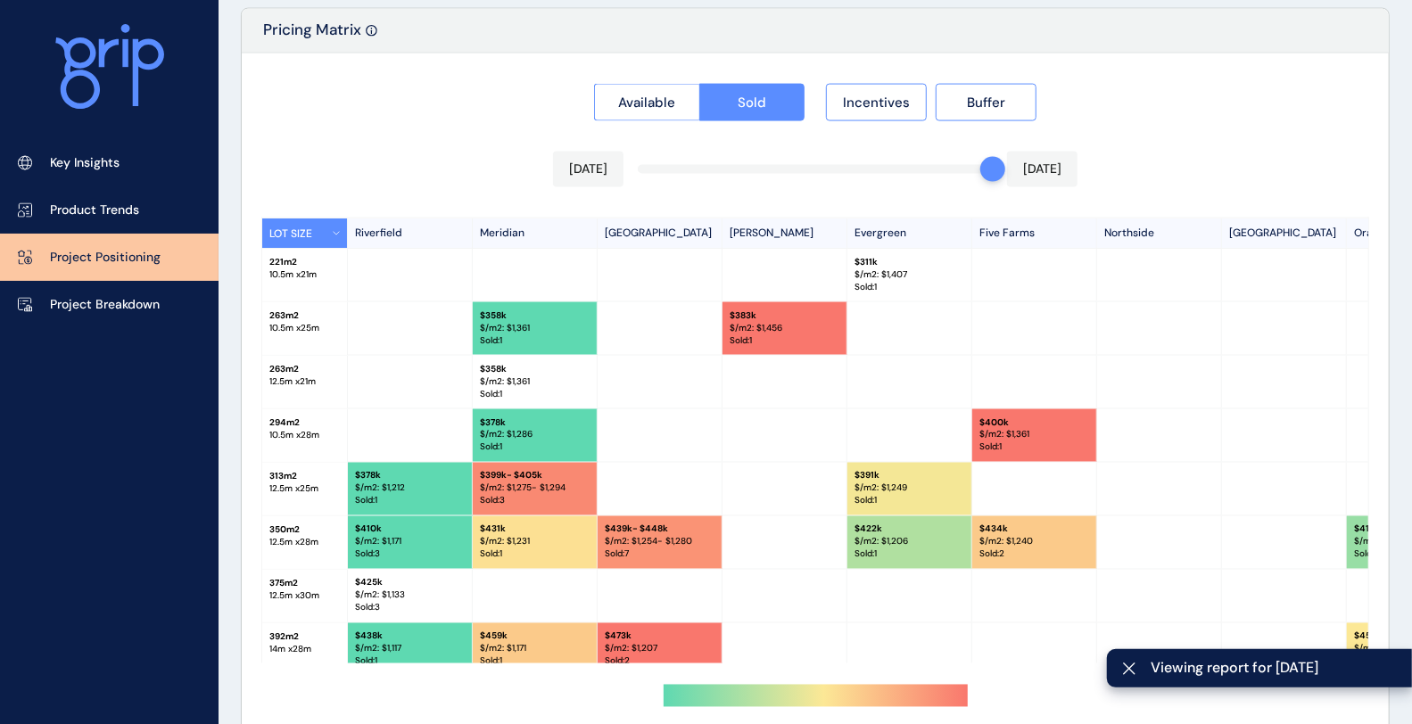
scroll to position [1742, 0]
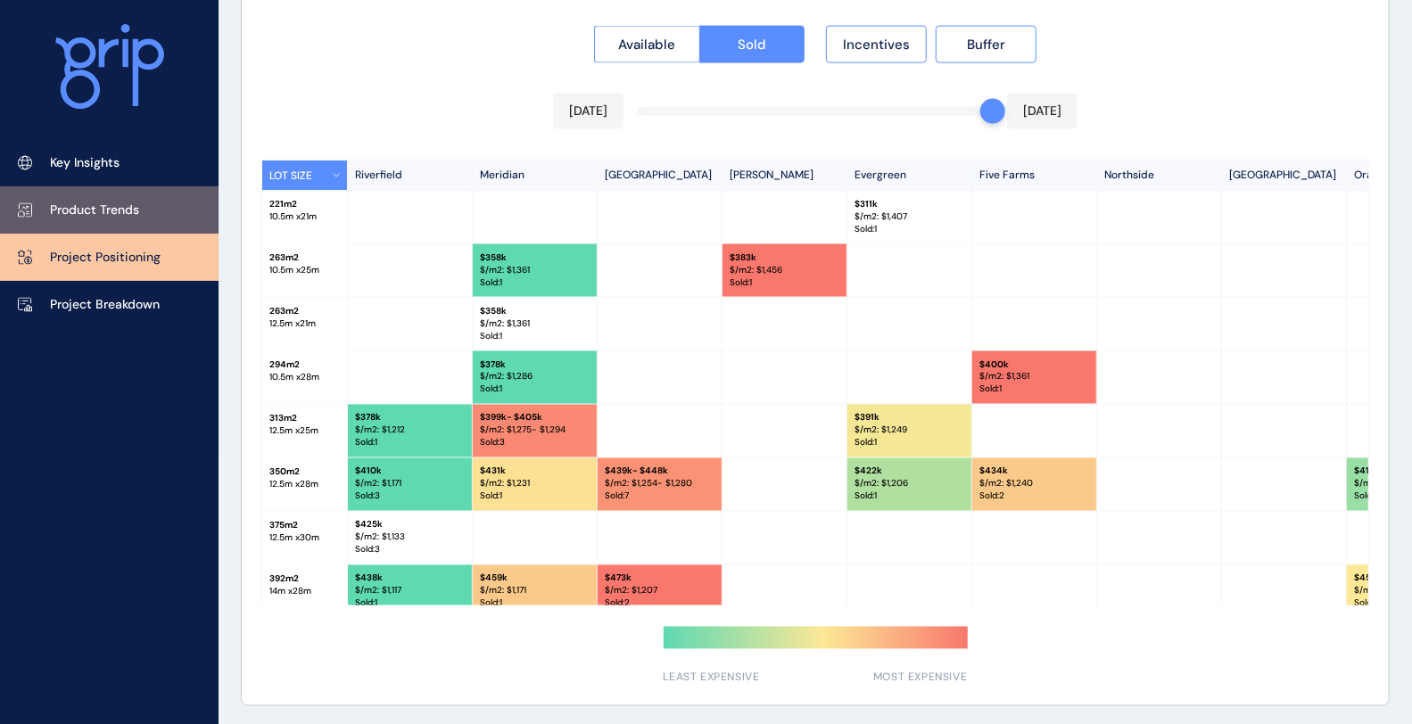
click at [107, 195] on link "Product Trends" at bounding box center [109, 209] width 219 height 47
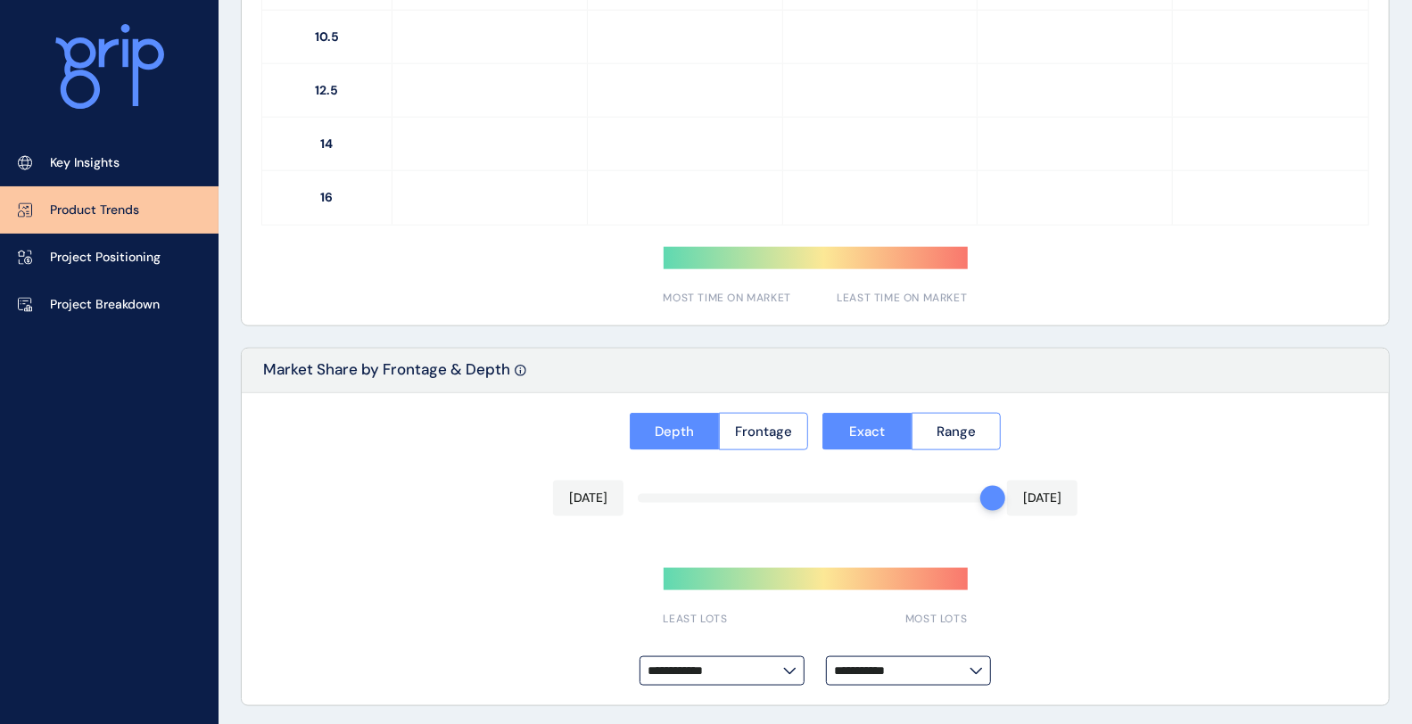
type input "**********"
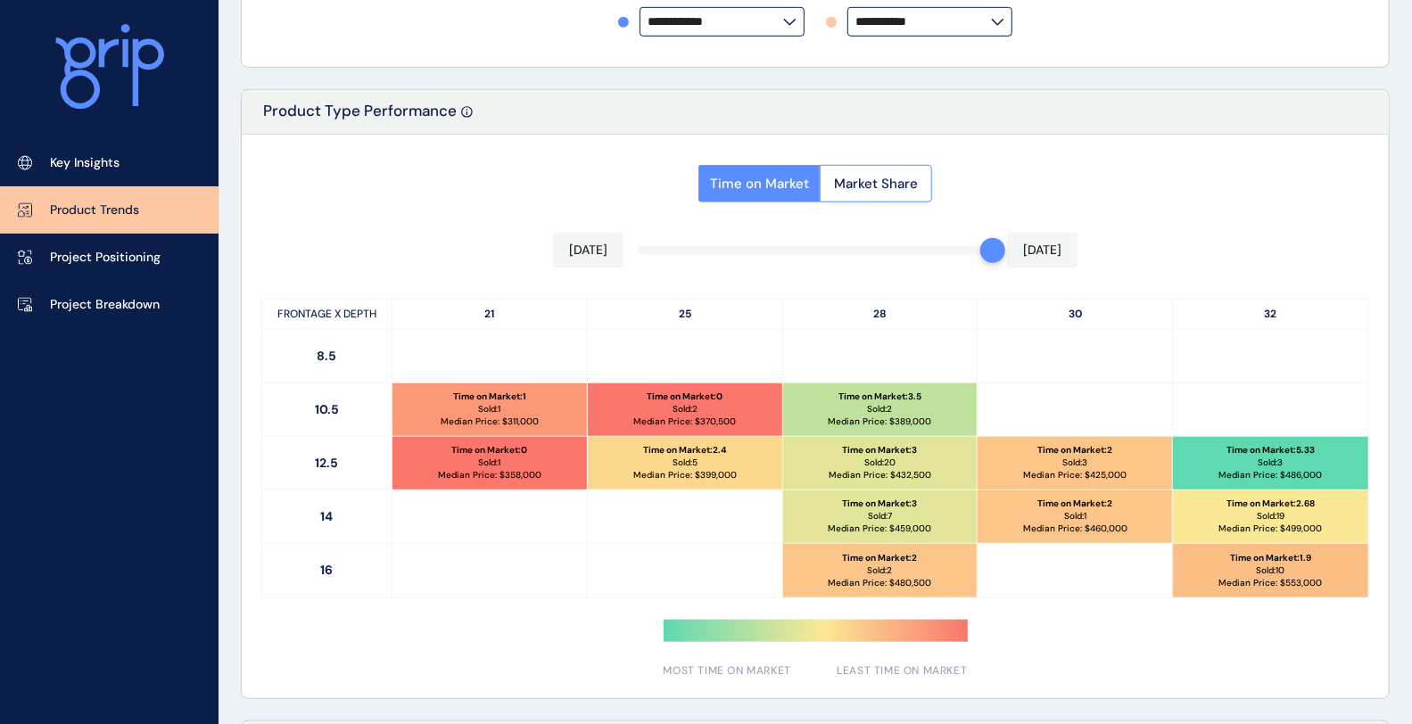
scroll to position [736, 0]
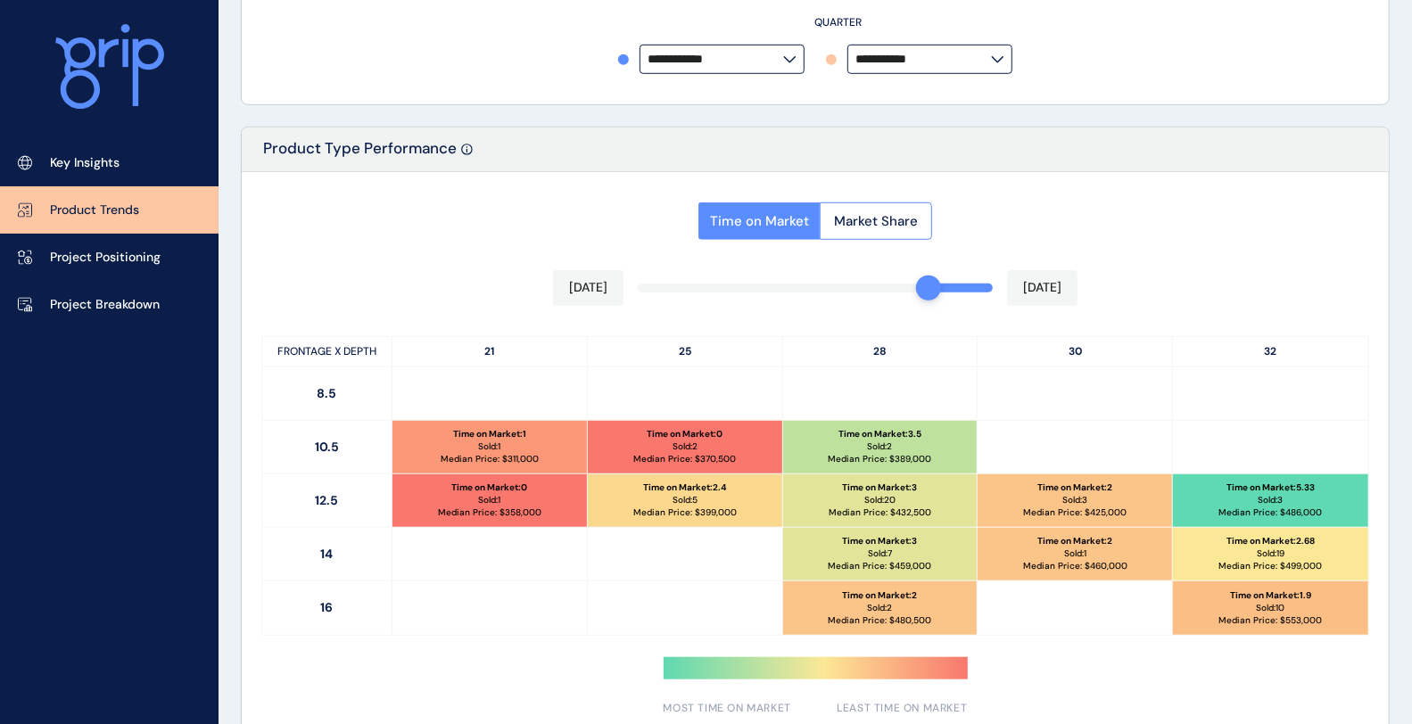
click at [930, 285] on div "Time on Market Market Share Jul 2025 Sep 2025 FRONTAGE X DEPTH 21 25 28 30 32 8…" at bounding box center [815, 454] width 1147 height 564
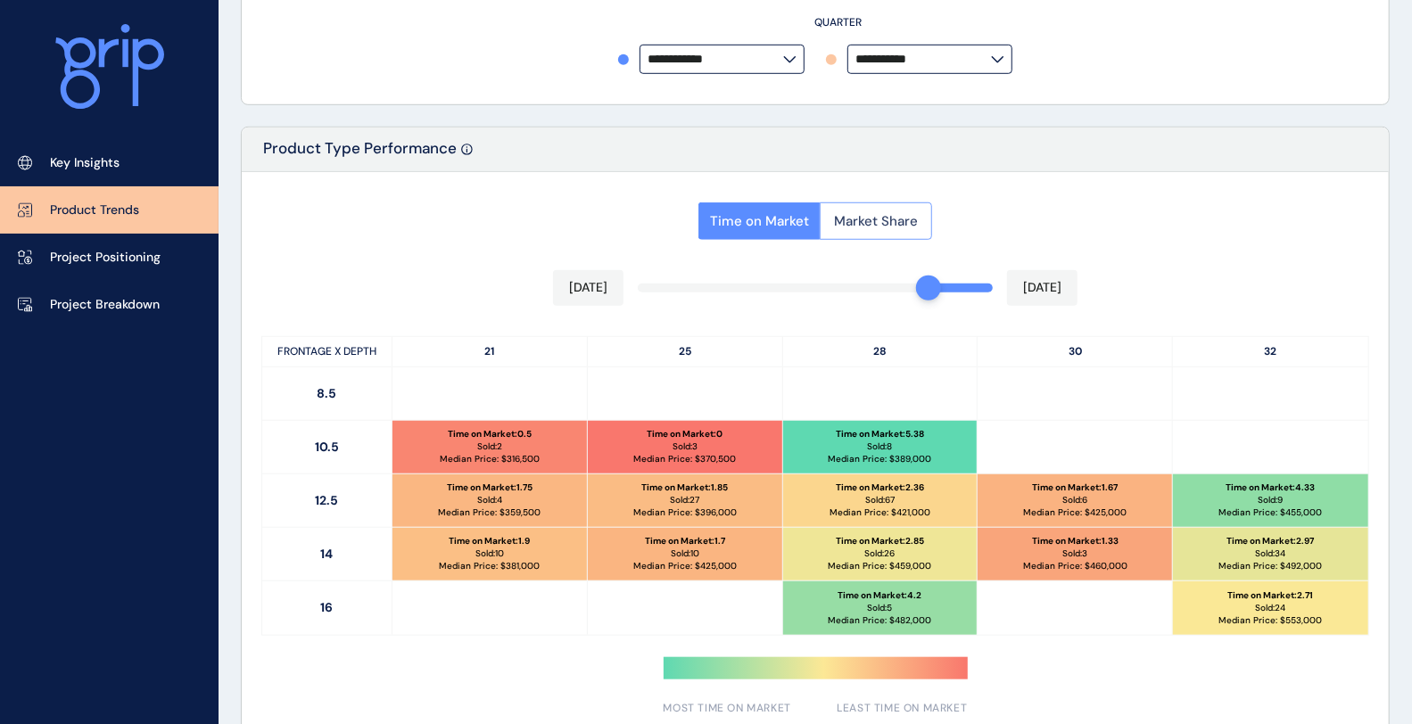
click at [895, 220] on span "Market Share" at bounding box center [876, 221] width 84 height 18
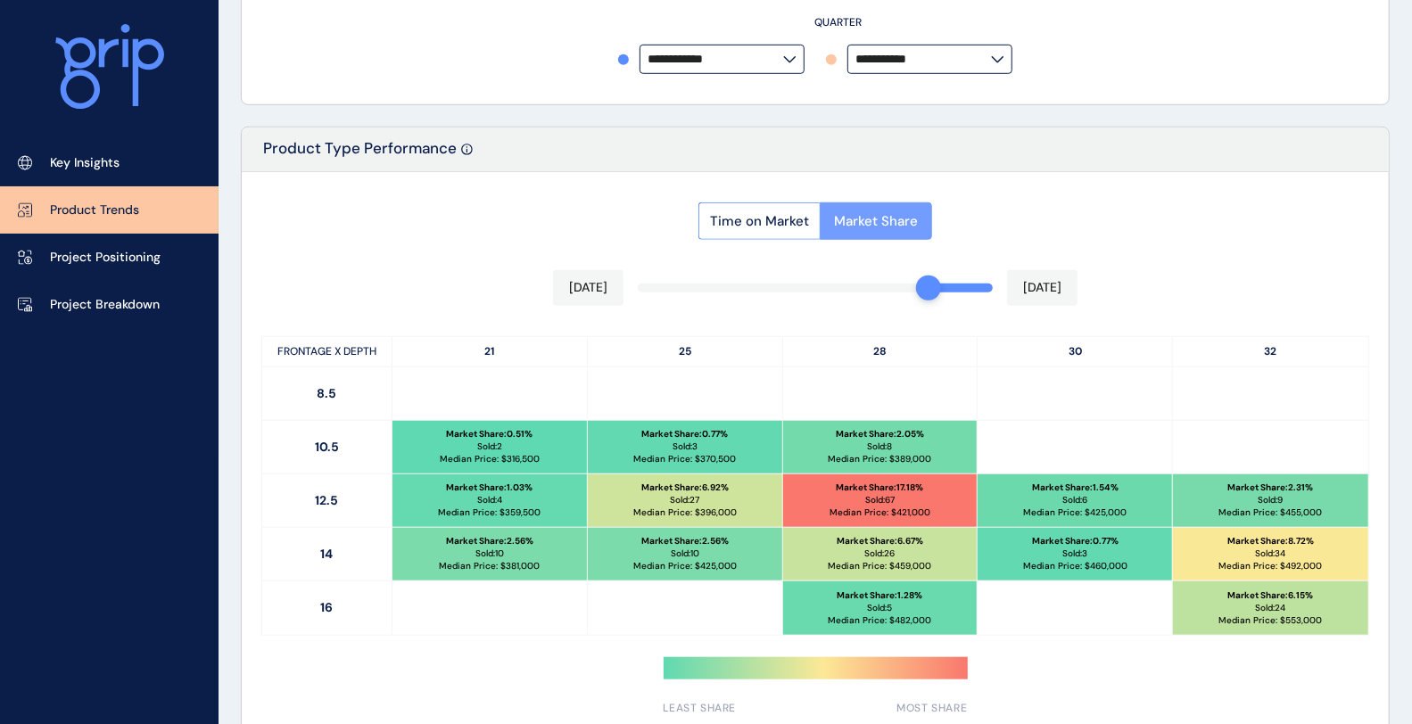
scroll to position [0, 0]
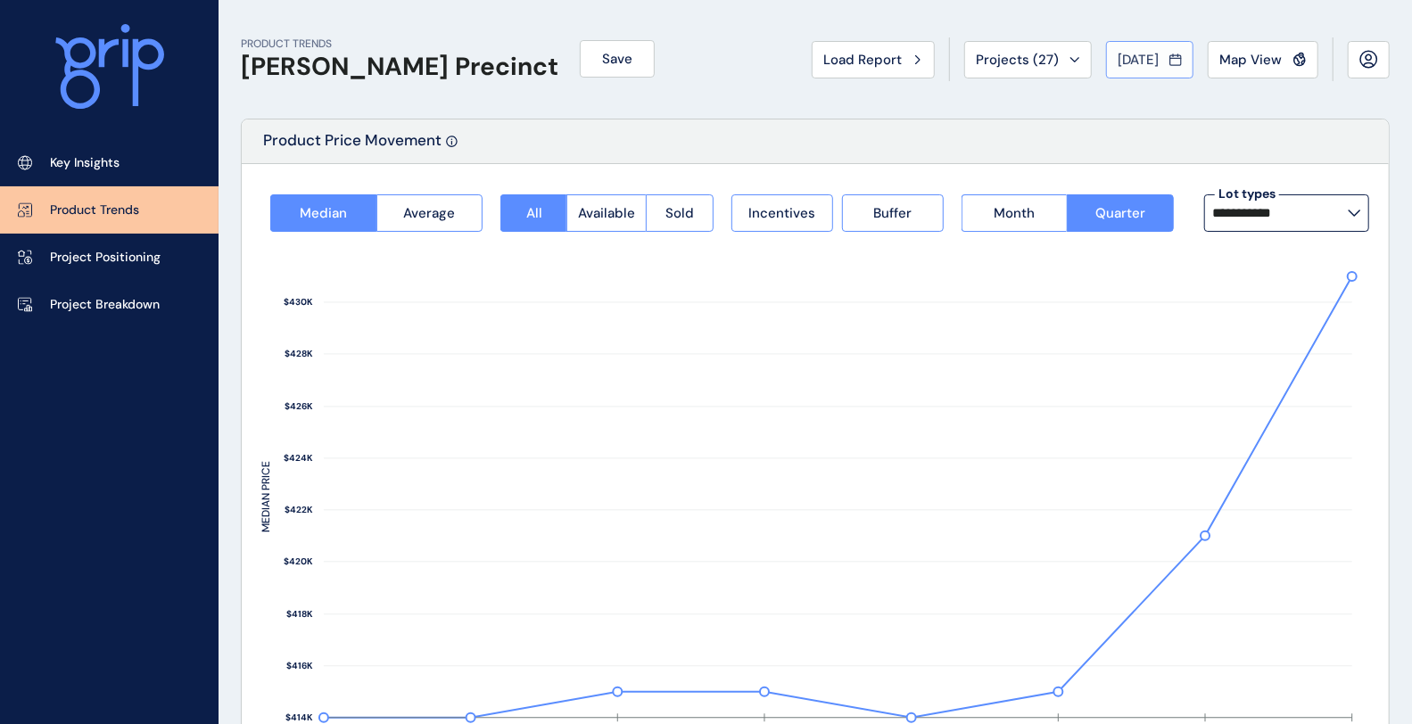
click at [1166, 42] on button "[DATE]" at bounding box center [1149, 59] width 87 height 37
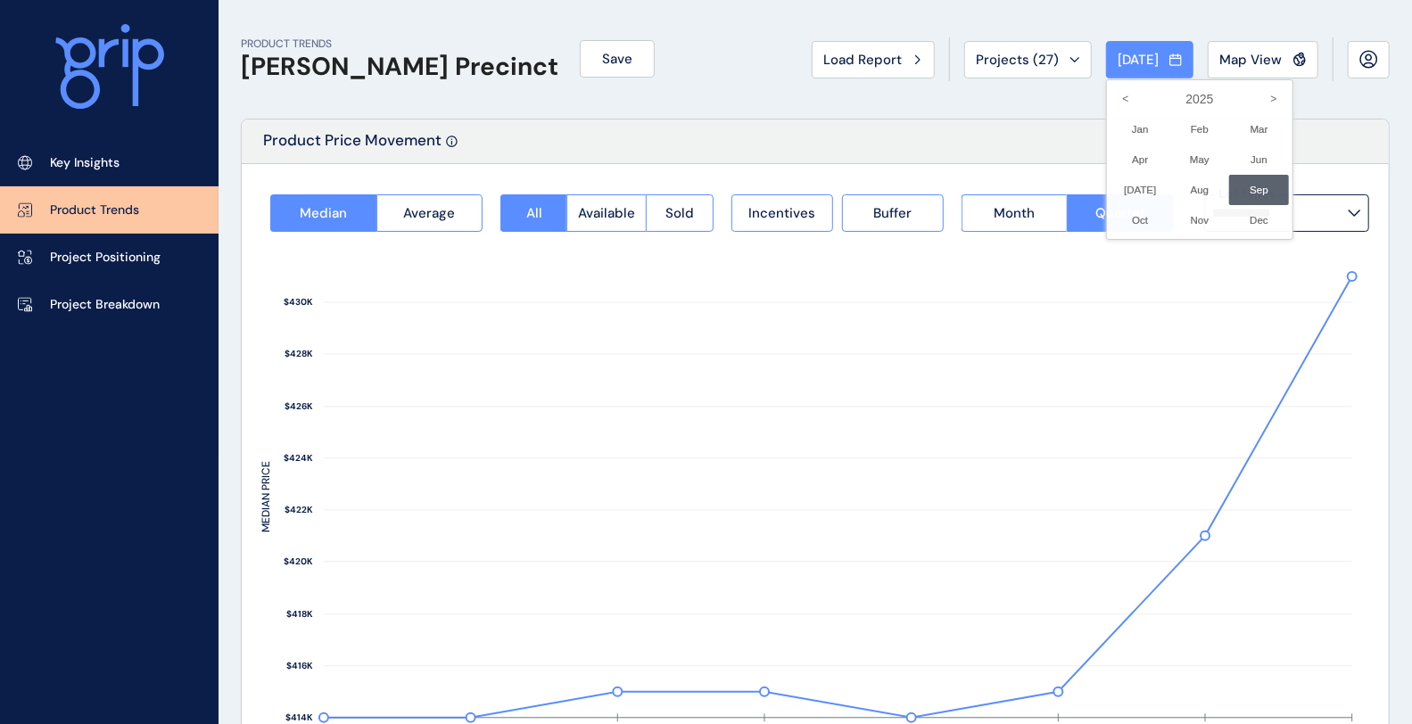
click at [1153, 39] on div at bounding box center [706, 362] width 1412 height 724
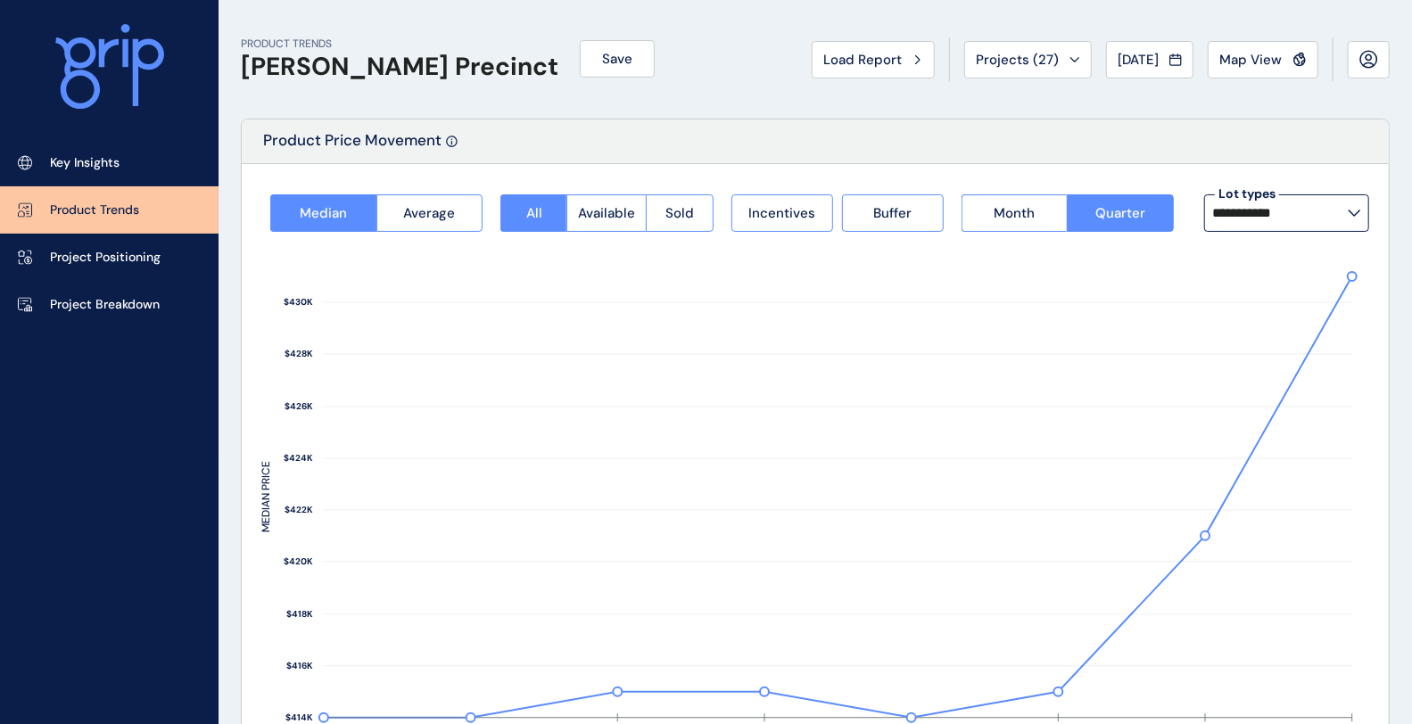
click at [1153, 39] on div "Load Report Projects ( 27 ) Sep 2025 2025 < > Jan No report is available for th…" at bounding box center [1101, 59] width 578 height 44
click at [1158, 74] on button "[DATE]" at bounding box center [1149, 59] width 87 height 37
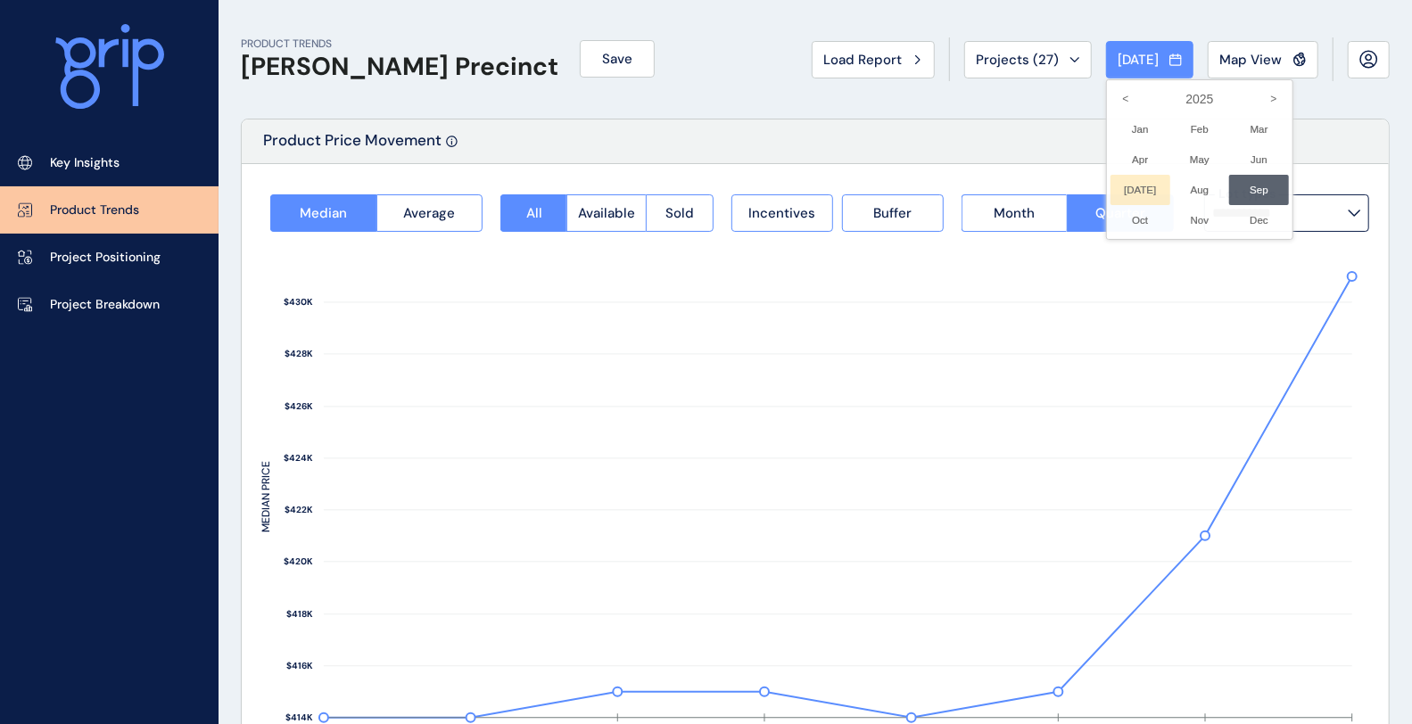
click at [1126, 194] on li "[DATE] No report is available for this period. New months are usually published…" at bounding box center [1141, 190] width 60 height 30
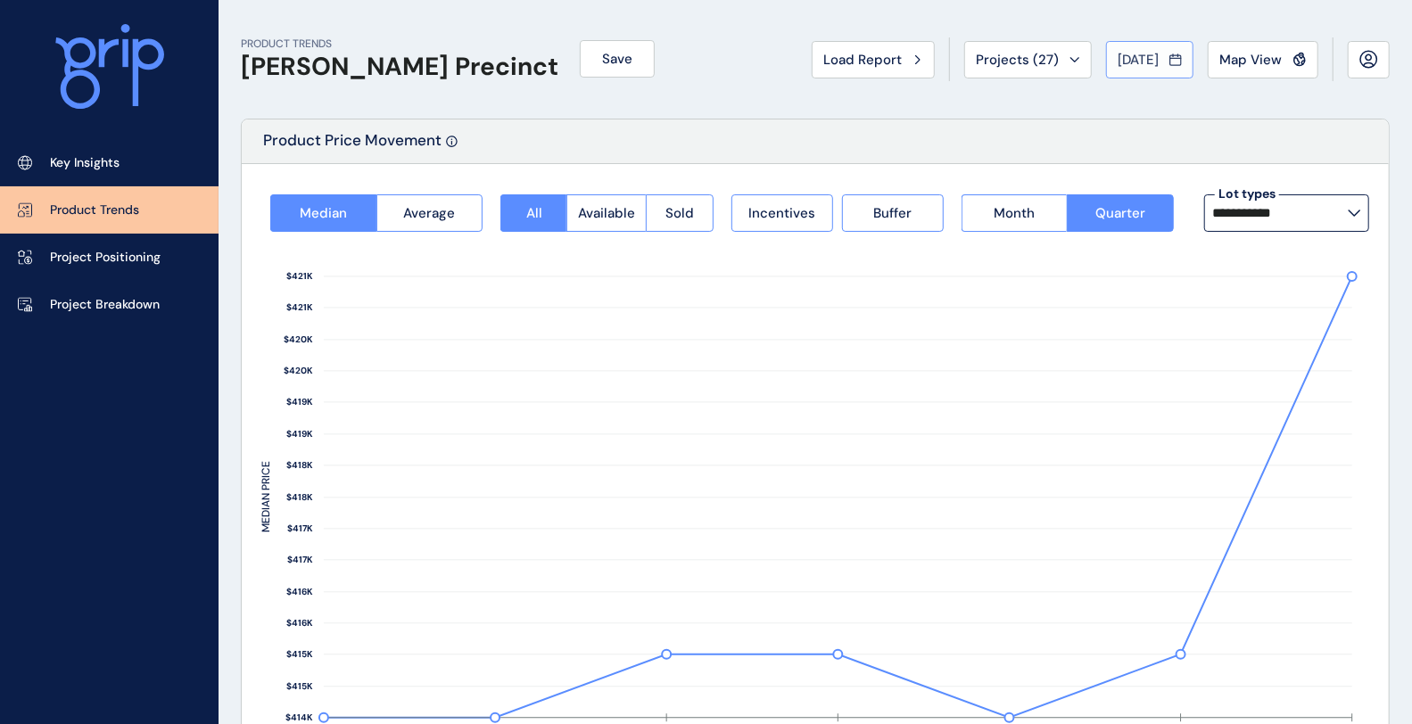
click at [1153, 63] on span "[DATE]" at bounding box center [1138, 60] width 41 height 18
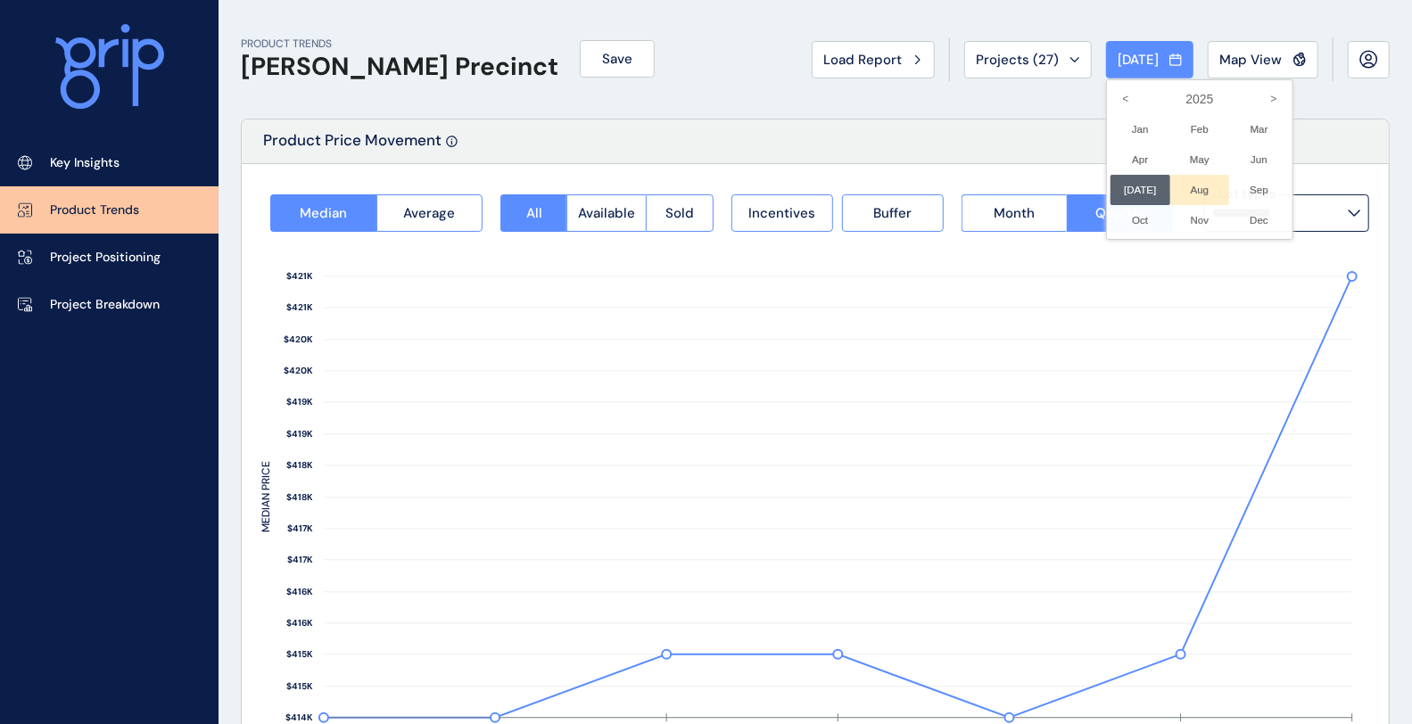
click at [1181, 188] on li "Aug No report is available for this period. New months are usually published 5 …" at bounding box center [1200, 190] width 60 height 30
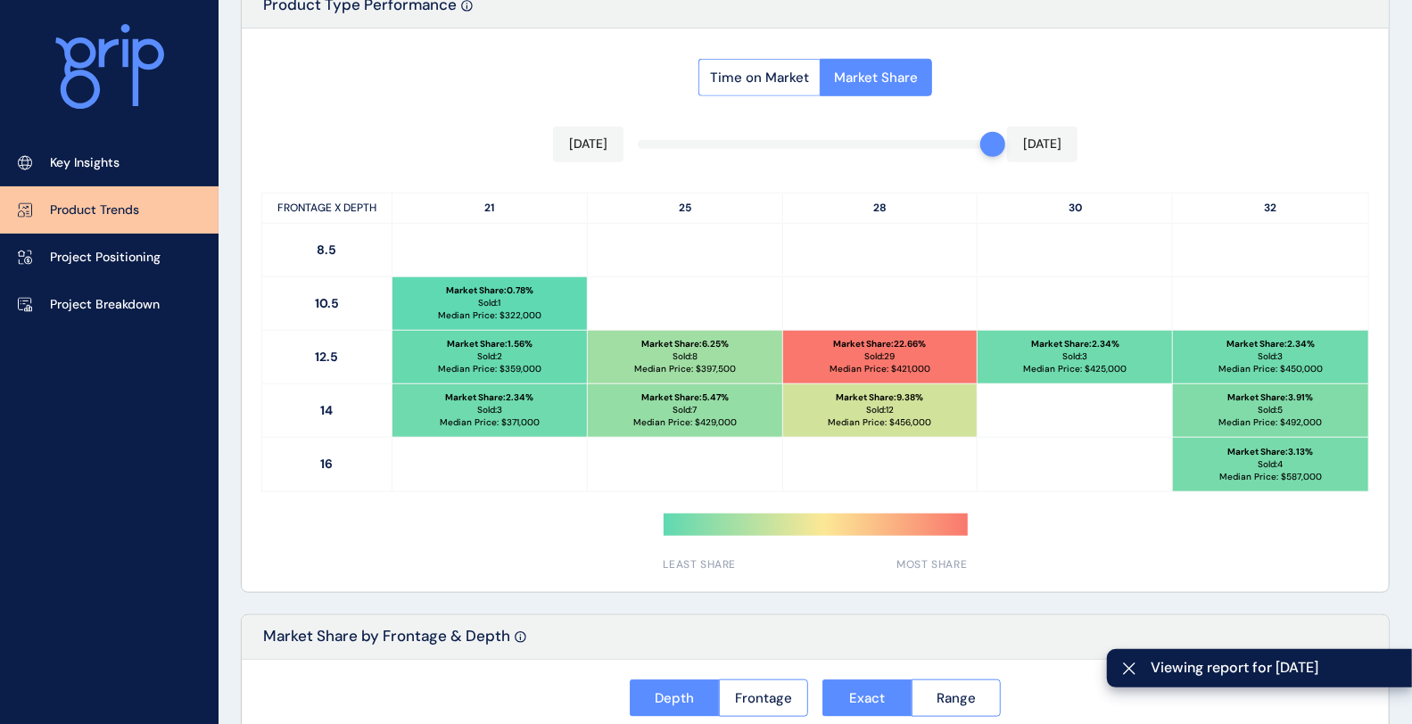
scroll to position [842, 0]
